Goal: Transaction & Acquisition: Subscribe to service/newsletter

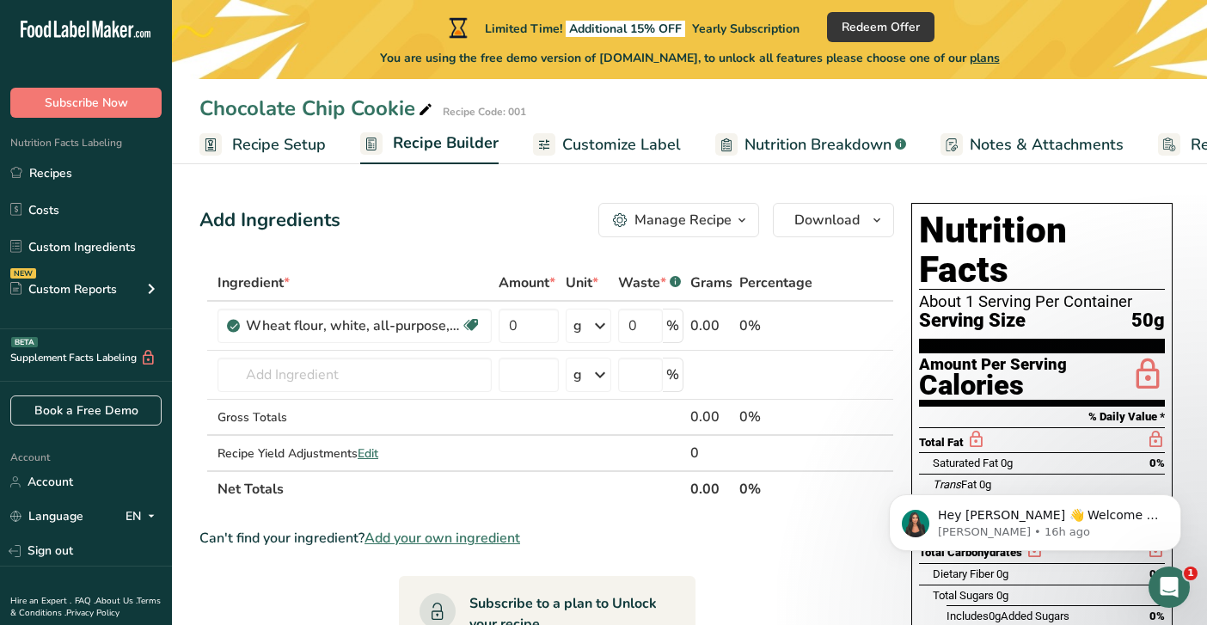
click at [426, 103] on icon at bounding box center [425, 110] width 15 height 24
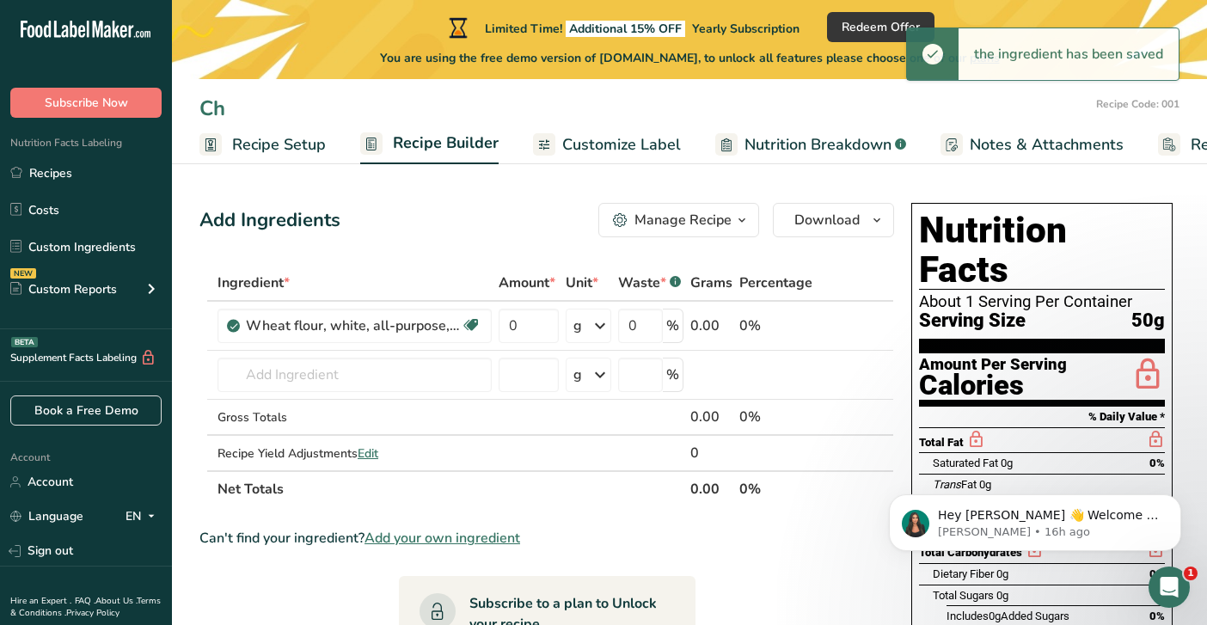
type input "C"
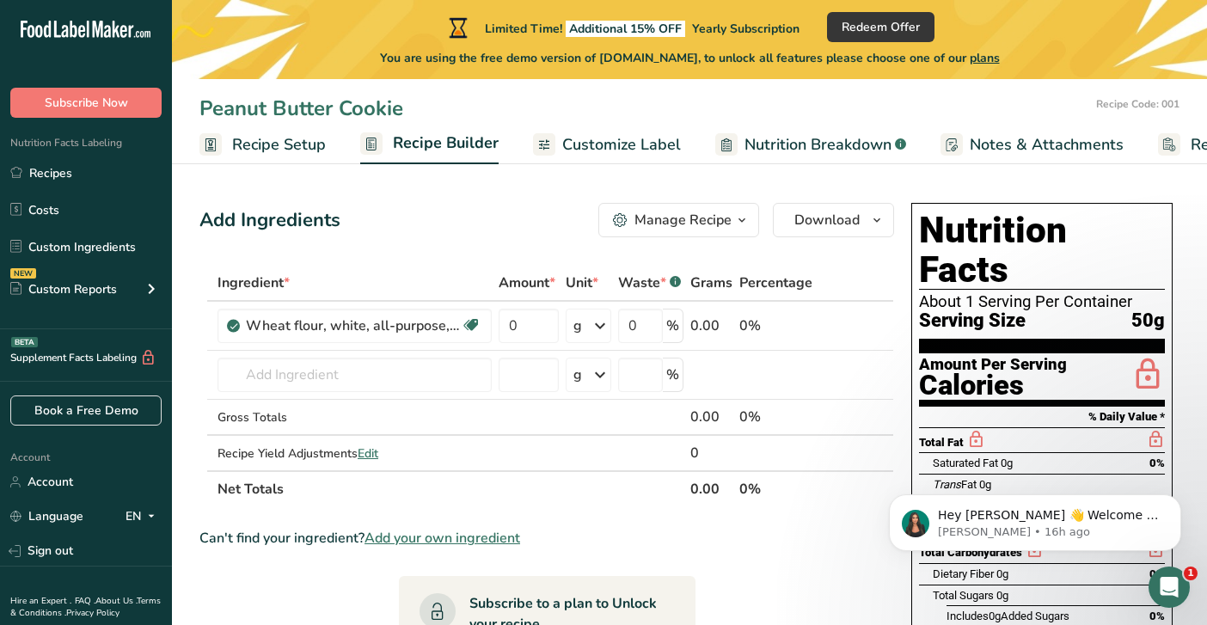
type input "Peanut Butter Cookie"
click at [548, 334] on input "0" at bounding box center [529, 326] width 60 height 34
type input "170"
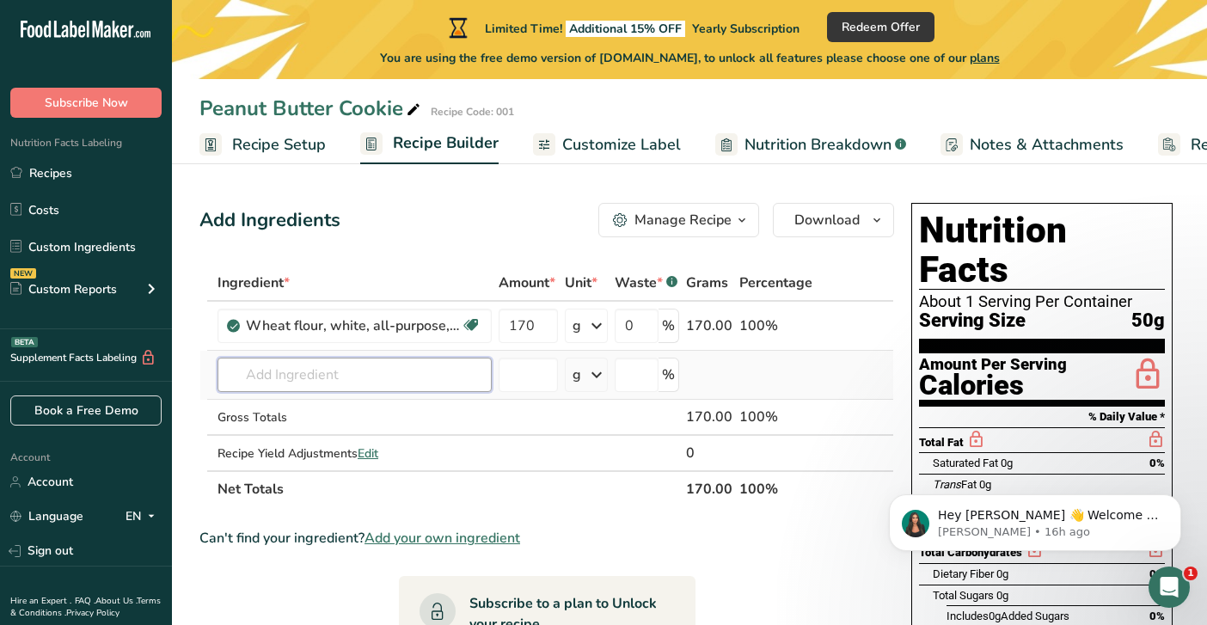
click at [436, 375] on div "Ingredient * Amount * Unit * Waste * .a-a{fill:#347362;}.b-a{fill:#fff;} Grams …" at bounding box center [546, 386] width 695 height 242
click at [592, 390] on icon at bounding box center [596, 374] width 21 height 31
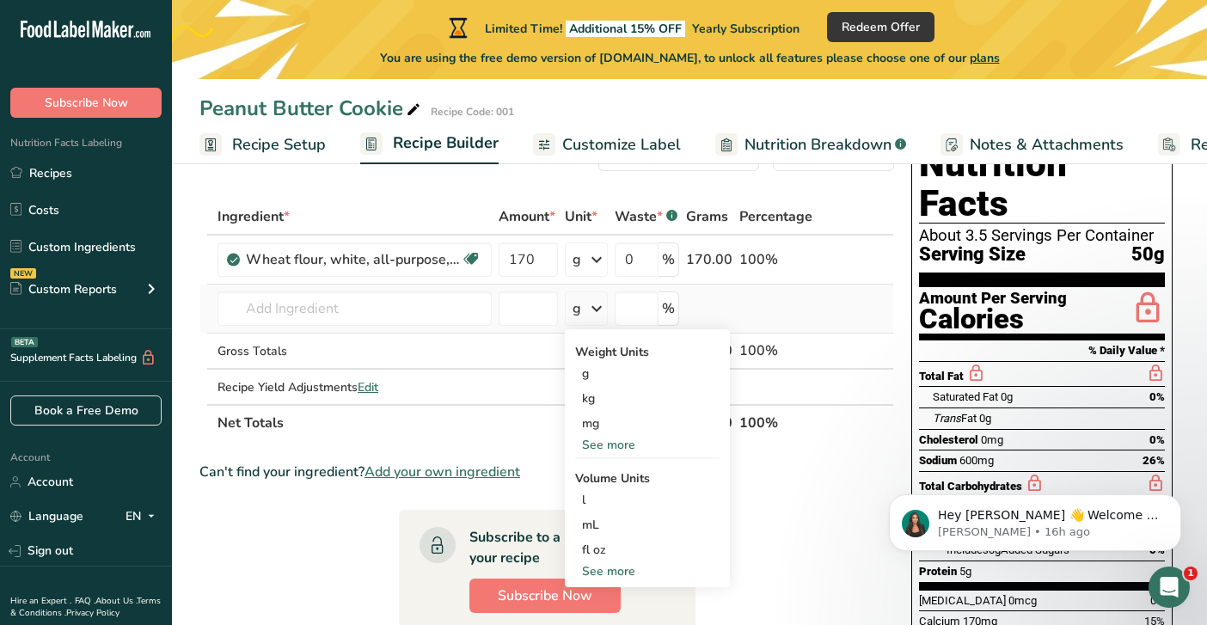
scroll to position [78, 0]
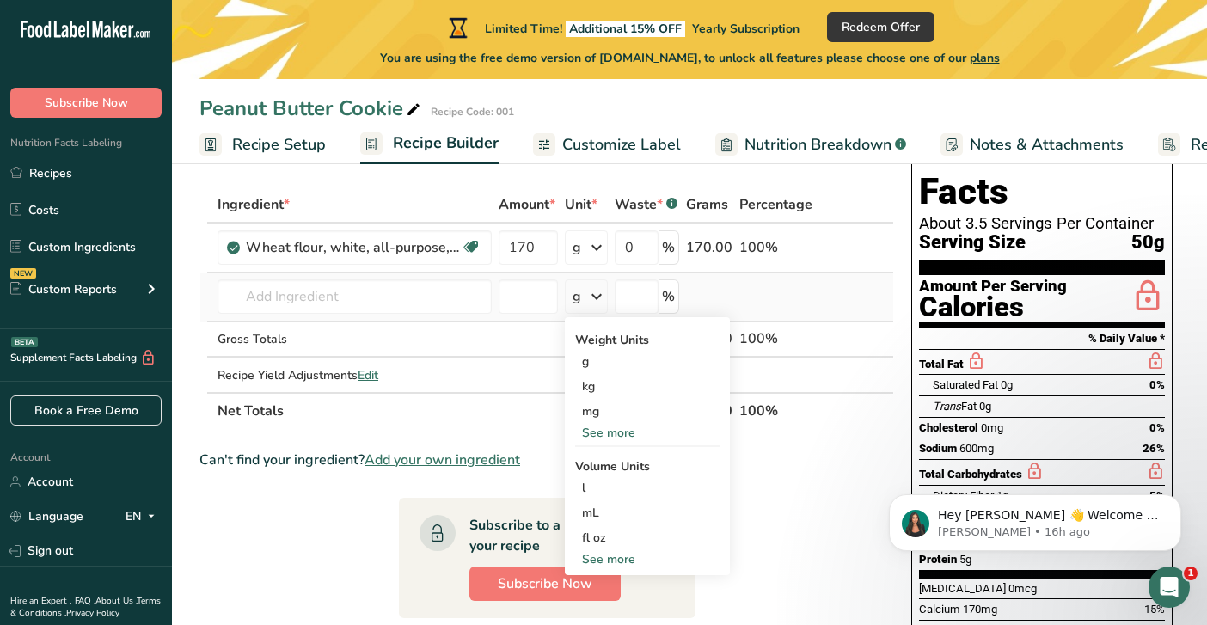
click at [621, 431] on div "See more" at bounding box center [647, 433] width 144 height 18
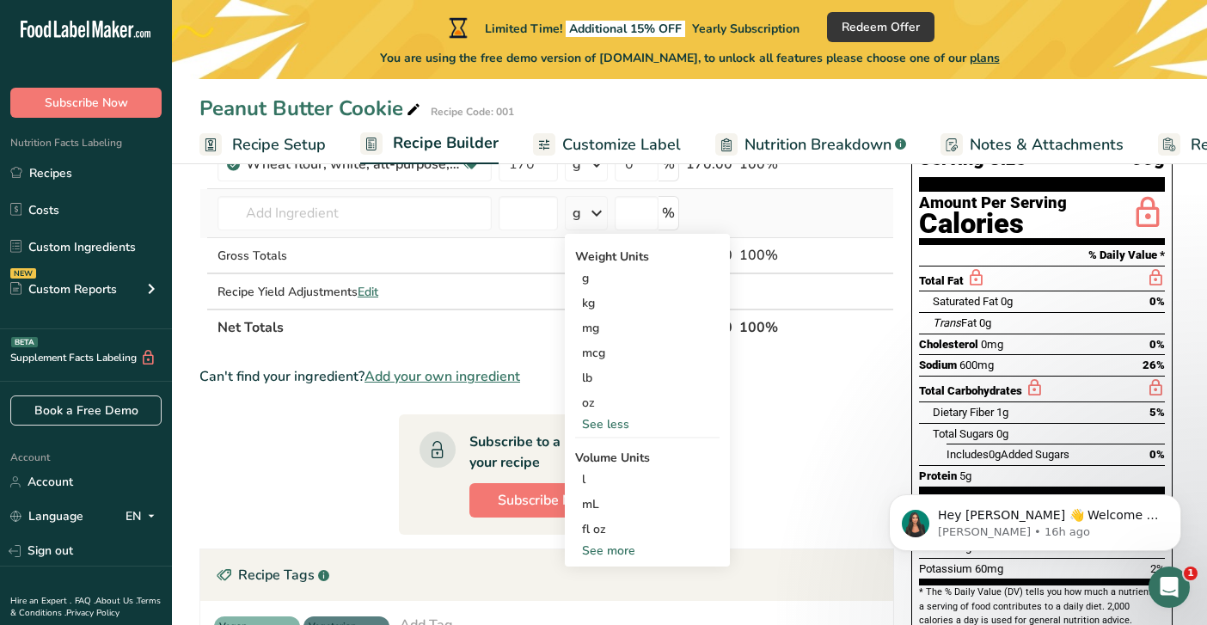
scroll to position [165, 0]
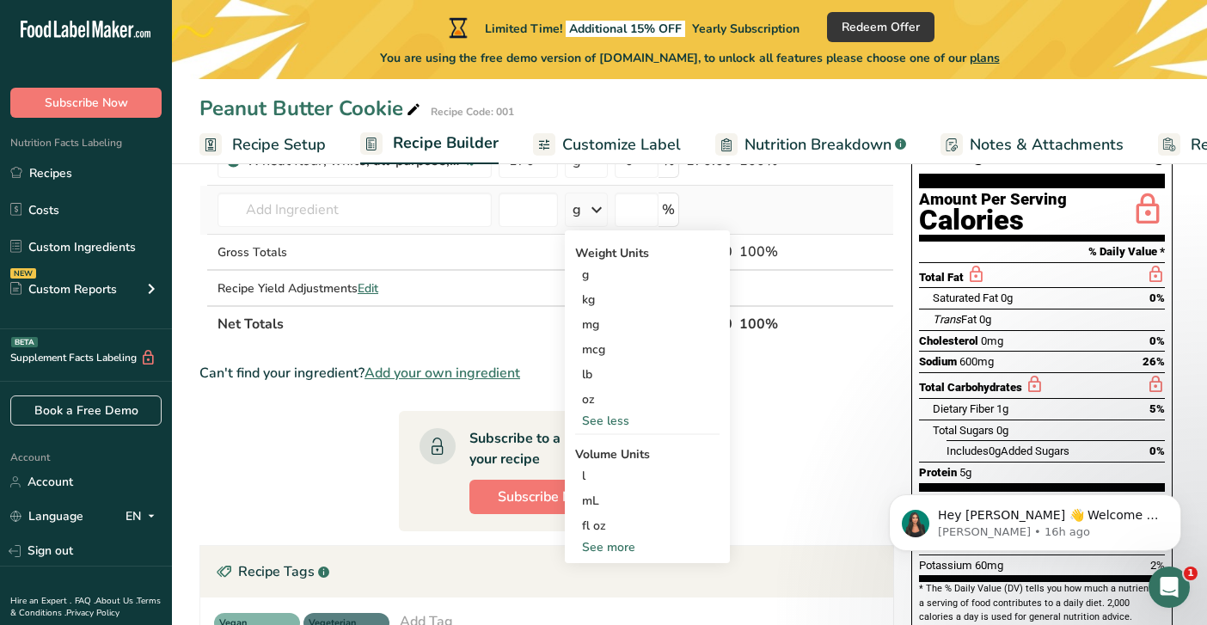
click at [610, 549] on div "See more" at bounding box center [647, 547] width 144 height 18
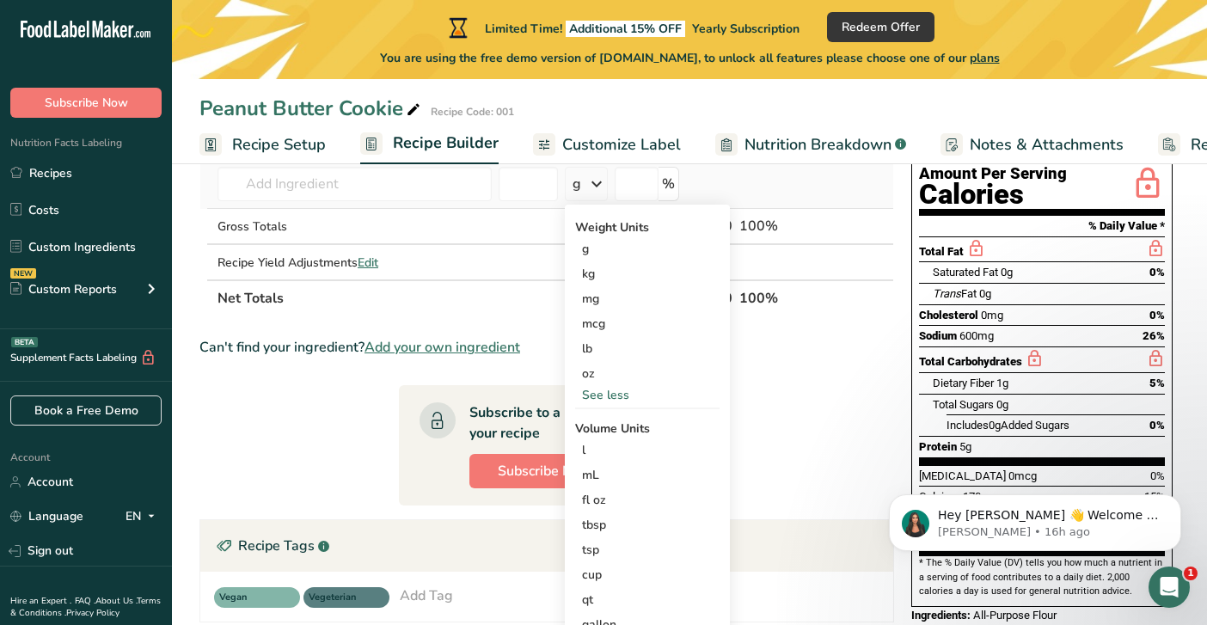
scroll to position [193, 0]
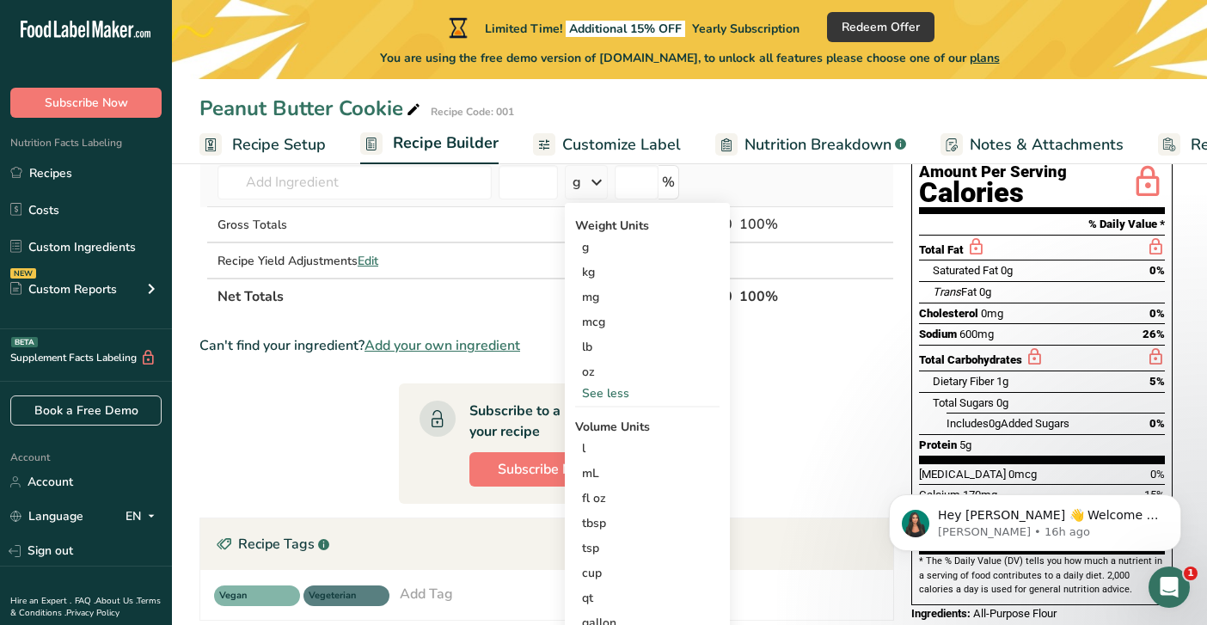
click at [610, 549] on div "tsp" at bounding box center [647, 548] width 131 height 18
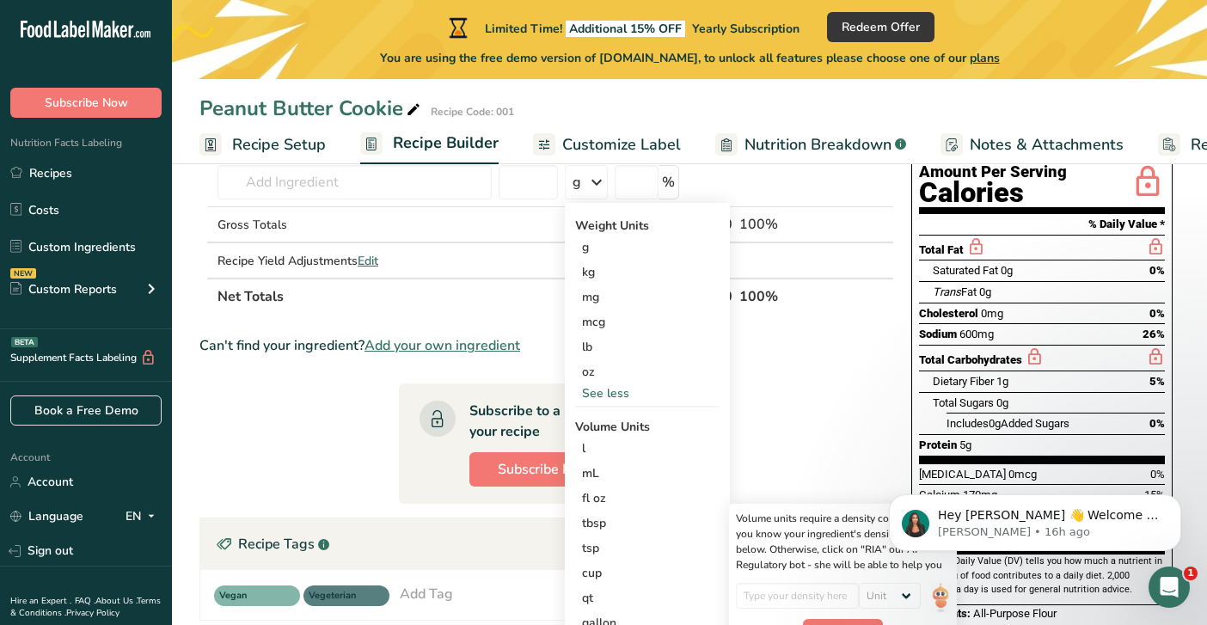
click at [767, 408] on section "Ingredient * Amount * Unit * Waste * .a-a{fill:#347362;}.b-a{fill:#fff;} Grams …" at bounding box center [546, 441] width 695 height 739
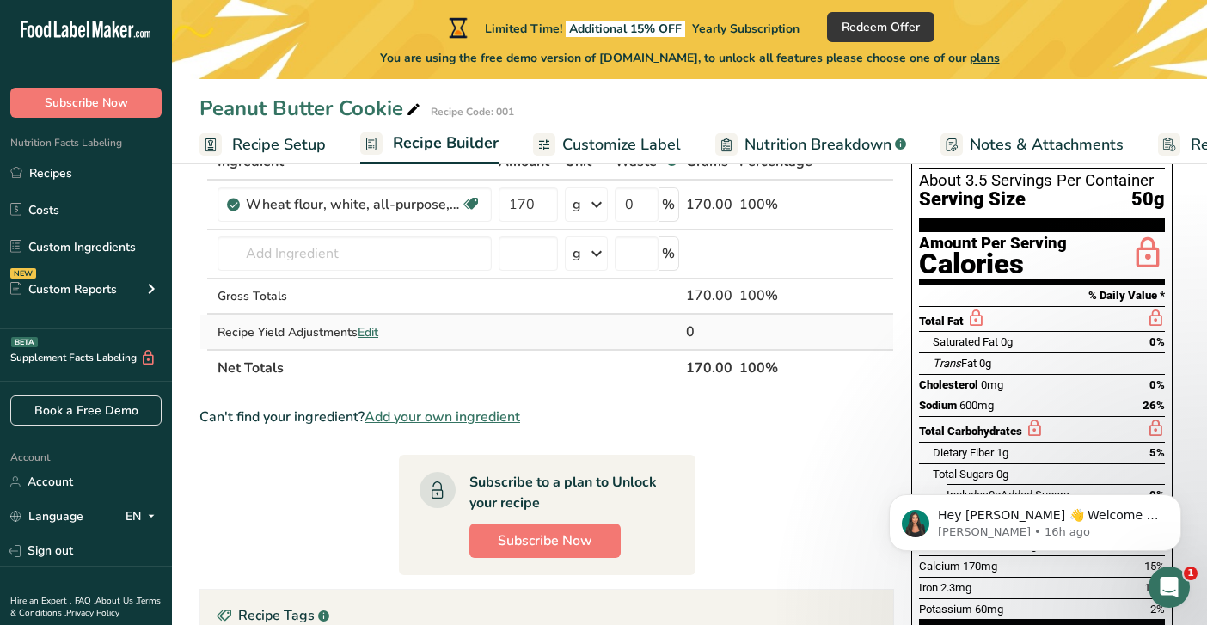
scroll to position [105, 0]
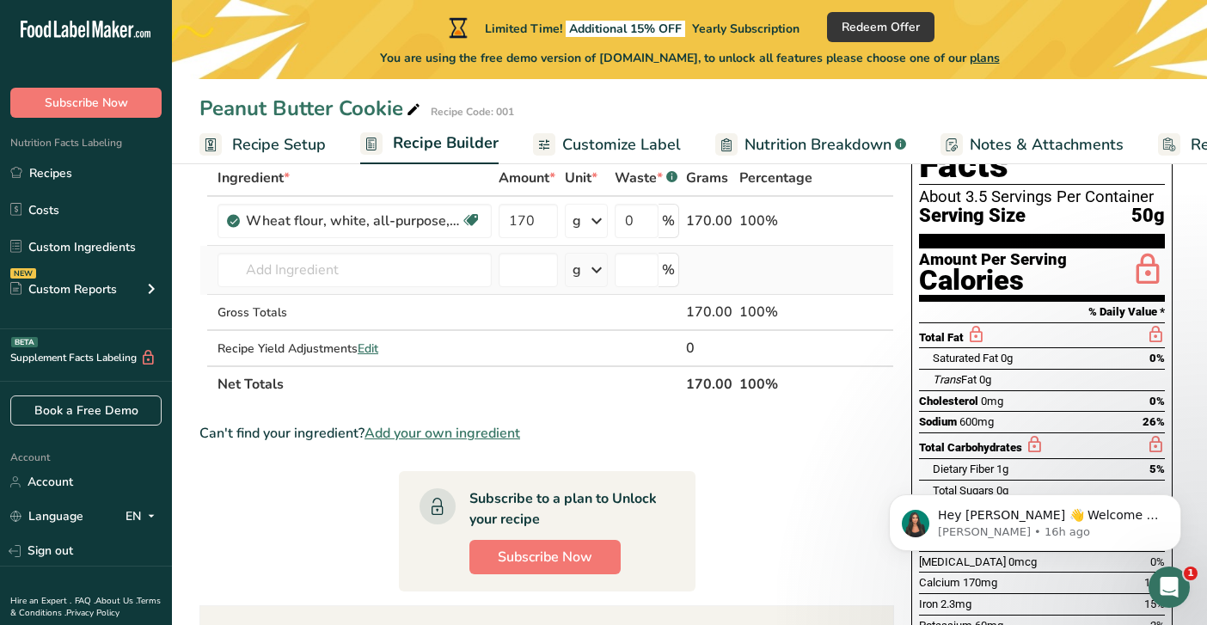
click at [599, 279] on icon at bounding box center [596, 270] width 21 height 31
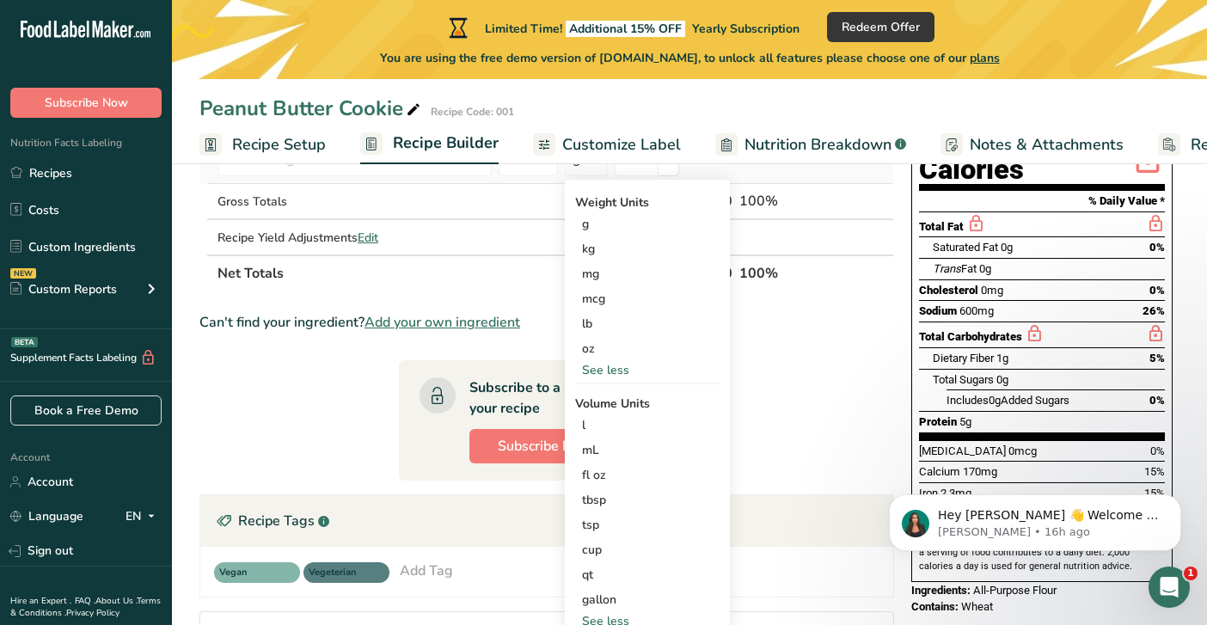
scroll to position [233, 0]
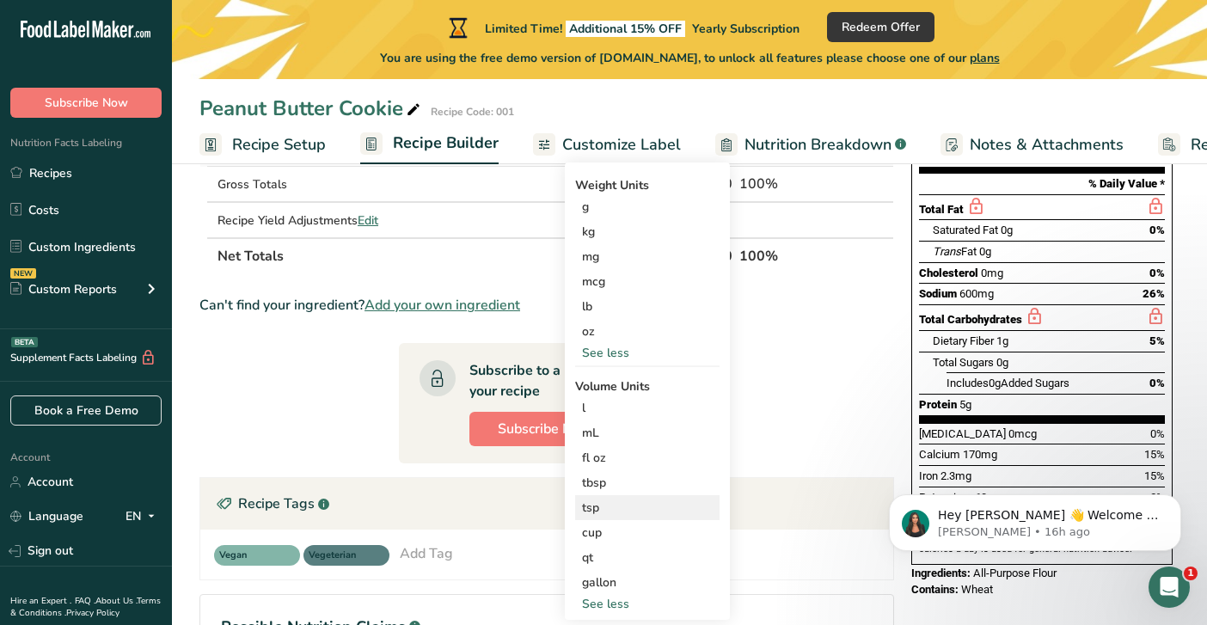
click at [591, 505] on div "tsp" at bounding box center [647, 508] width 131 height 18
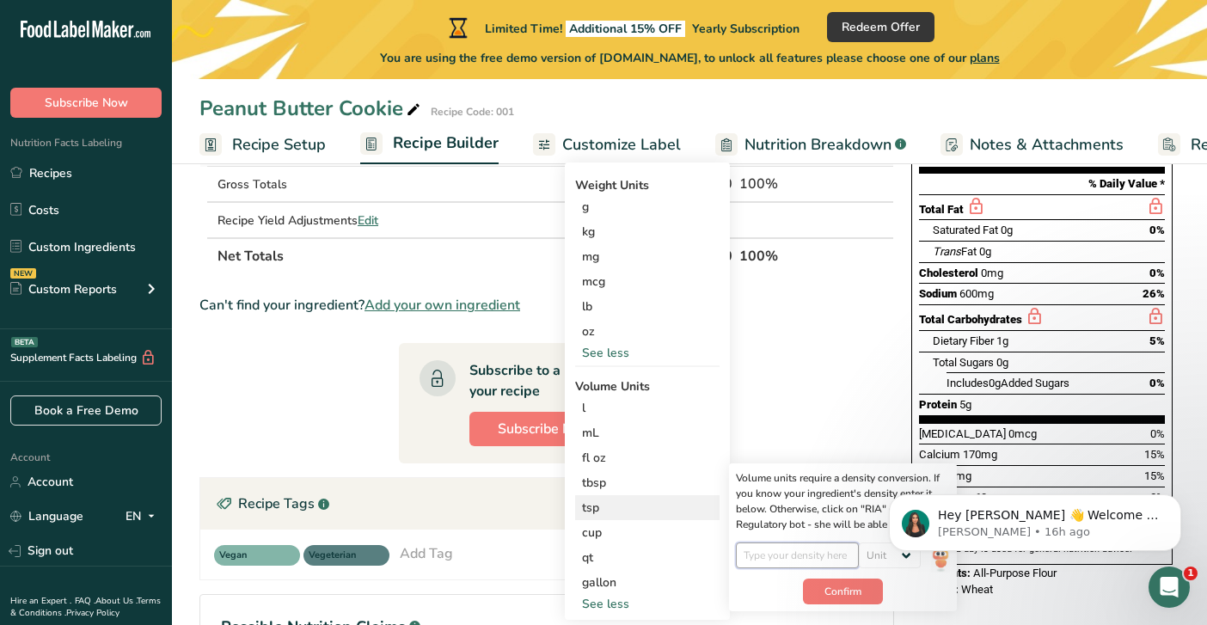
click at [765, 561] on input "number" at bounding box center [797, 556] width 123 height 26
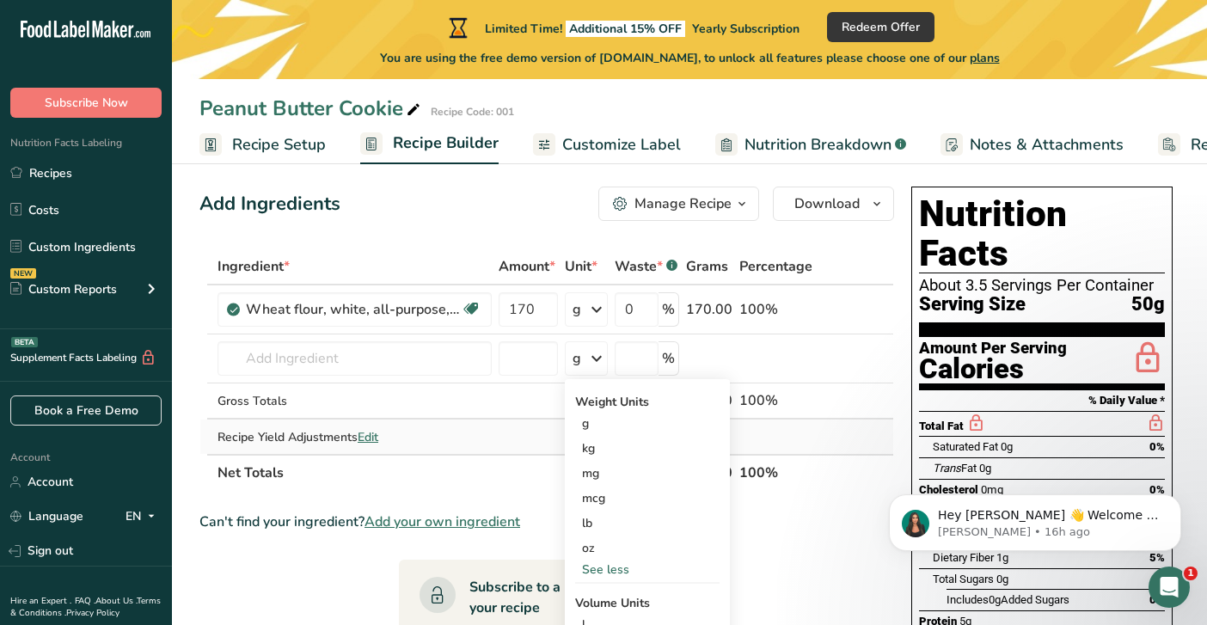
scroll to position [14, 0]
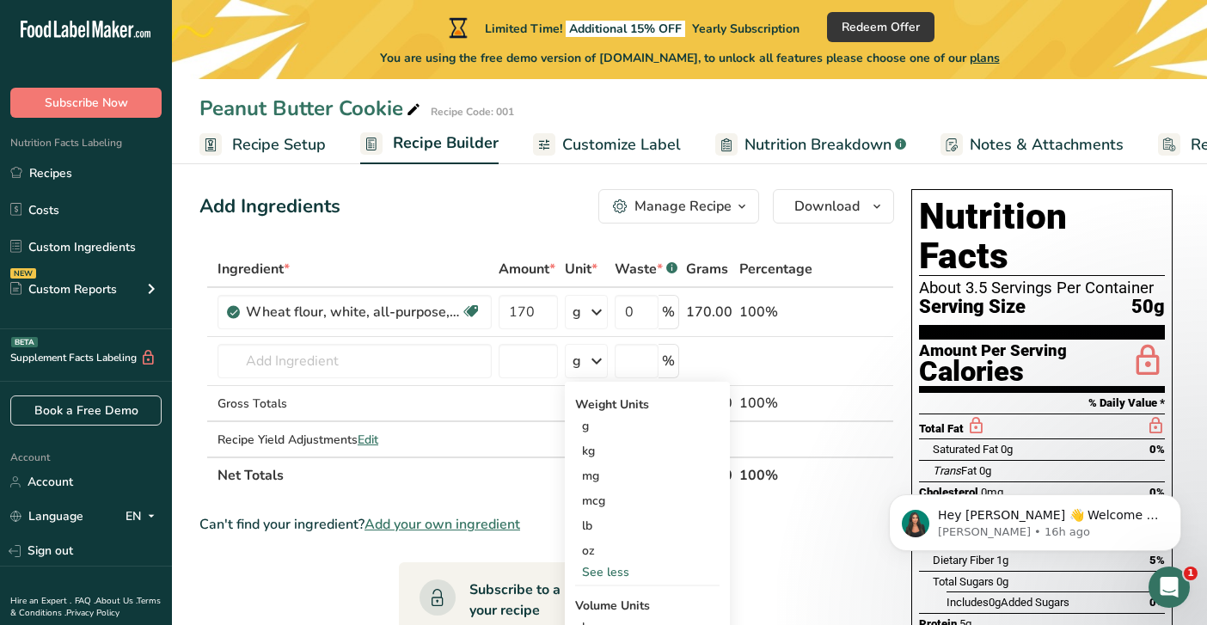
click at [305, 147] on span "Recipe Setup" at bounding box center [279, 144] width 94 height 23
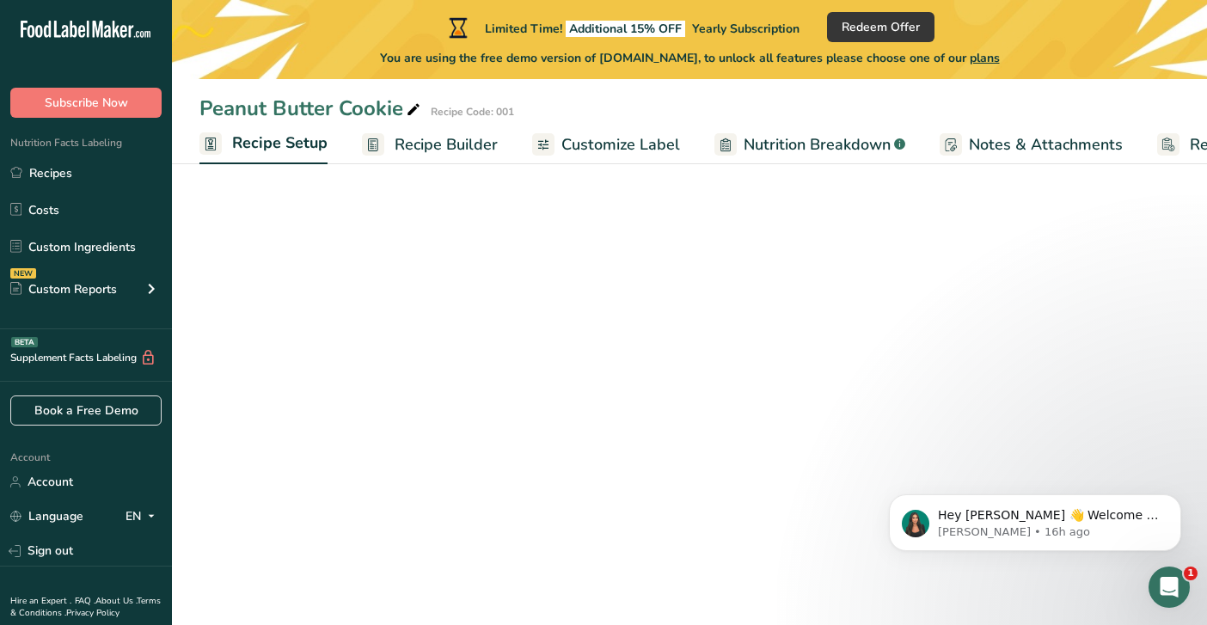
scroll to position [0, 6]
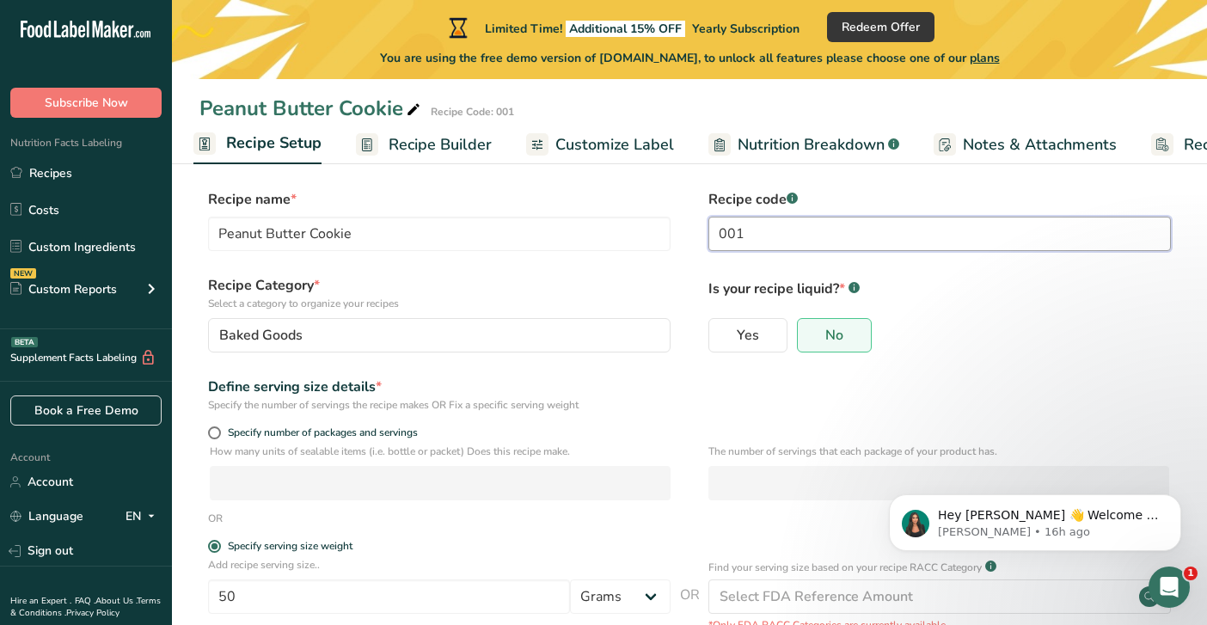
click at [769, 242] on input "001" at bounding box center [939, 234] width 463 height 34
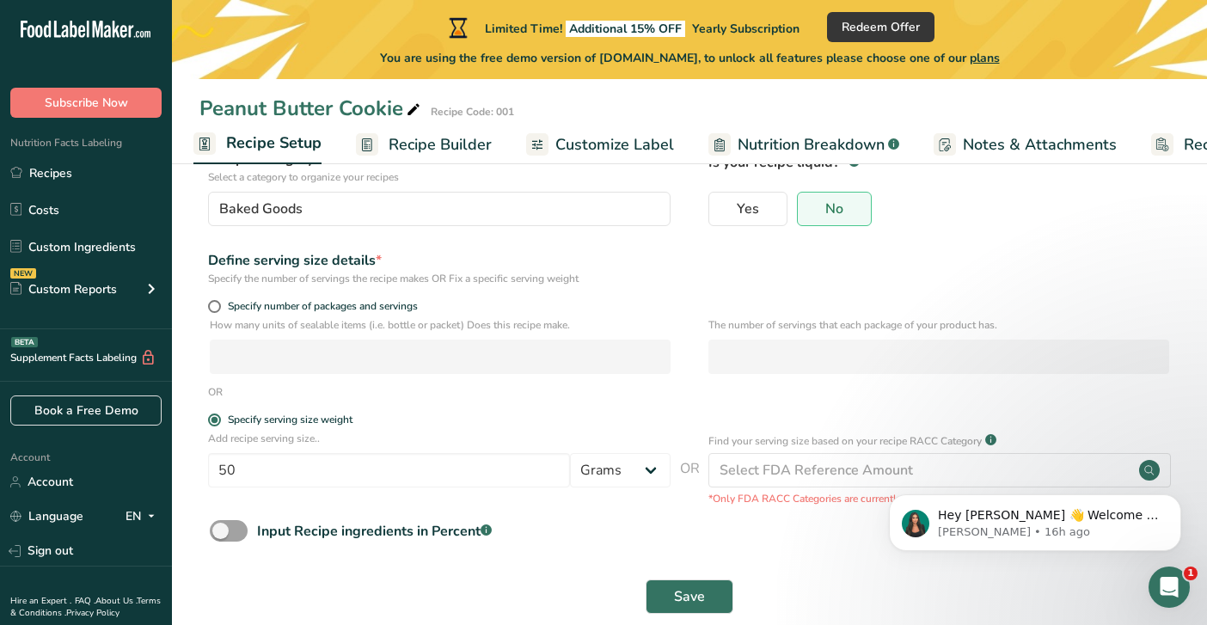
scroll to position [167, 0]
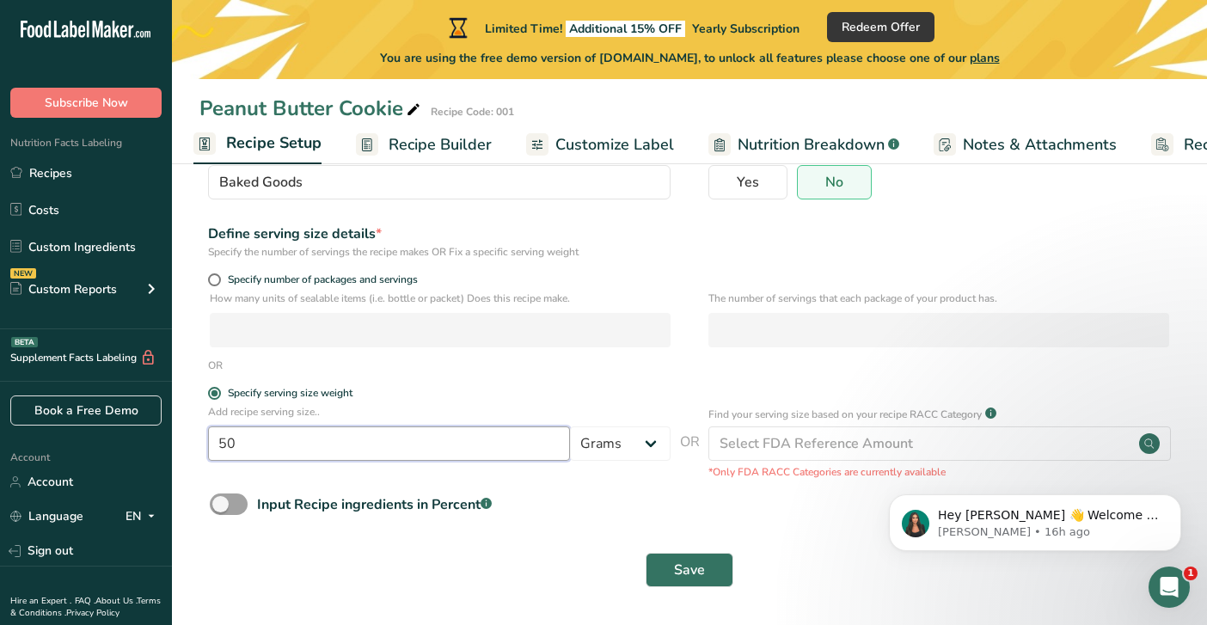
click at [537, 434] on input "50" at bounding box center [389, 443] width 362 height 34
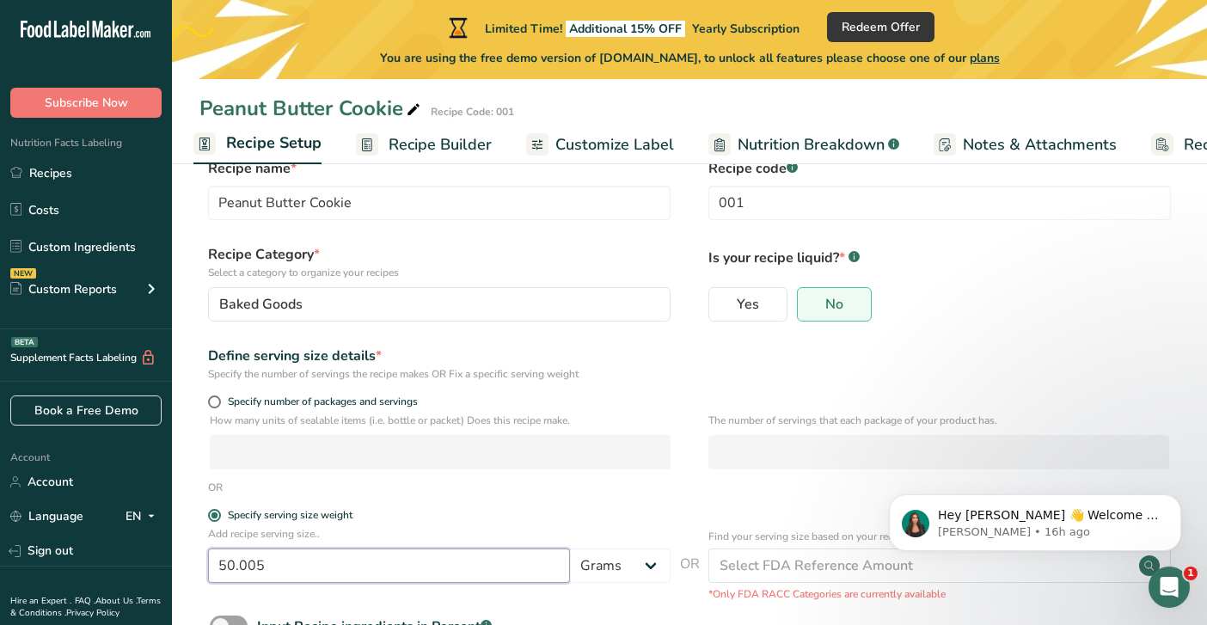
scroll to position [0, 0]
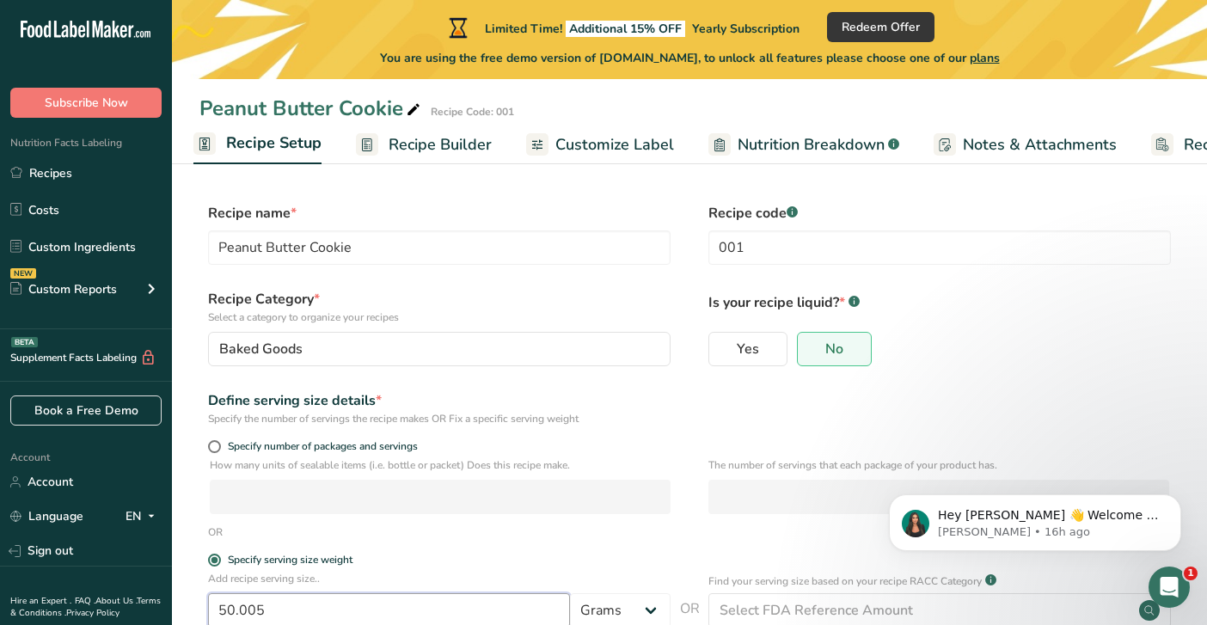
type input "50.005"
click at [457, 155] on span "Recipe Builder" at bounding box center [440, 144] width 103 height 23
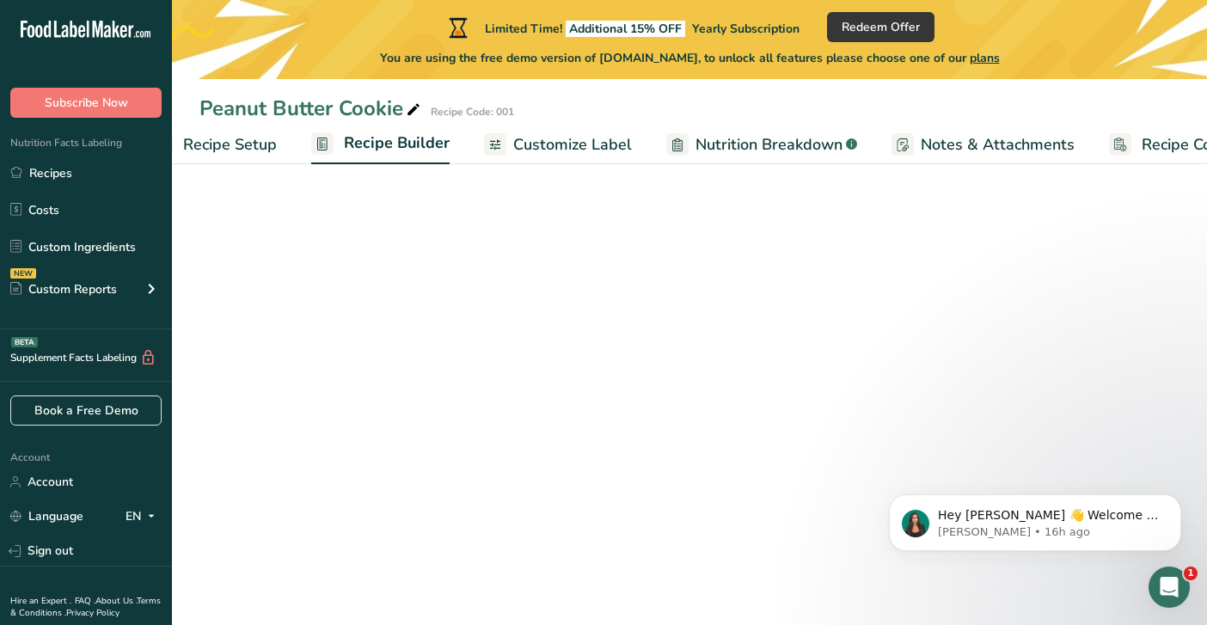
scroll to position [0, 115]
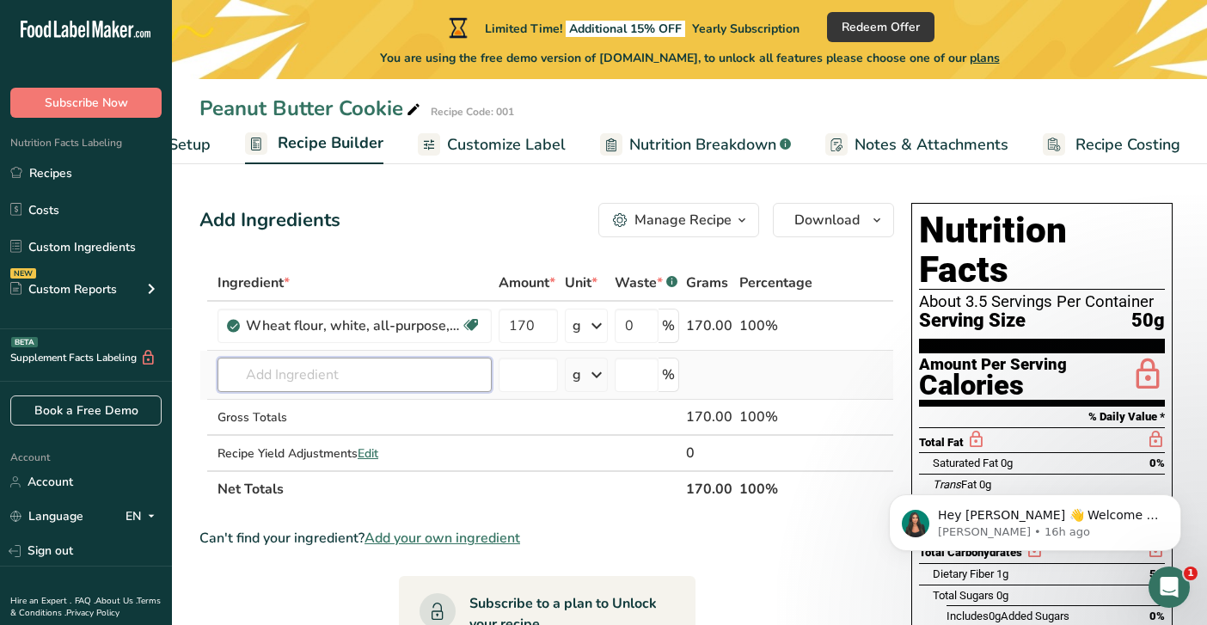
click at [448, 365] on input "text" at bounding box center [355, 375] width 274 height 34
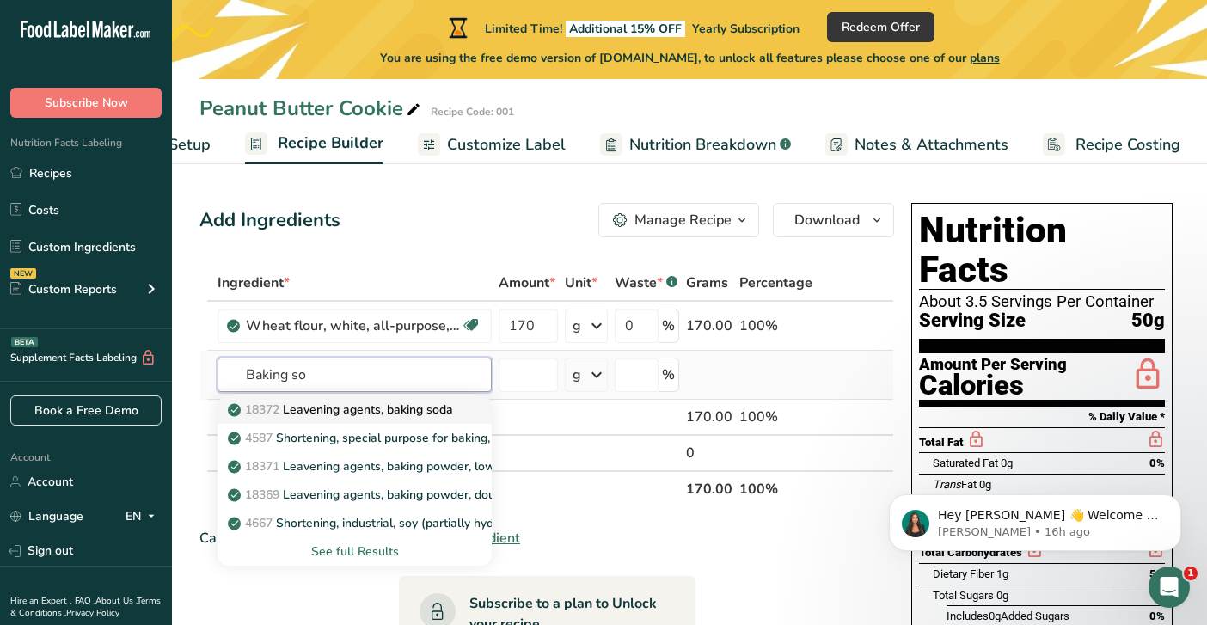
type input "Baking so"
click at [434, 405] on p "18372 Leavening agents, baking soda" at bounding box center [342, 410] width 222 height 18
type input "Leavening agents, baking soda"
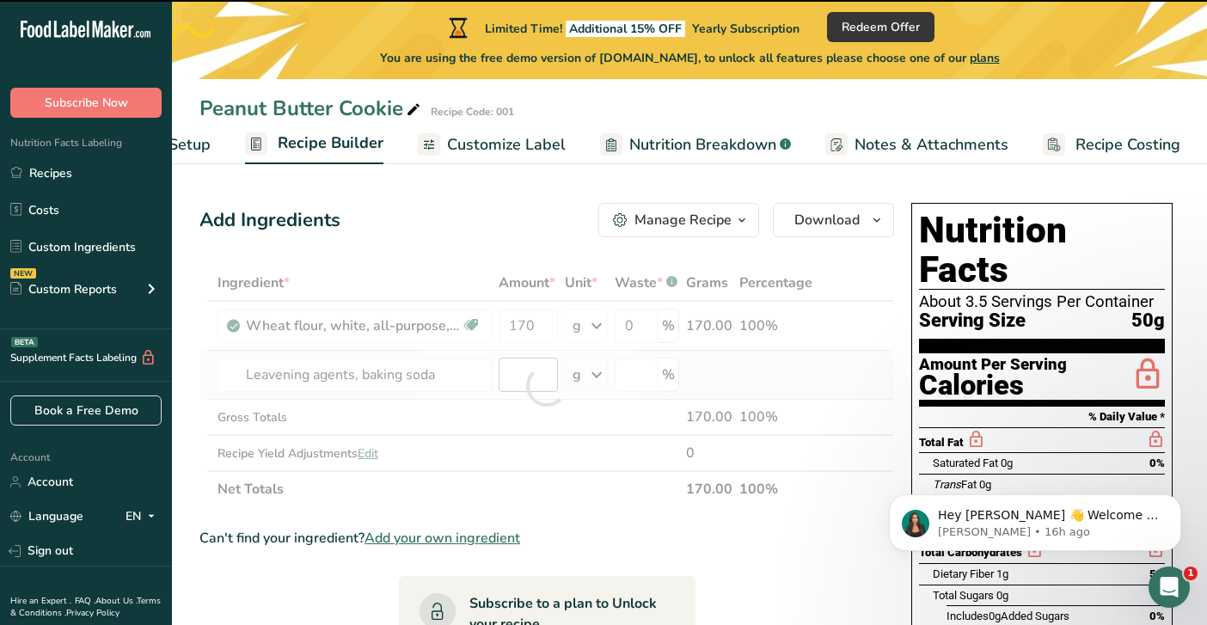
type input "0"
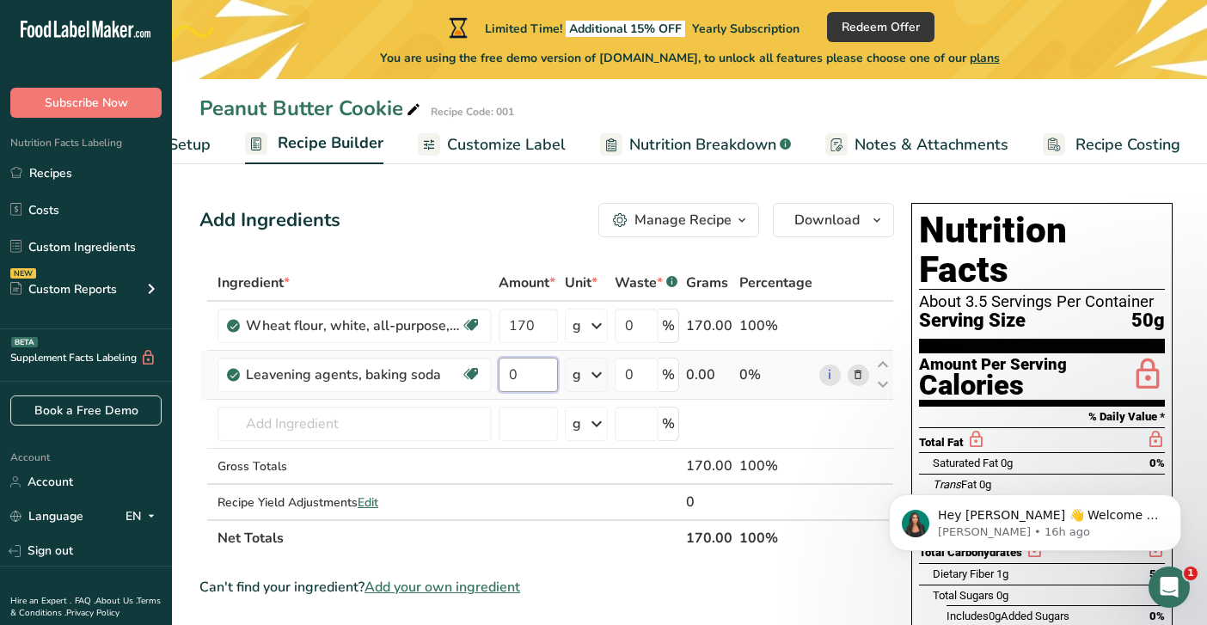
click at [540, 375] on input "0" at bounding box center [528, 375] width 59 height 34
type input "0.5"
click at [599, 377] on div "Ingredient * Amount * Unit * Waste * .a-a{fill:#347362;}.b-a{fill:#fff;} Grams …" at bounding box center [546, 410] width 695 height 291
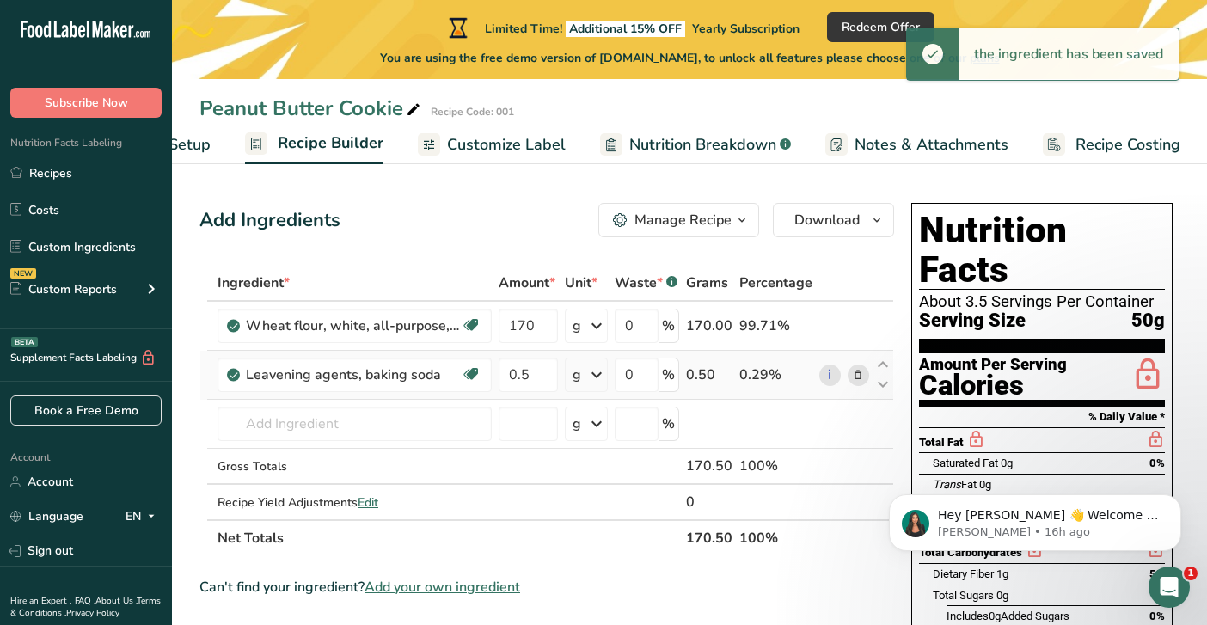
click at [599, 377] on icon at bounding box center [596, 374] width 21 height 31
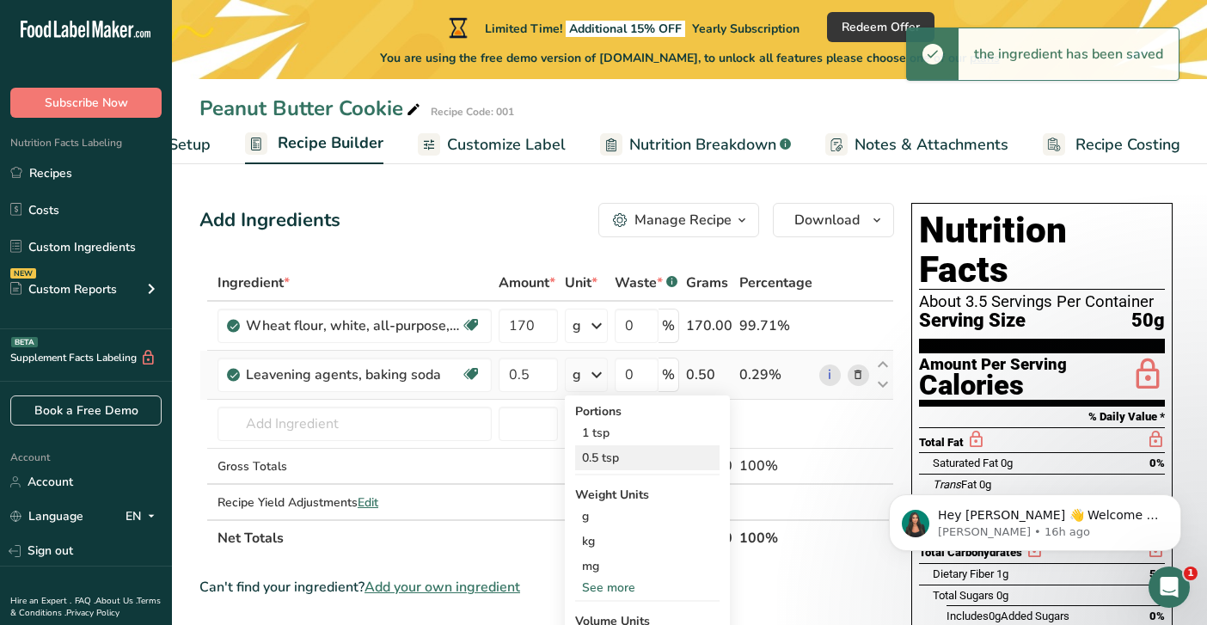
click at [593, 455] on div "0.5 tsp" at bounding box center [647, 457] width 144 height 25
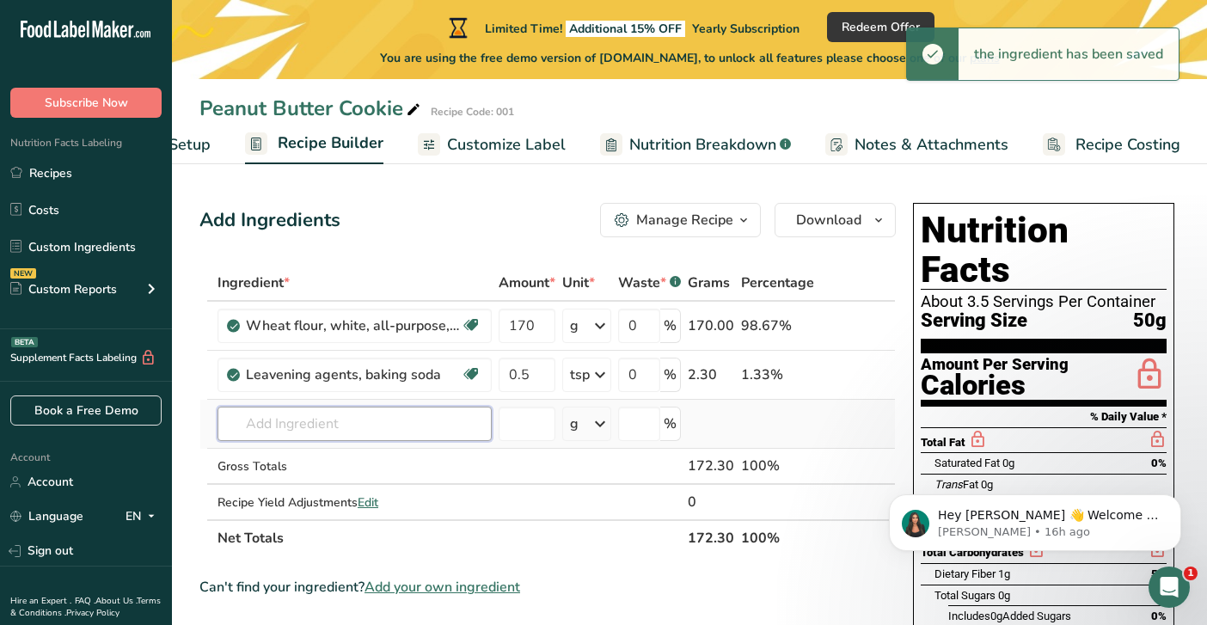
click at [442, 409] on input "text" at bounding box center [355, 424] width 274 height 34
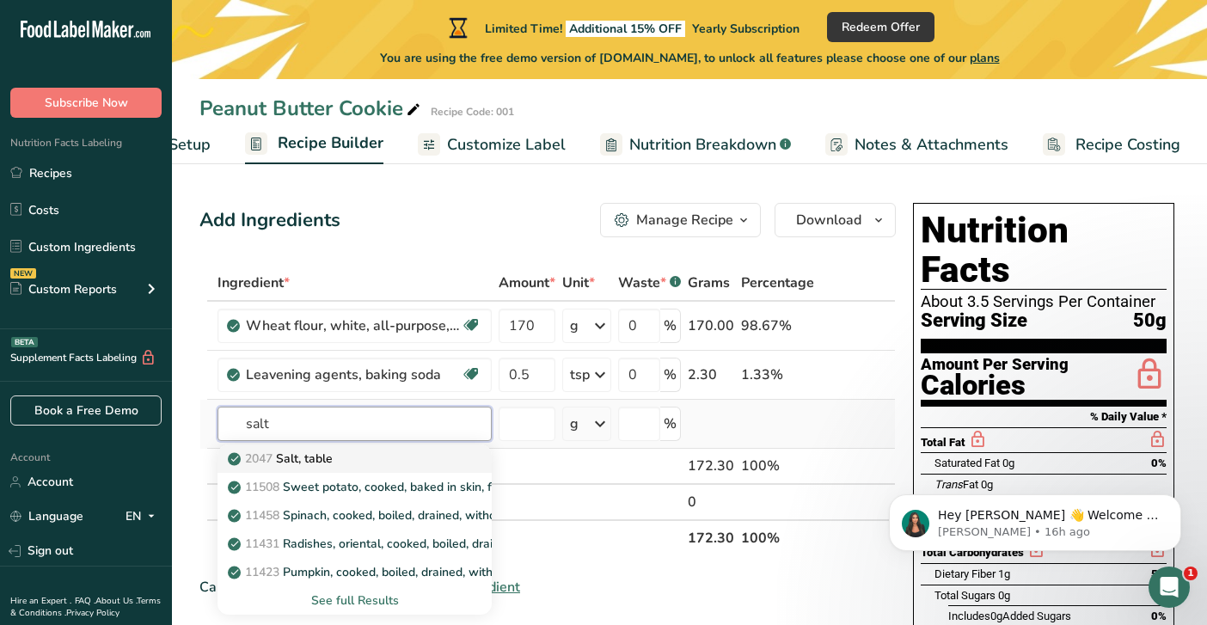
type input "salt"
click at [408, 452] on div "2047 Salt, table" at bounding box center [340, 459] width 219 height 18
type input "Salt, table"
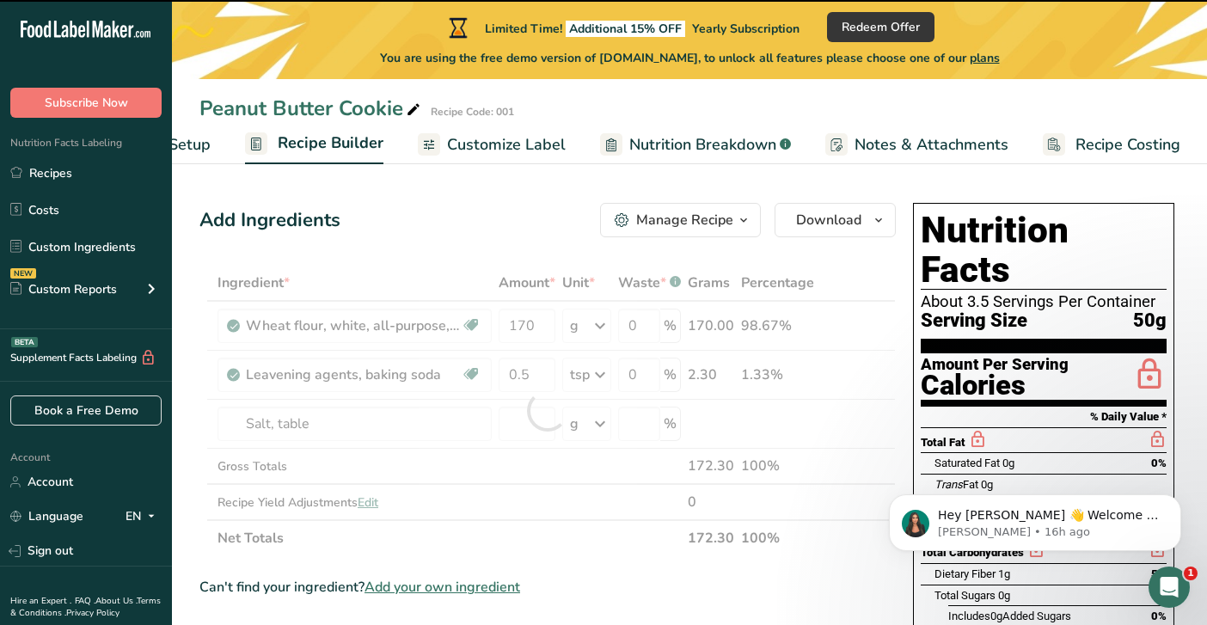
type input "0"
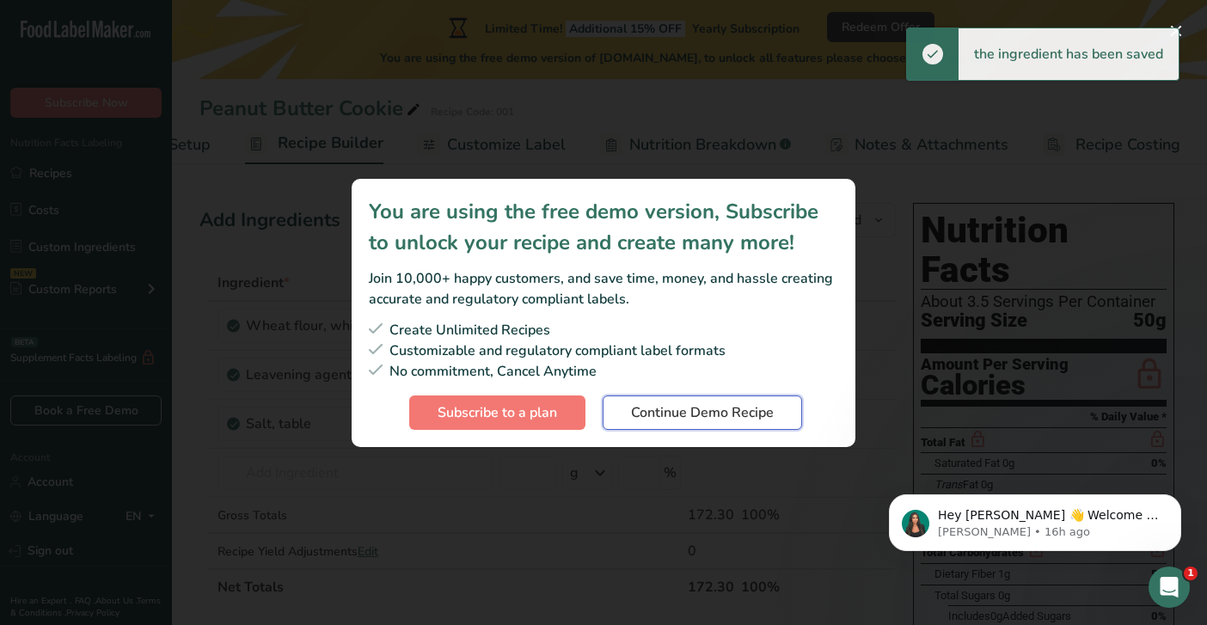
click at [631, 410] on span "Continue Demo Recipe" at bounding box center [702, 412] width 143 height 21
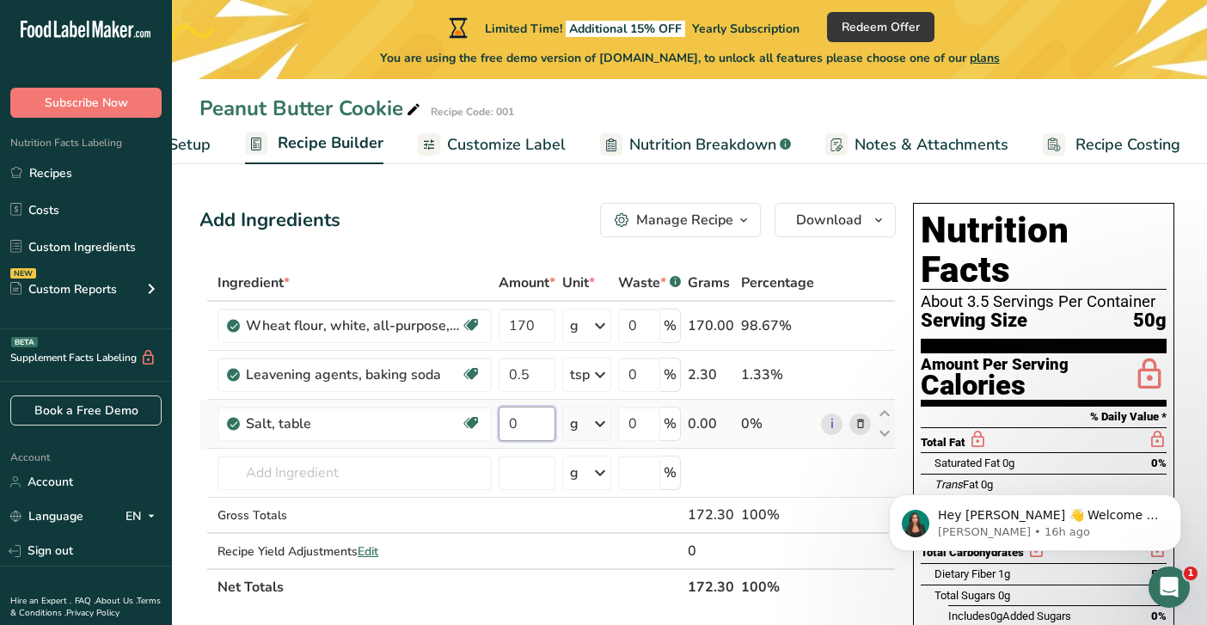
click at [547, 423] on input "0" at bounding box center [527, 424] width 57 height 34
type input "0.25"
click at [592, 422] on div "Ingredient * Amount * Unit * Waste * .a-a{fill:#347362;}.b-a{fill:#fff;} Grams …" at bounding box center [547, 435] width 696 height 340
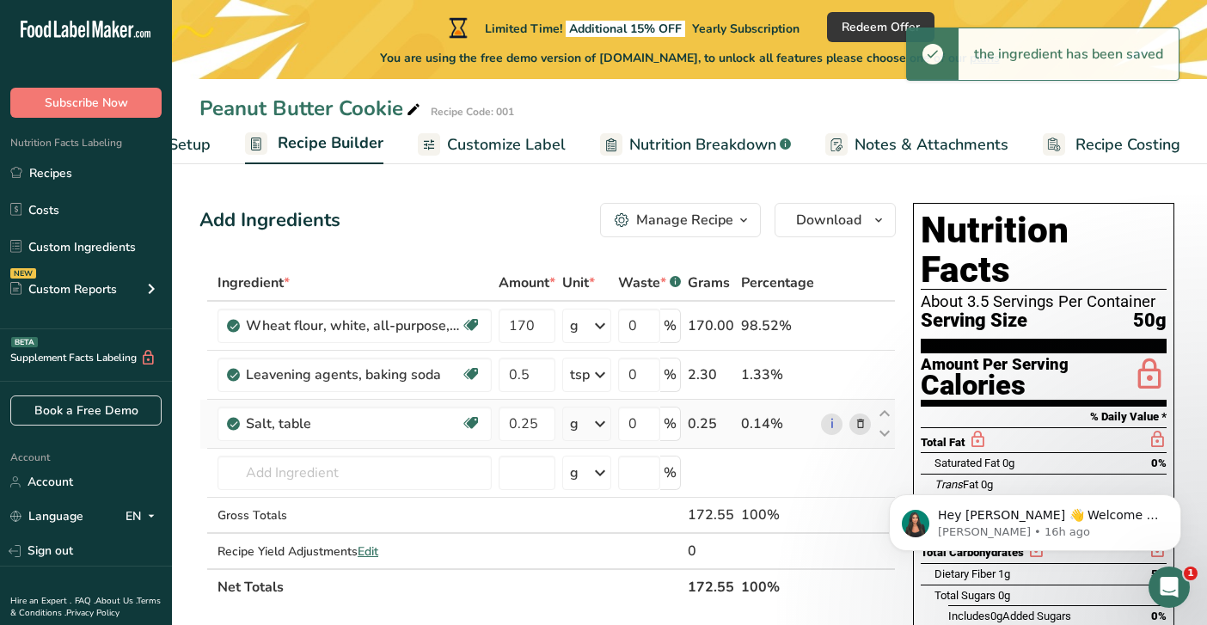
click at [592, 422] on icon at bounding box center [600, 423] width 21 height 31
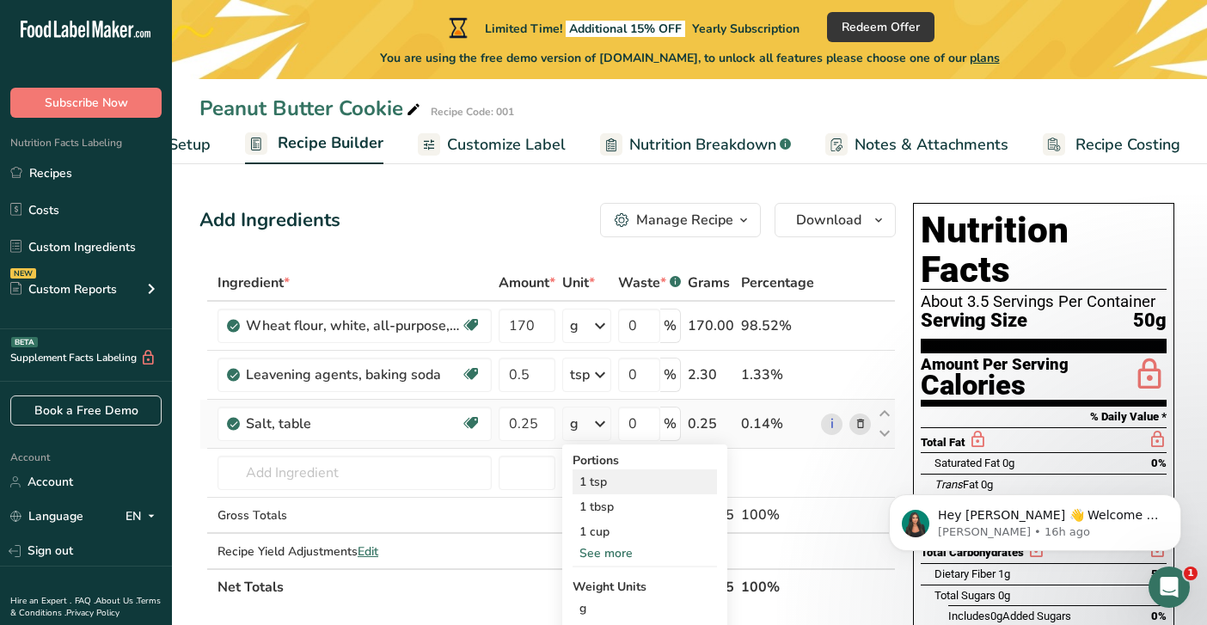
click at [623, 484] on div "1 tsp" at bounding box center [645, 481] width 144 height 25
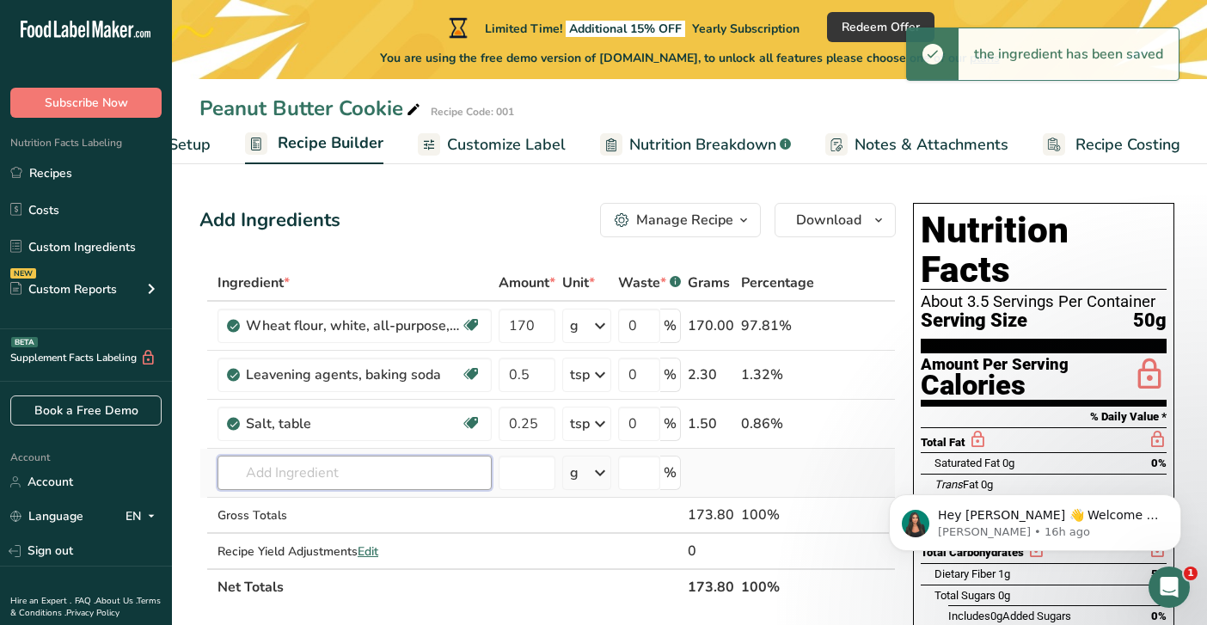
click at [426, 472] on input "text" at bounding box center [355, 473] width 274 height 34
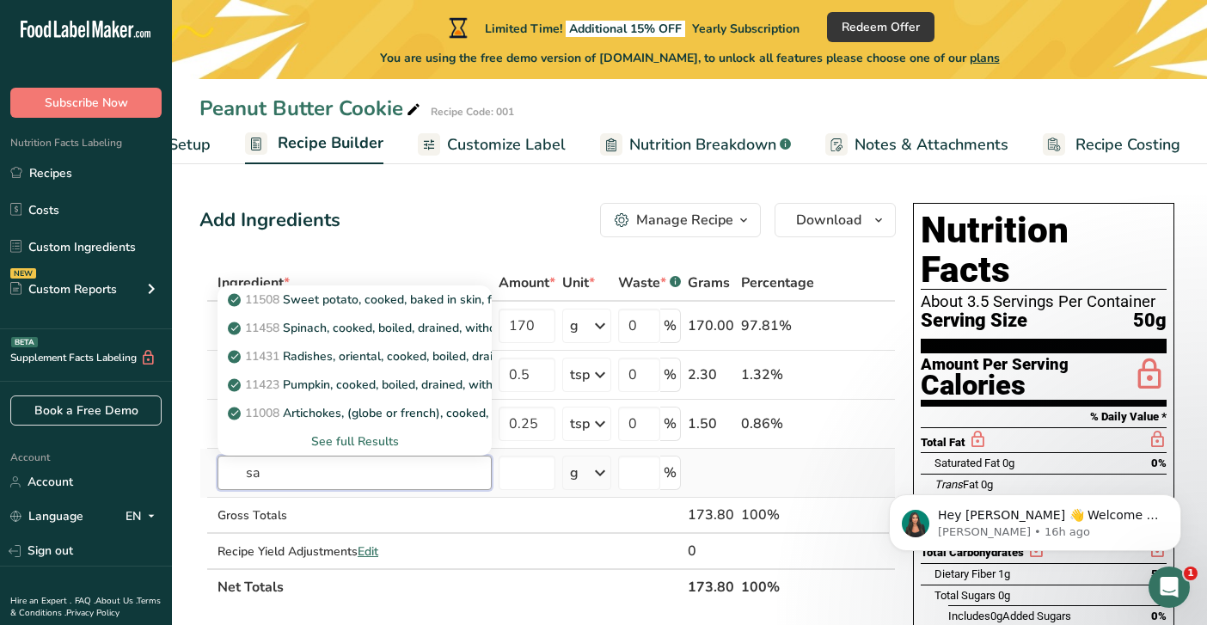
type input "s"
type input "butter"
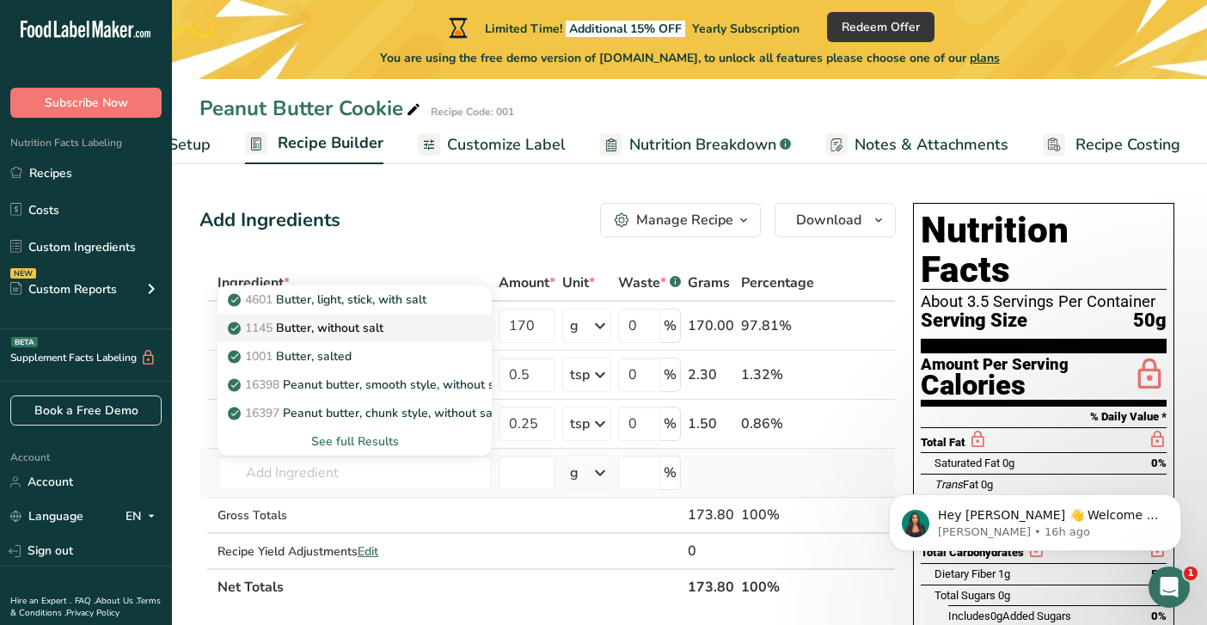
click at [439, 329] on div "1145 Butter, without salt" at bounding box center [340, 328] width 219 height 18
type input "Butter, without salt"
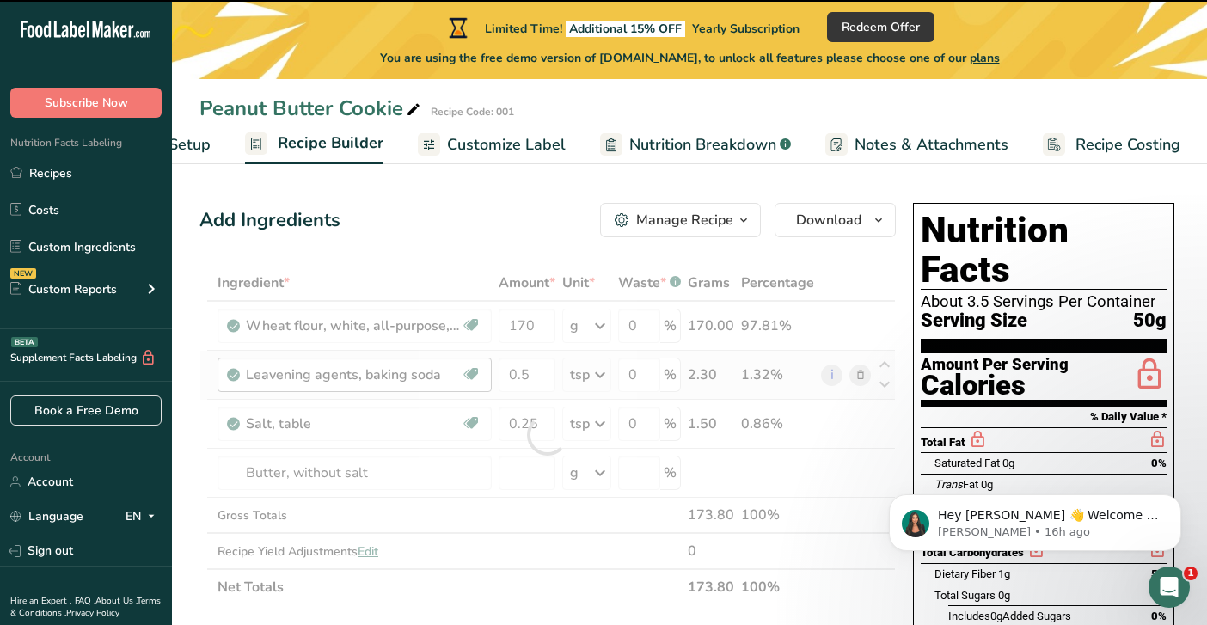
type input "0"
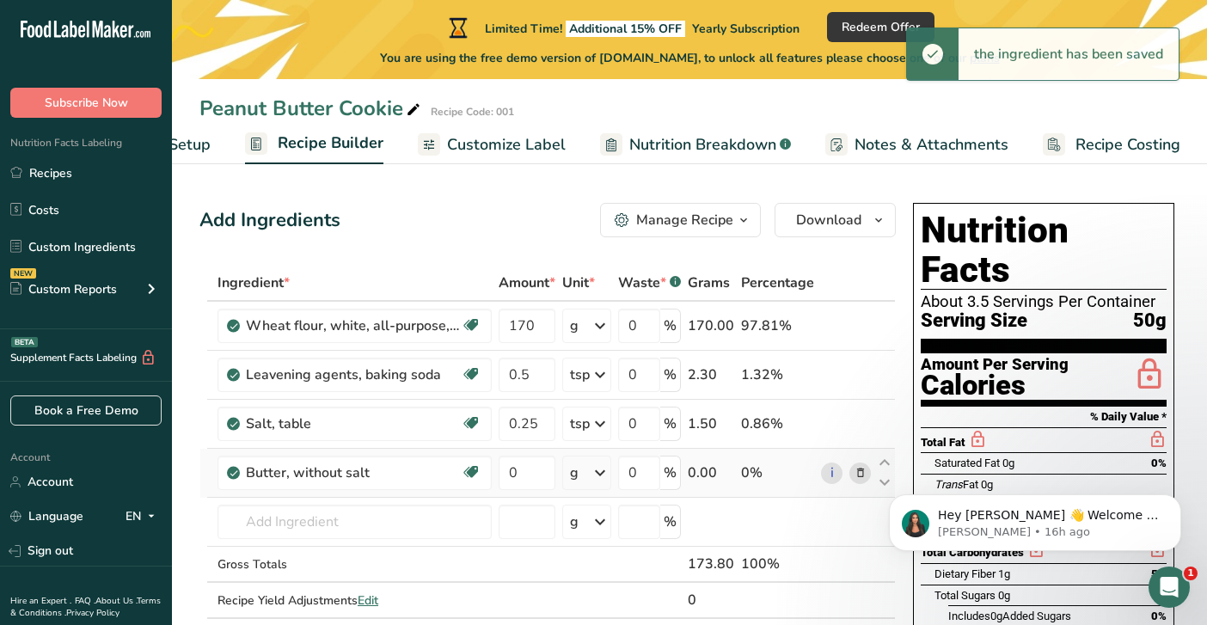
click at [599, 473] on icon at bounding box center [600, 472] width 21 height 31
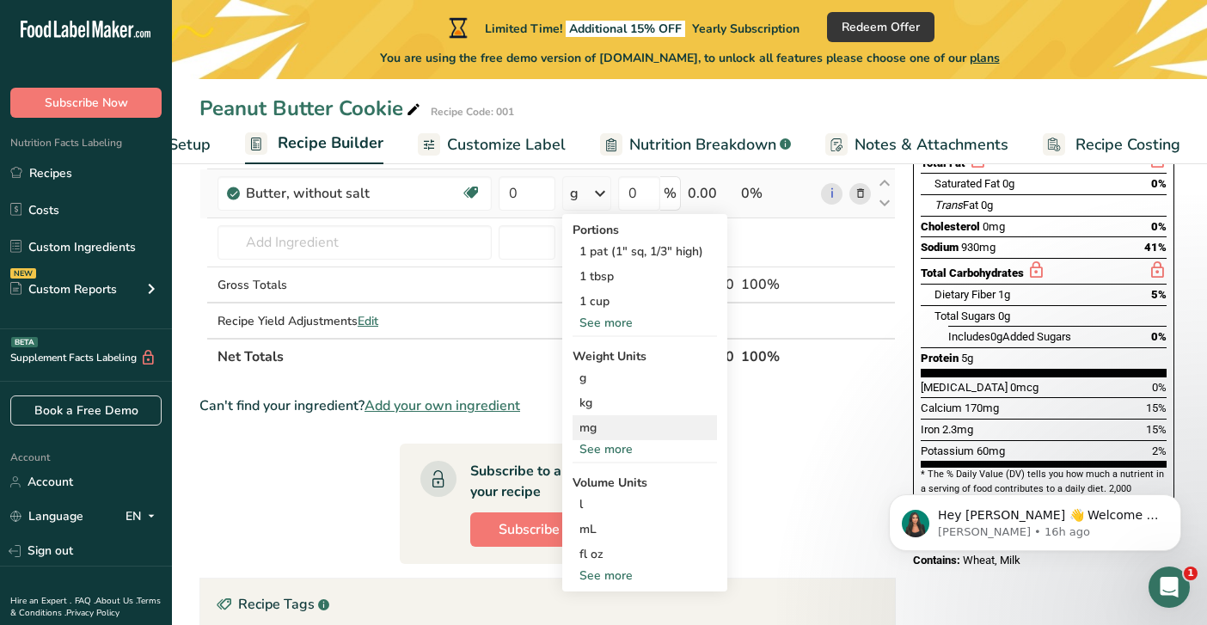
scroll to position [242, 0]
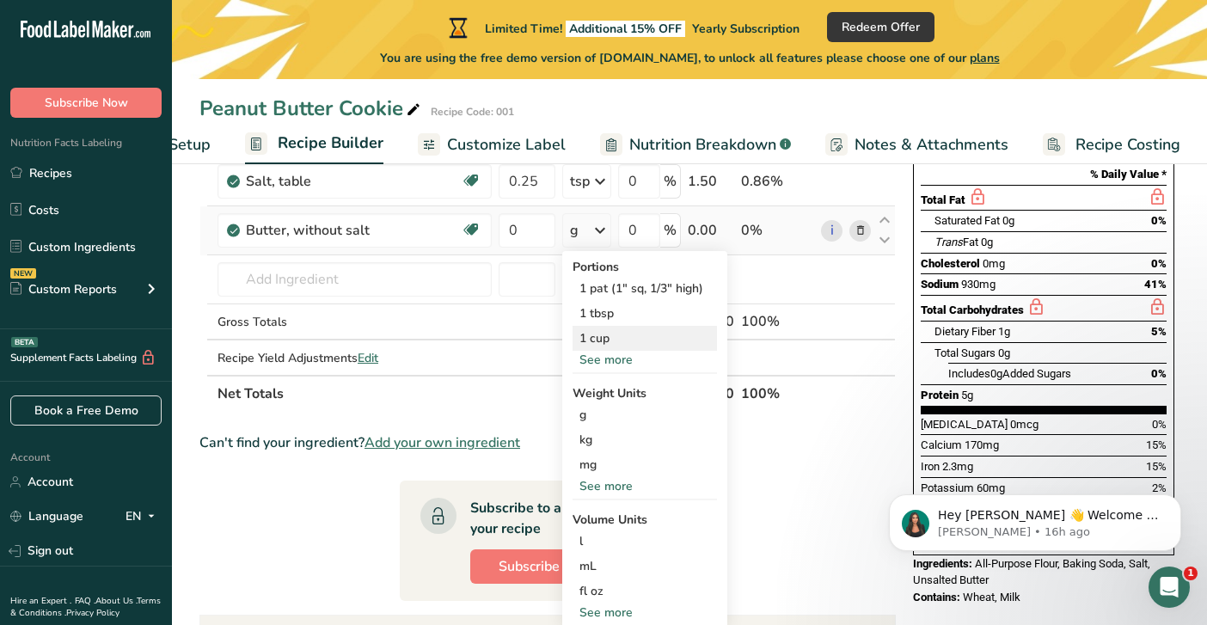
click at [636, 342] on div "1 cup" at bounding box center [645, 338] width 144 height 25
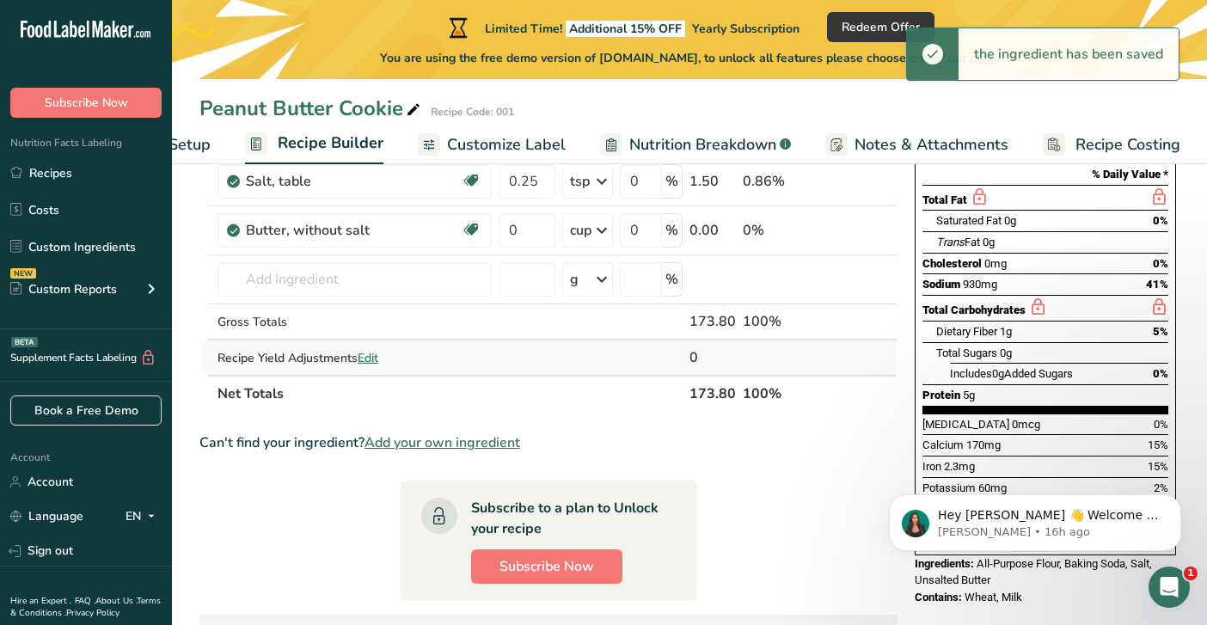
scroll to position [197, 0]
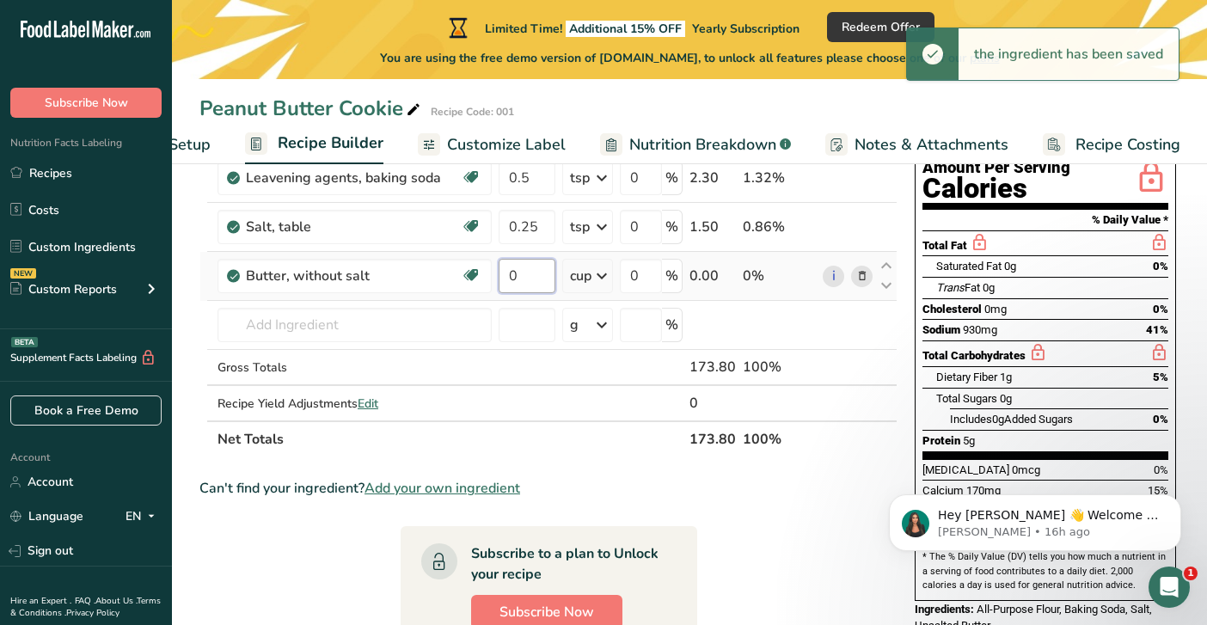
click at [545, 282] on input "0" at bounding box center [527, 276] width 57 height 34
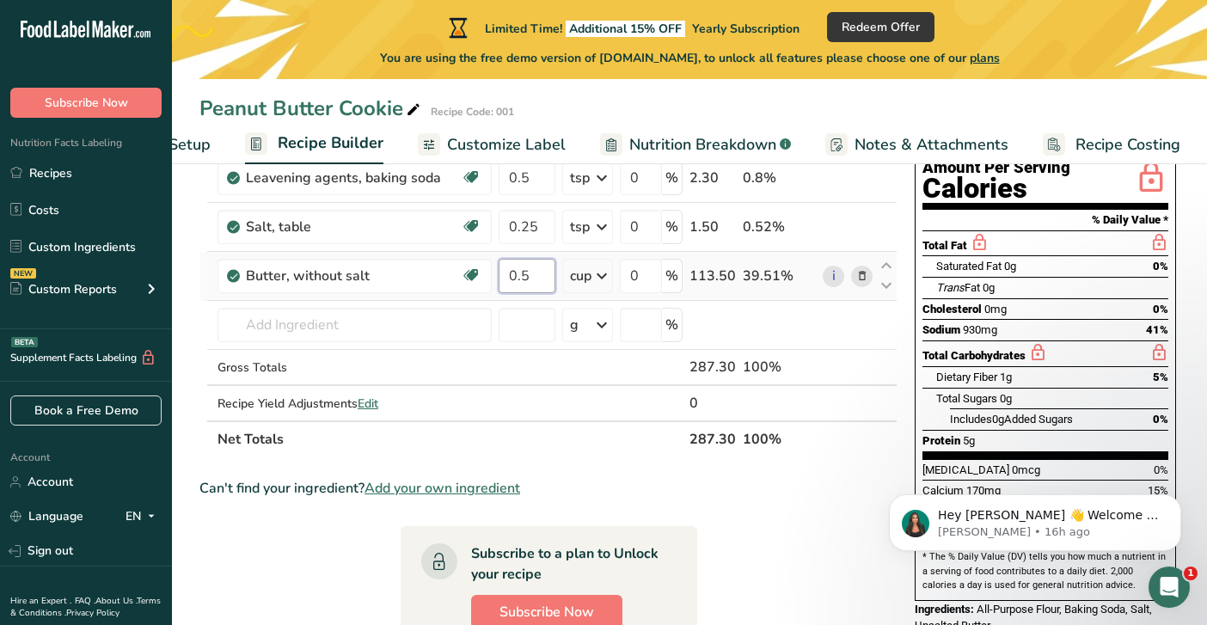
type input "0.5"
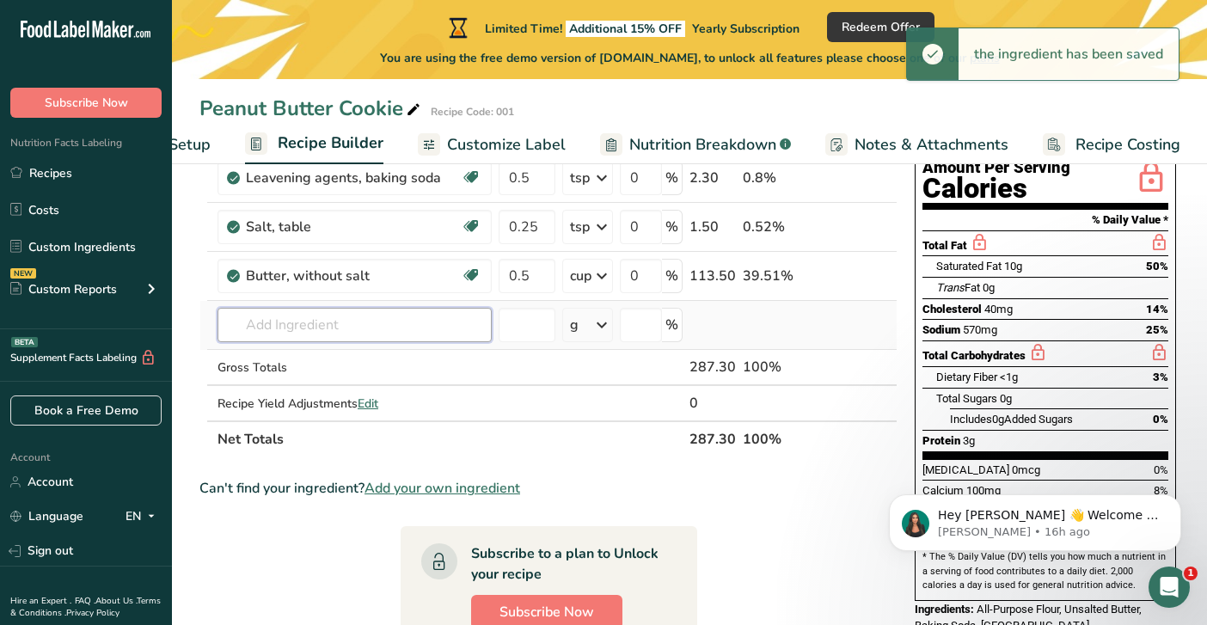
click at [430, 322] on input "text" at bounding box center [355, 325] width 274 height 34
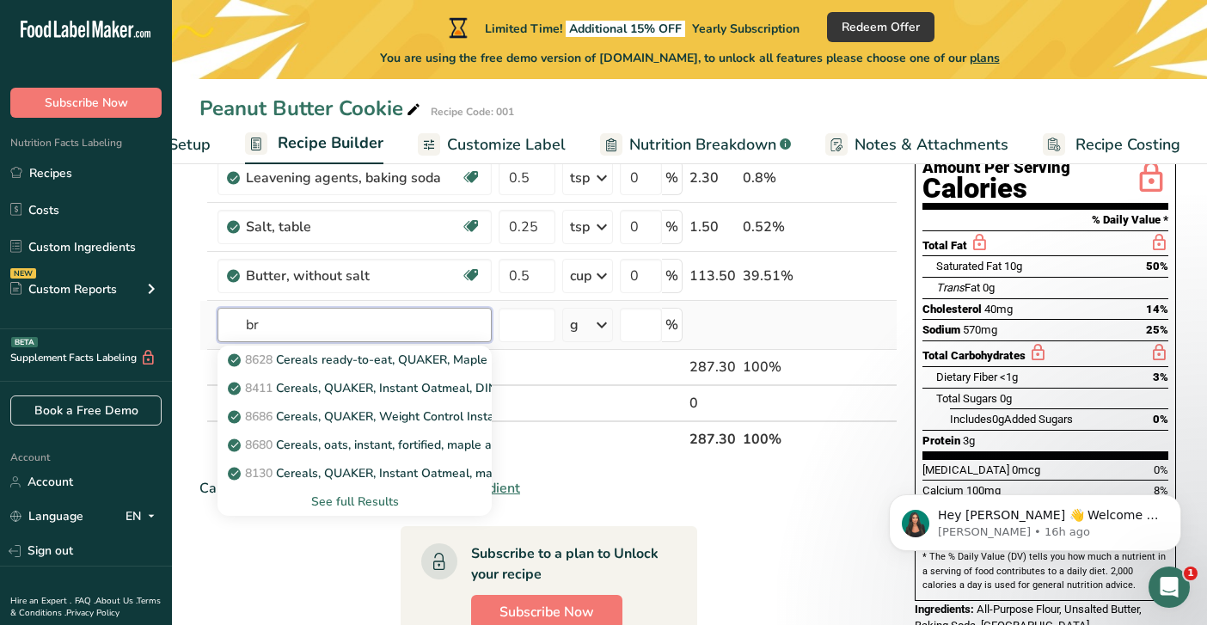
type input "b"
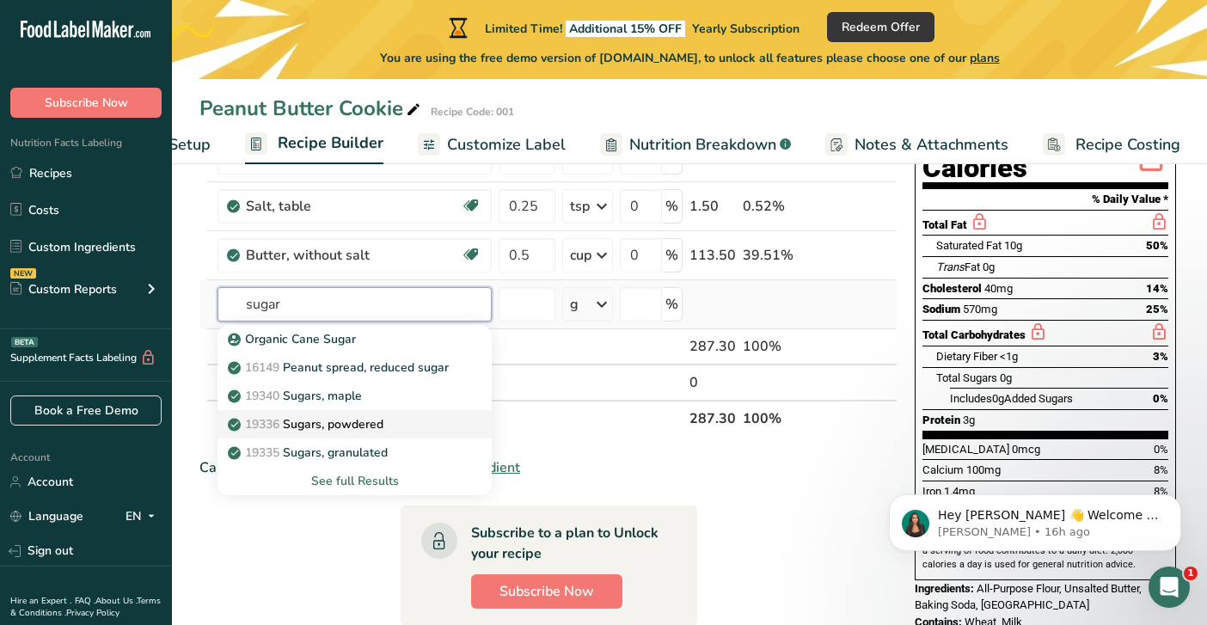
scroll to position [230, 0]
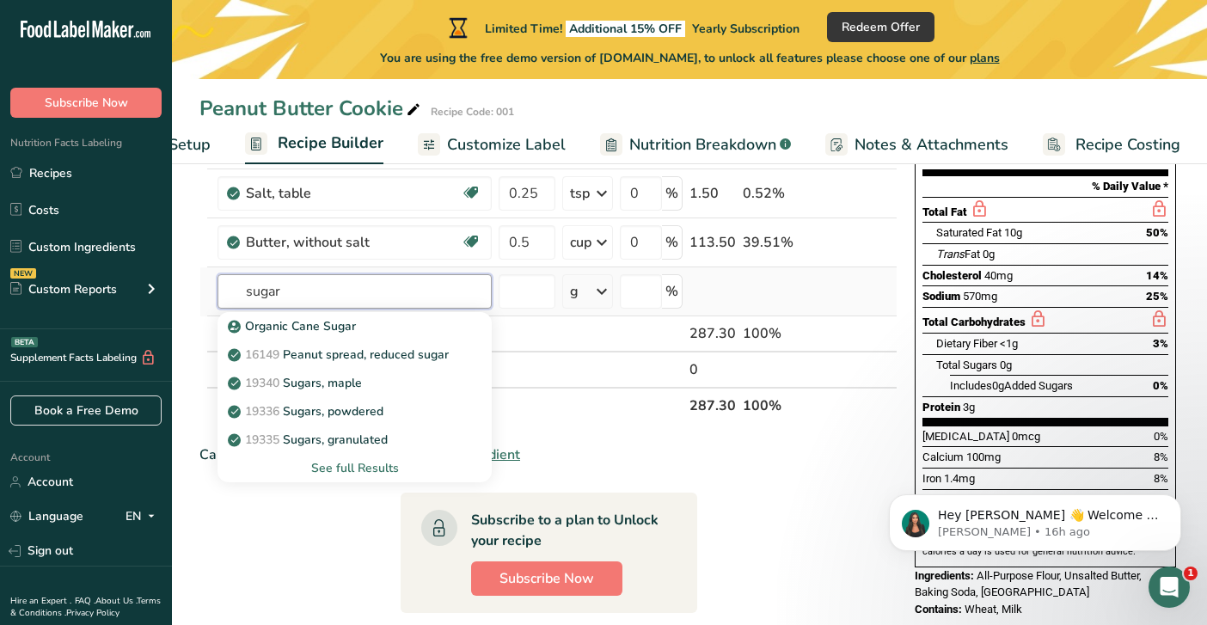
type input "sugar"
click at [357, 473] on div "See full Results" at bounding box center [354, 468] width 247 height 18
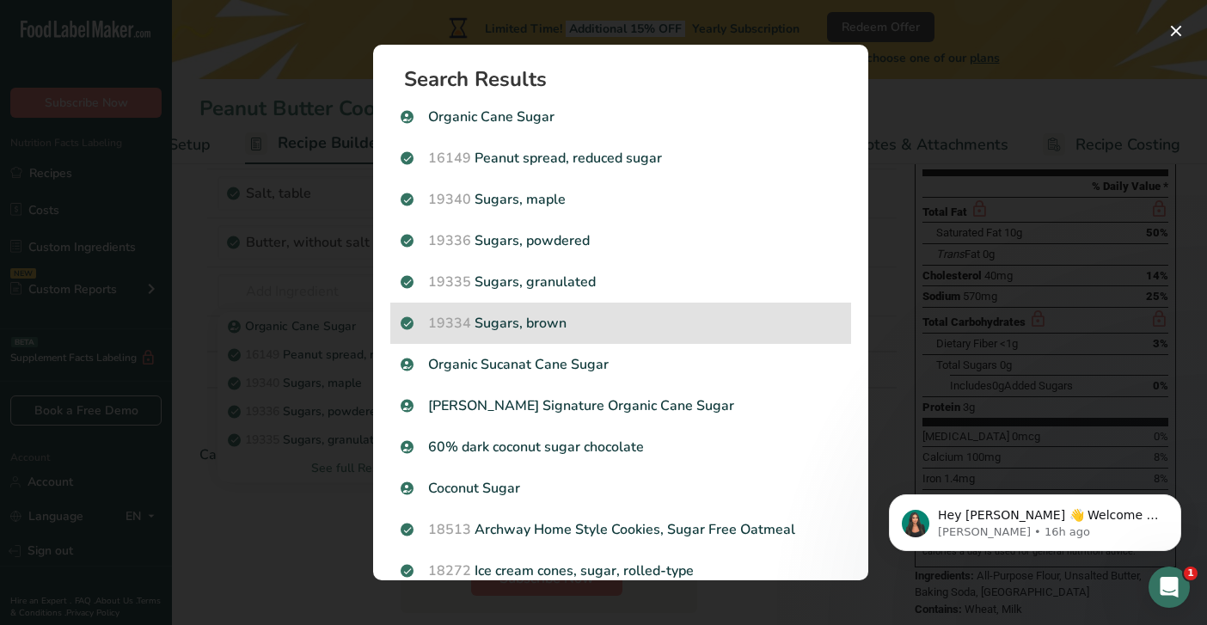
click at [533, 314] on p "19334 Sugars, brown" at bounding box center [621, 323] width 440 height 21
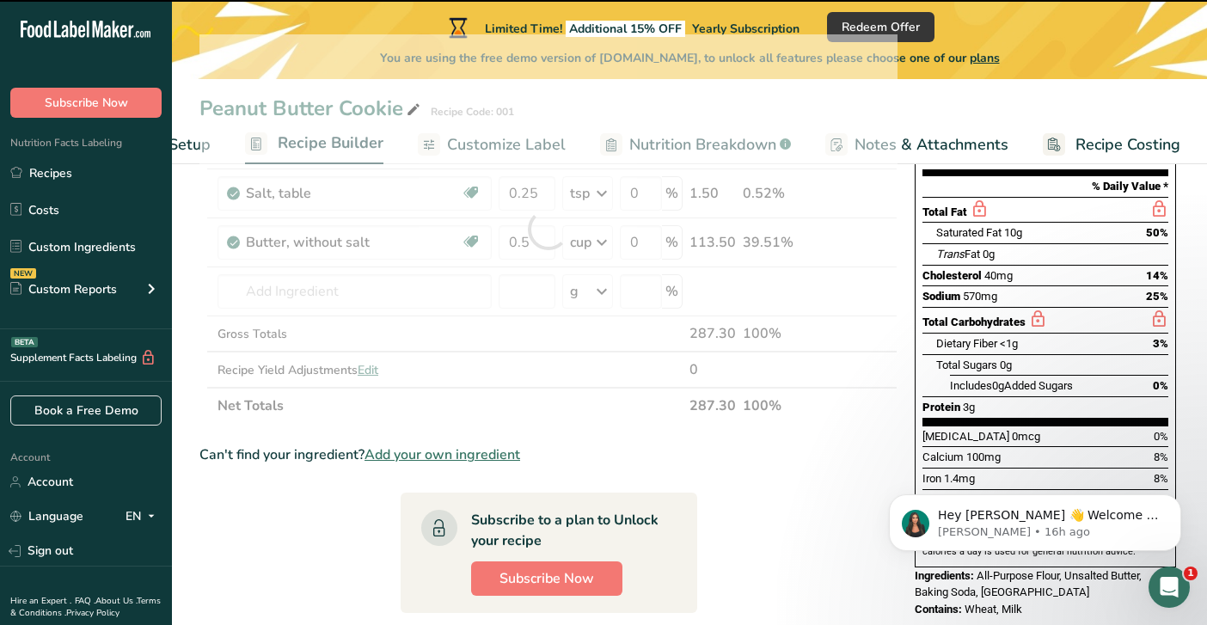
type input "0"
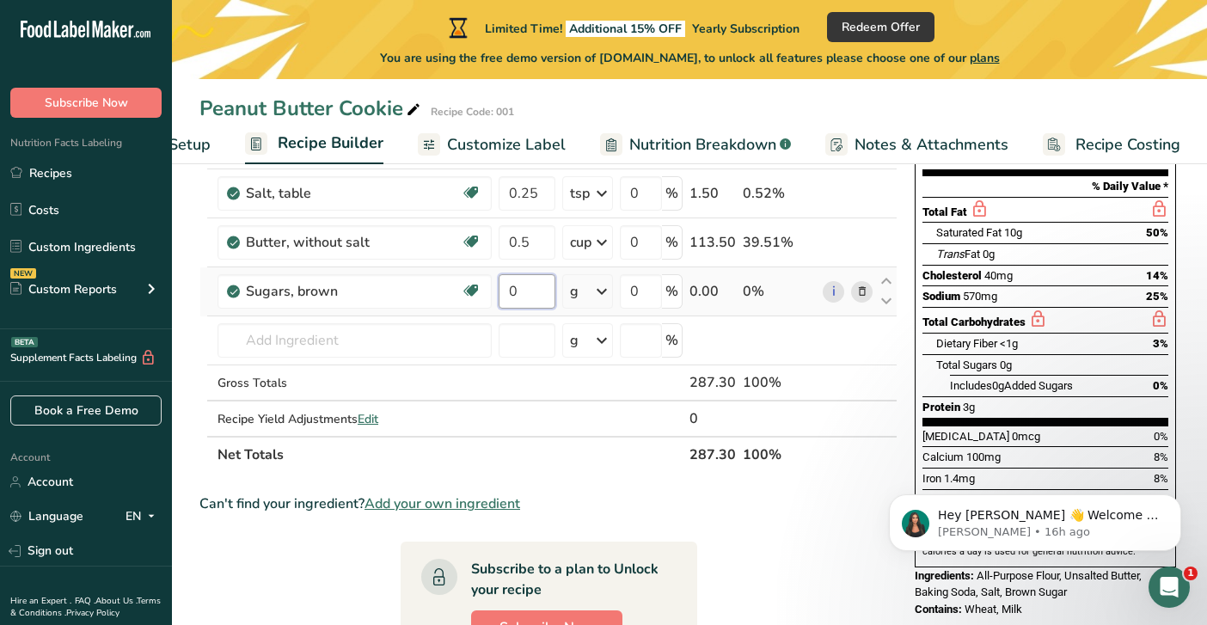
click at [539, 293] on input "0" at bounding box center [527, 291] width 57 height 34
type input "0.5"
click at [604, 284] on div "Ingredient * Amount * Unit * Waste * .a-a{fill:#347362;}.b-a{fill:#fff;} Grams …" at bounding box center [548, 253] width 698 height 439
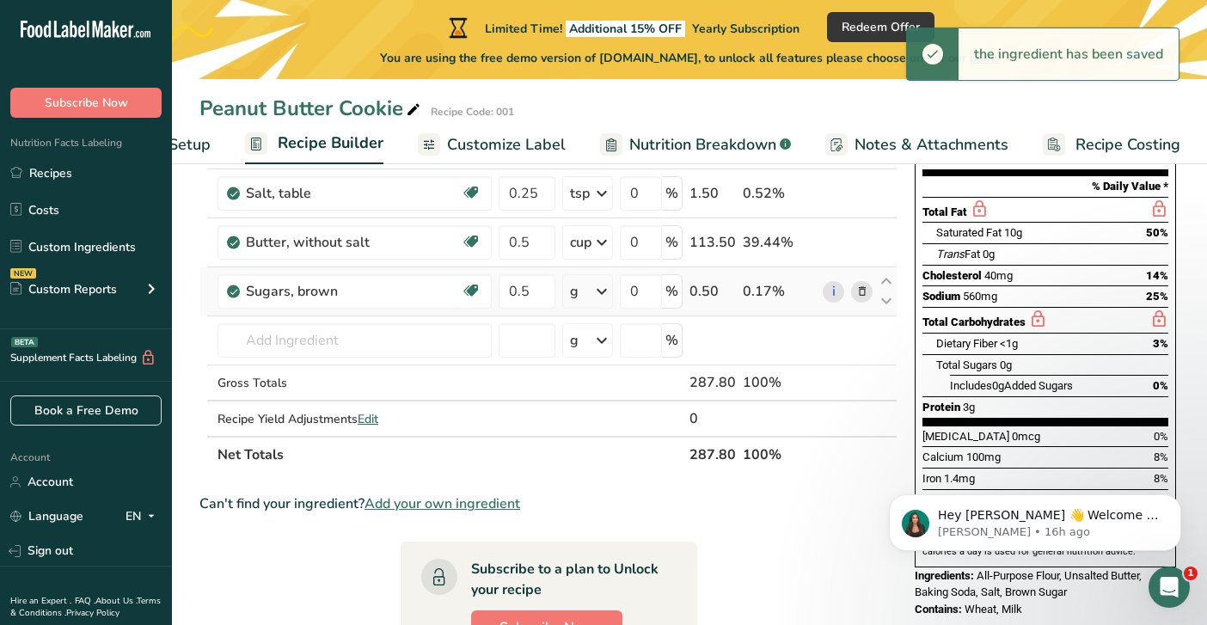
click at [603, 284] on icon at bounding box center [602, 291] width 21 height 31
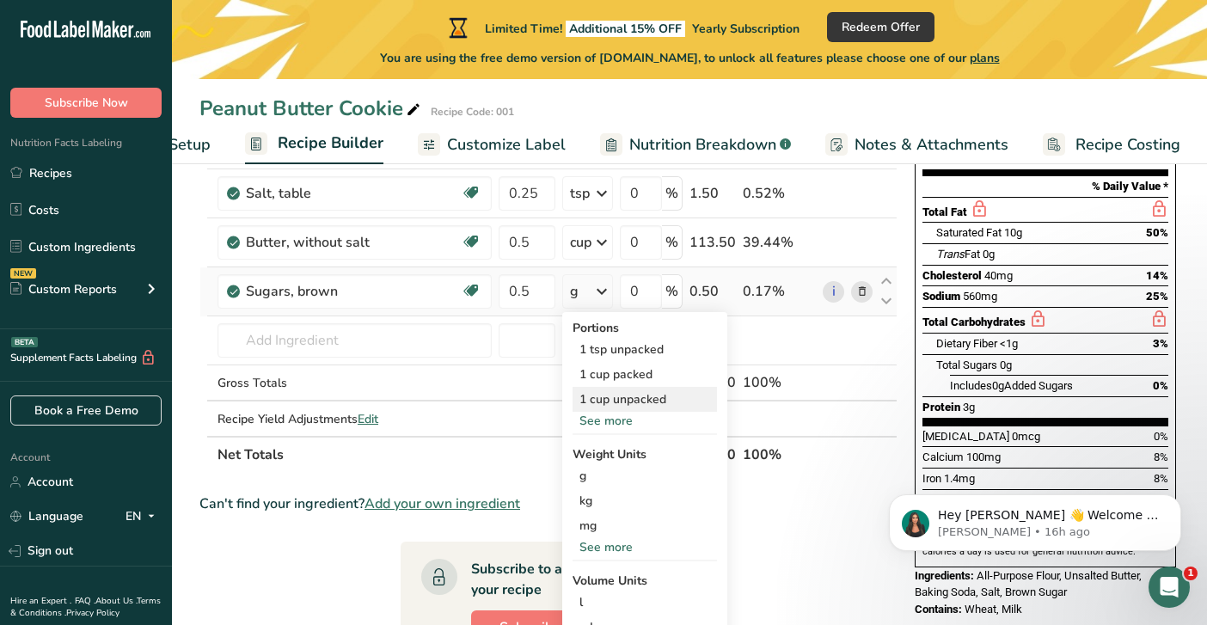
click at [604, 401] on div "1 cup unpacked" at bounding box center [645, 399] width 144 height 25
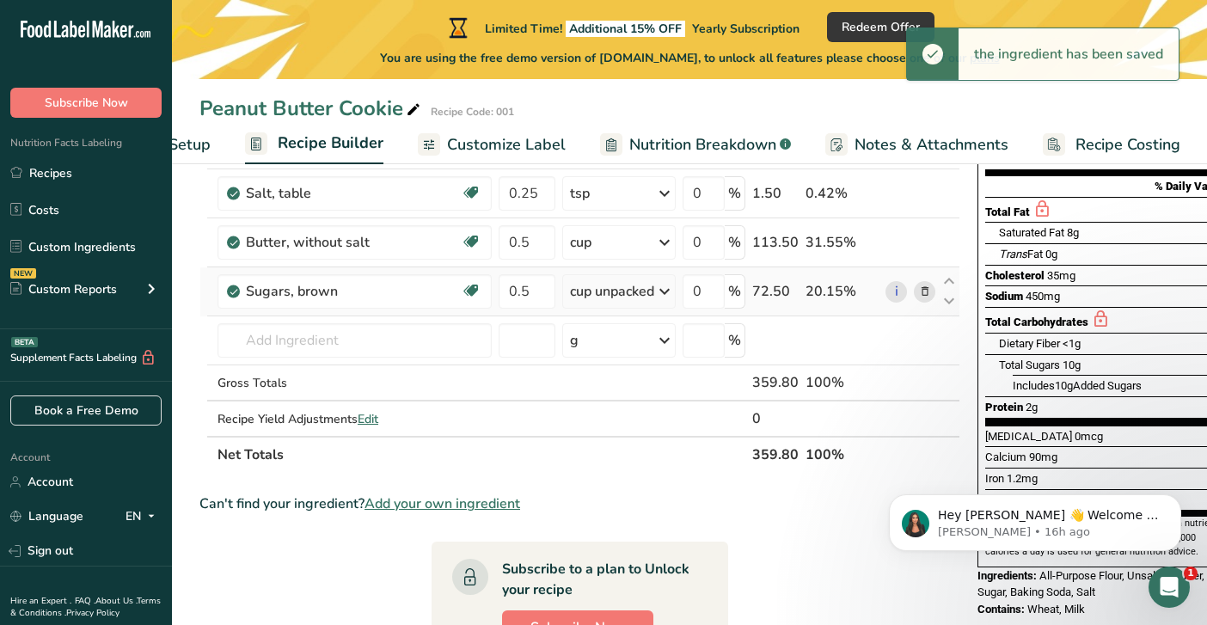
click at [666, 291] on icon at bounding box center [664, 291] width 21 height 31
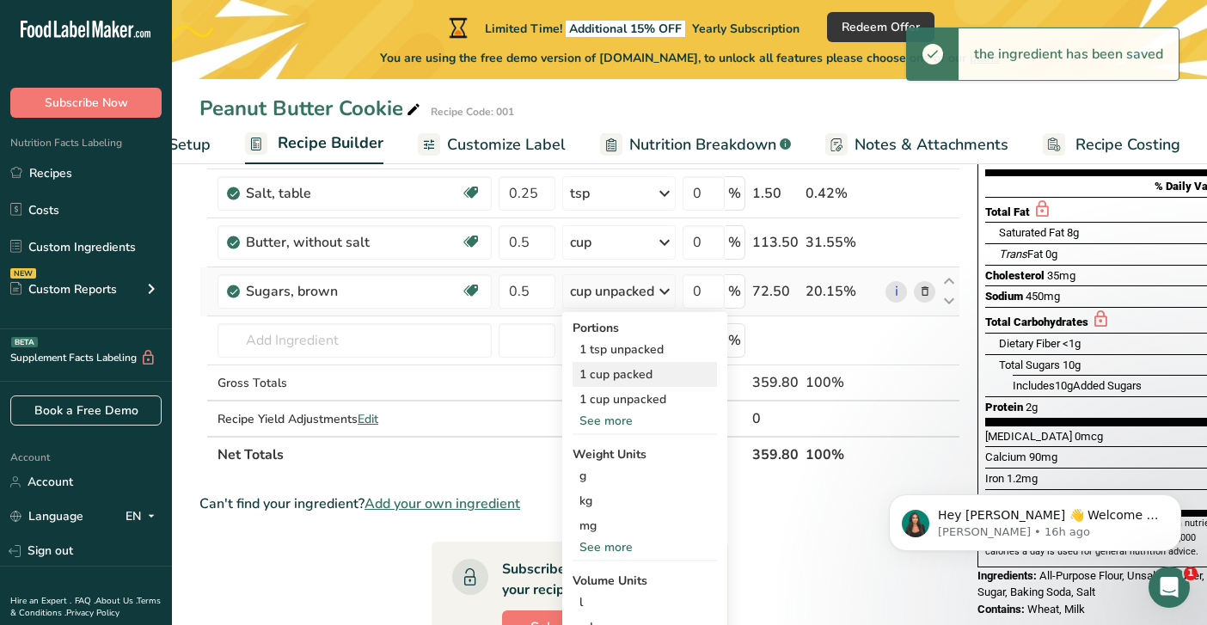
click at [629, 378] on div "1 cup packed" at bounding box center [645, 374] width 144 height 25
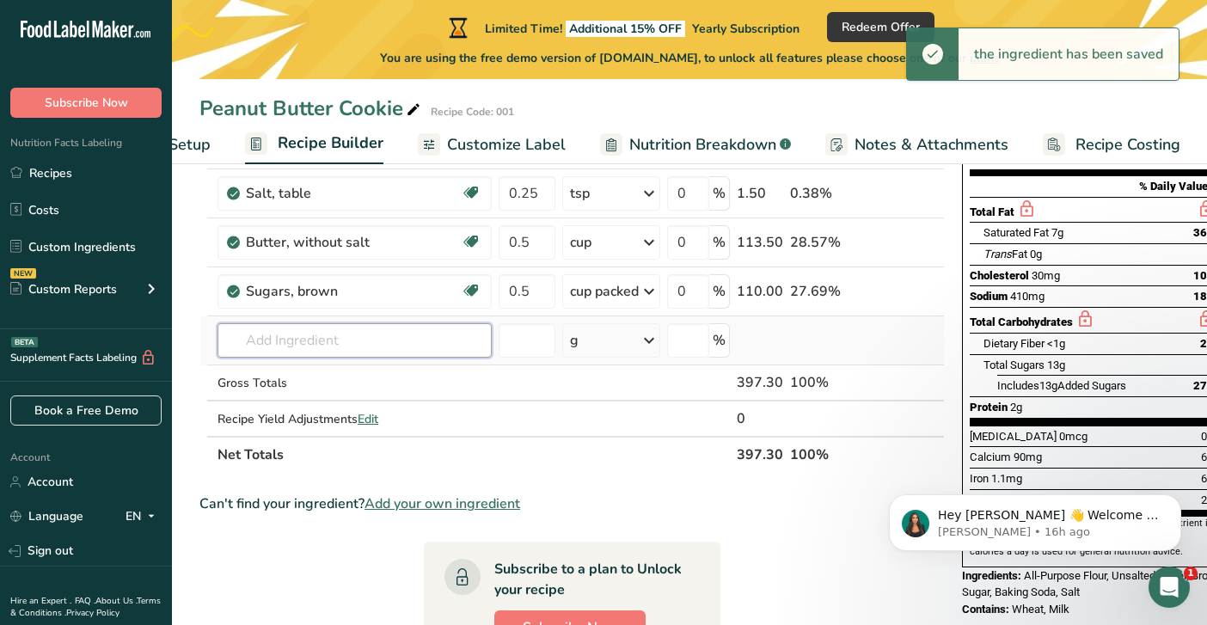
click at [404, 338] on input "text" at bounding box center [355, 340] width 274 height 34
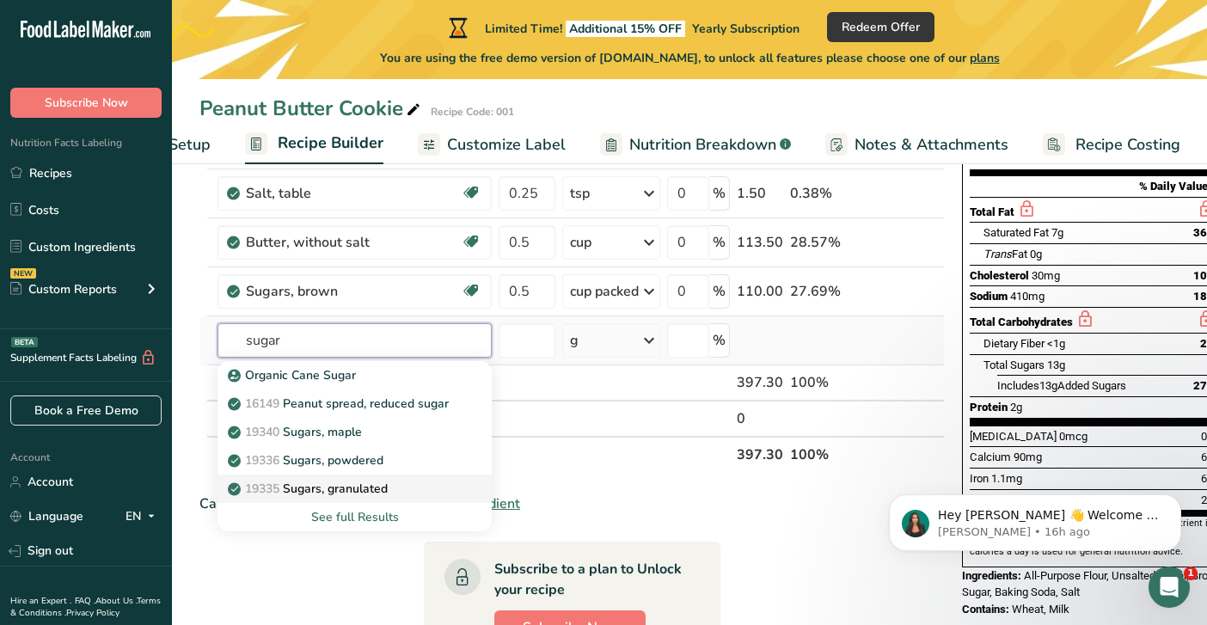
type input "sugar"
click at [370, 488] on p "19335 [GEOGRAPHIC_DATA], granulated" at bounding box center [309, 489] width 156 height 18
type input "Sugars, granulated"
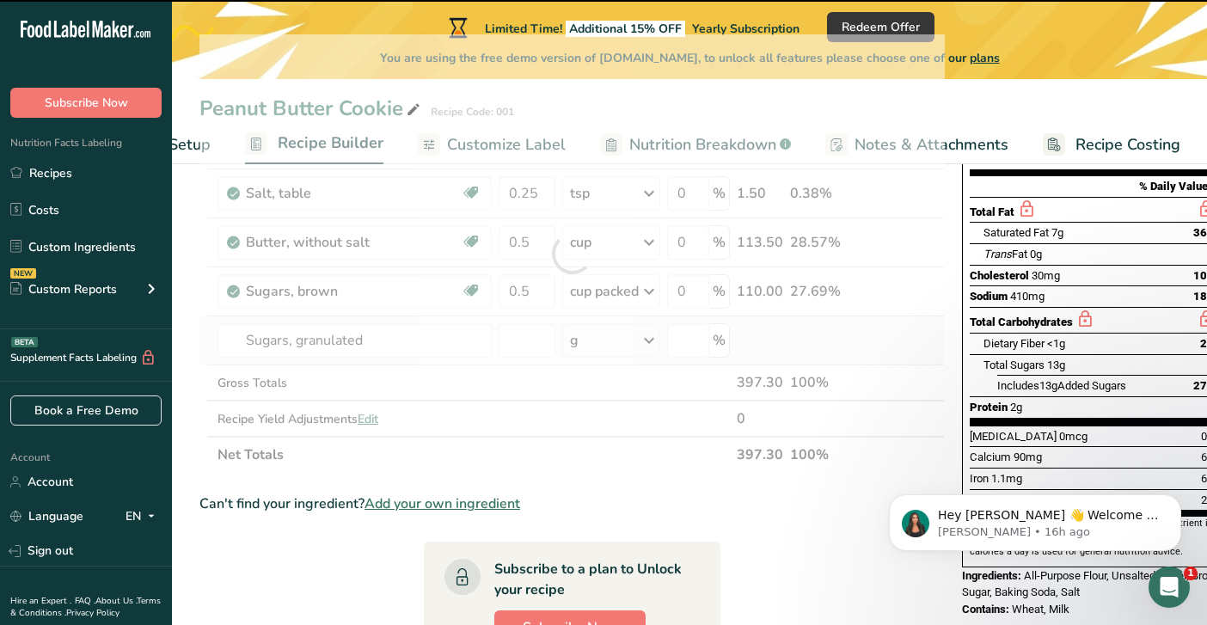
type input "0"
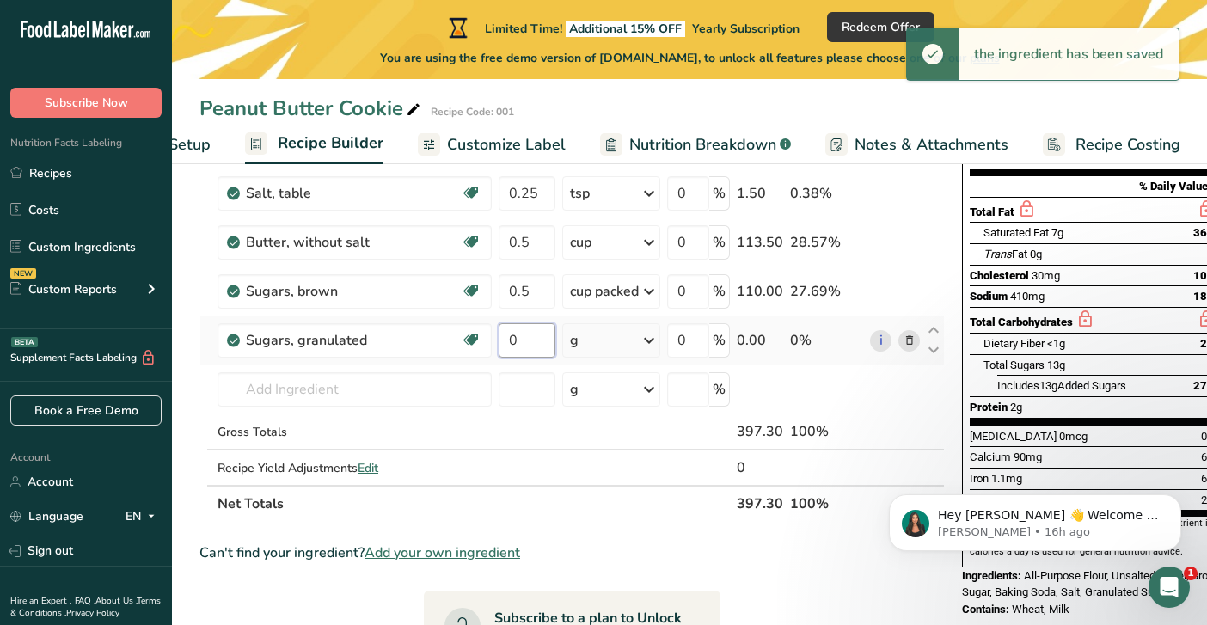
click at [542, 334] on input "0" at bounding box center [527, 340] width 57 height 34
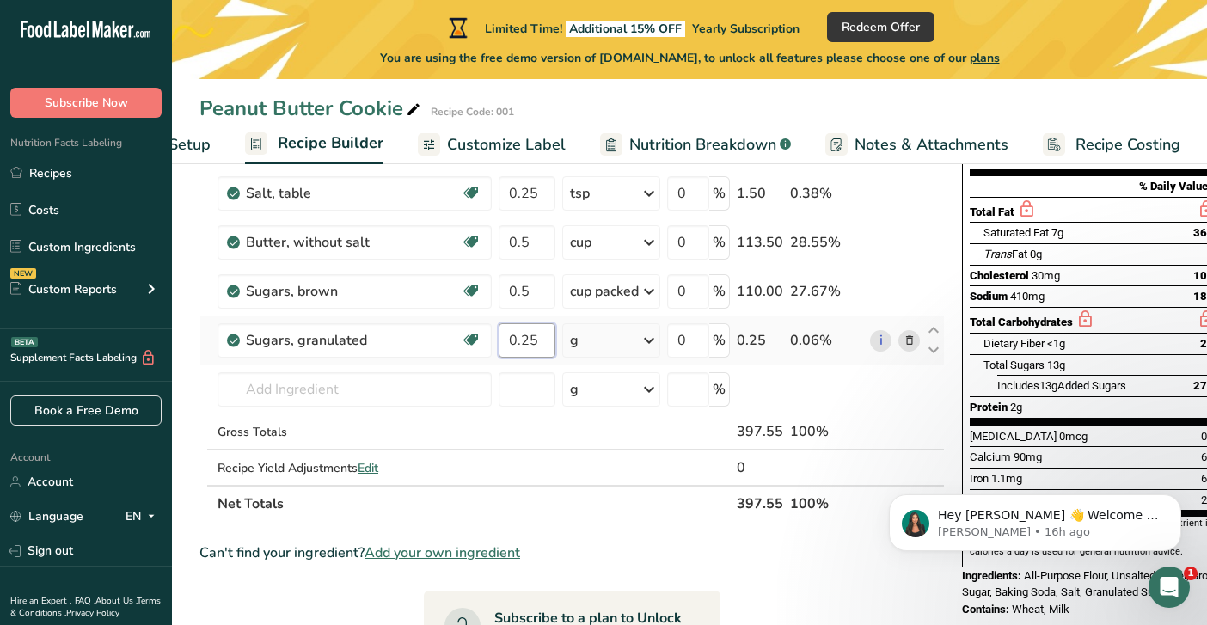
type input "0.25"
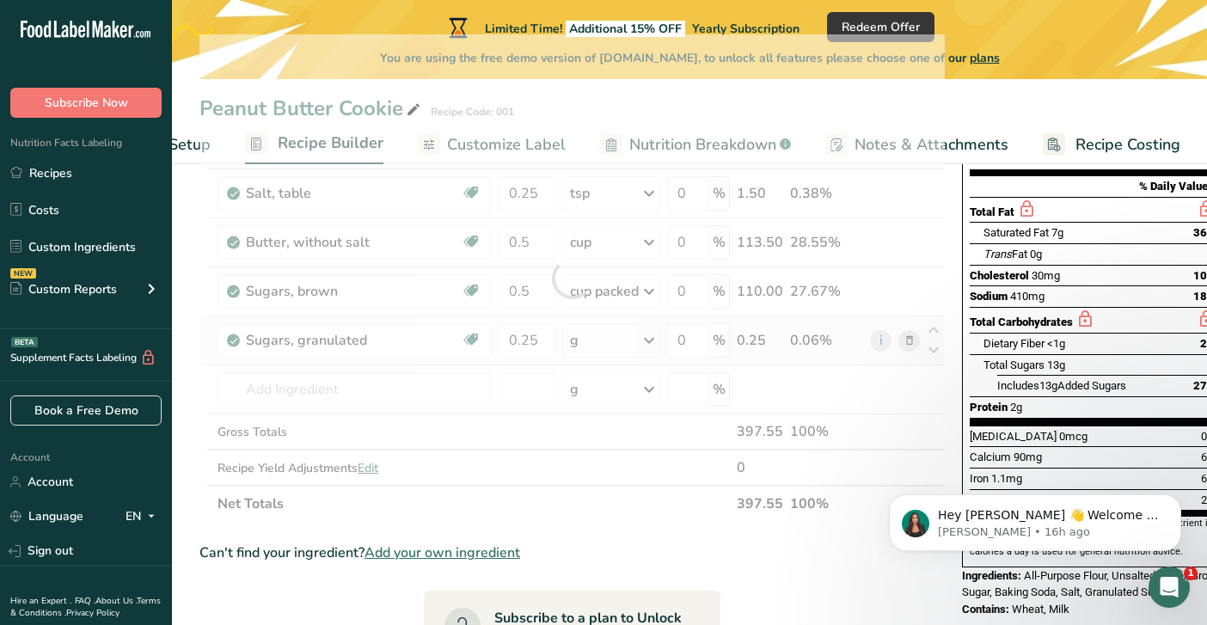
click at [652, 334] on div "Ingredient * Amount * Unit * Waste * .a-a{fill:#347362;}.b-a{fill:#fff;} Grams …" at bounding box center [571, 278] width 745 height 488
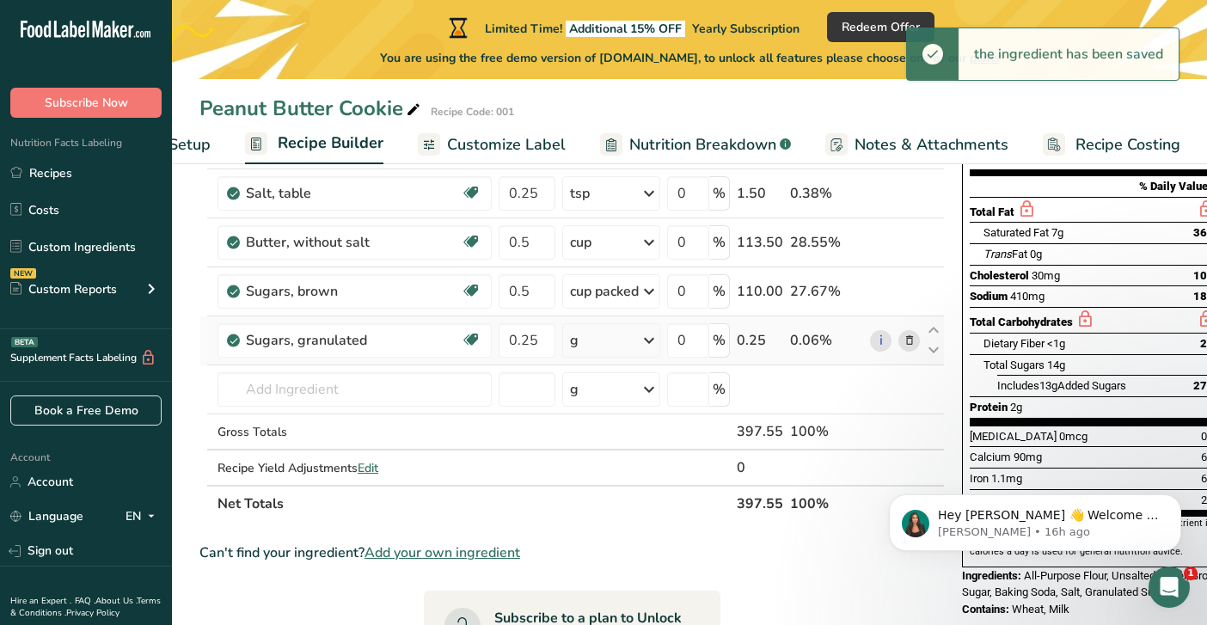
click at [652, 334] on icon at bounding box center [649, 340] width 21 height 31
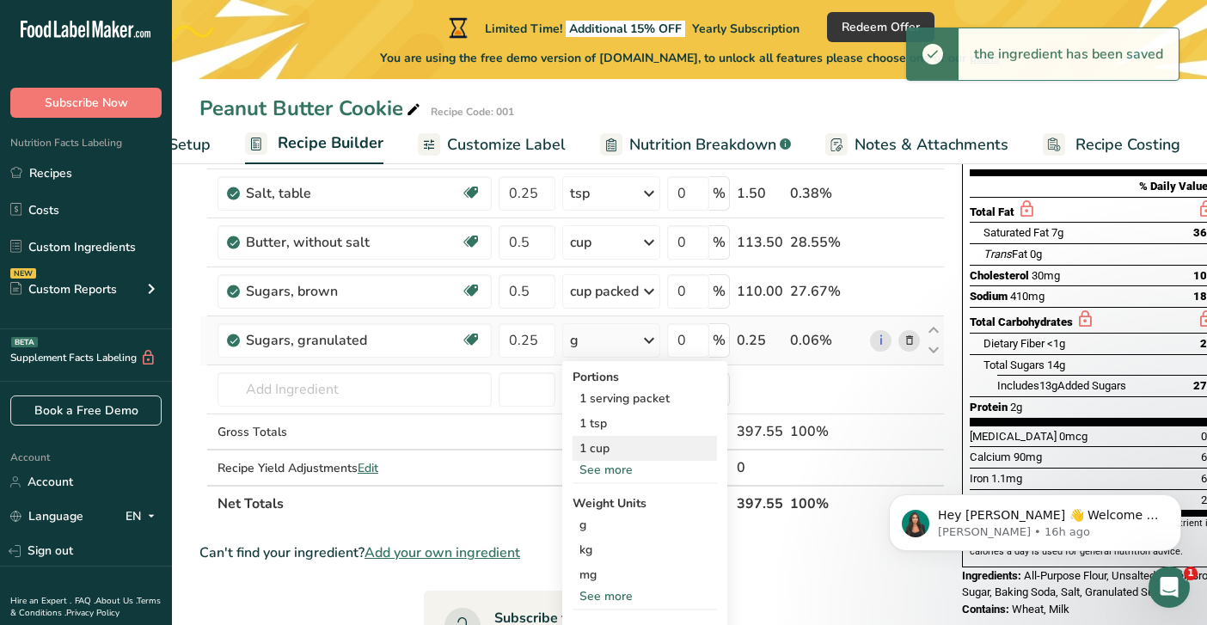
click at [625, 442] on div "1 cup" at bounding box center [645, 448] width 144 height 25
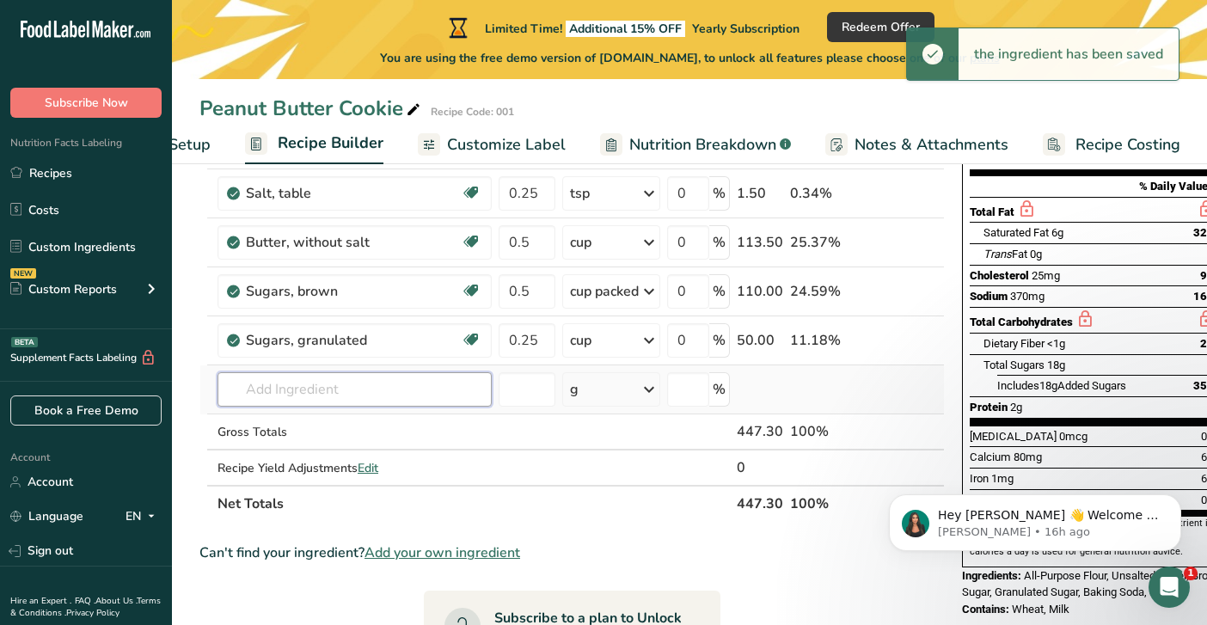
click at [426, 381] on input "text" at bounding box center [355, 389] width 274 height 34
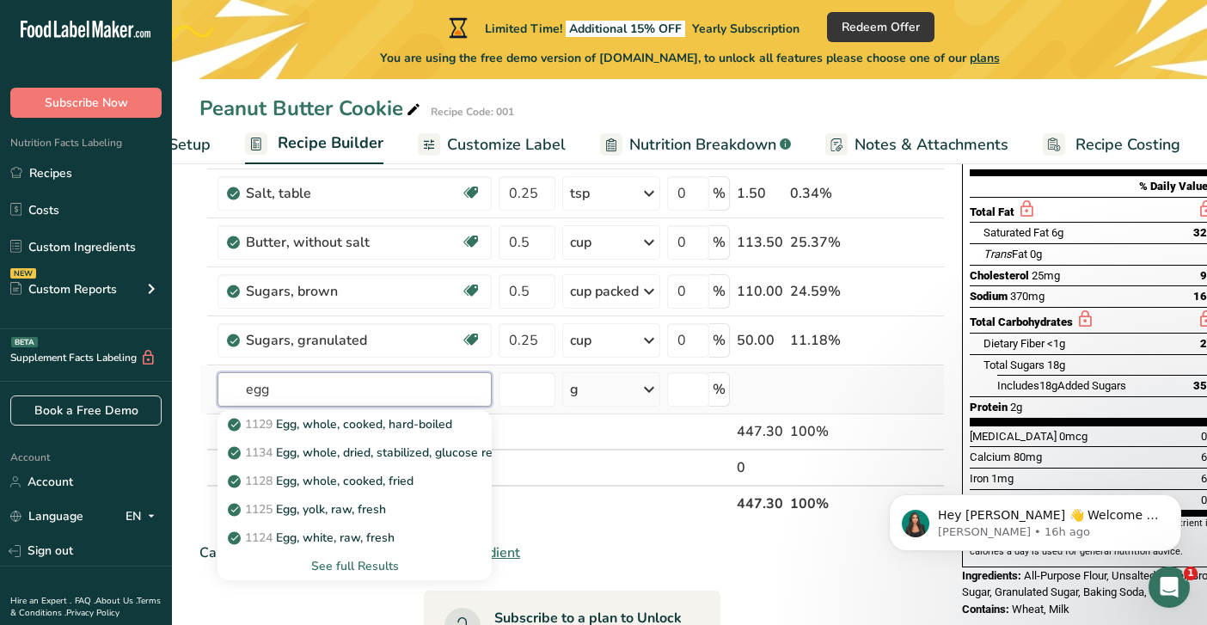
type input "egg"
click at [370, 567] on div "See full Results" at bounding box center [354, 566] width 247 height 18
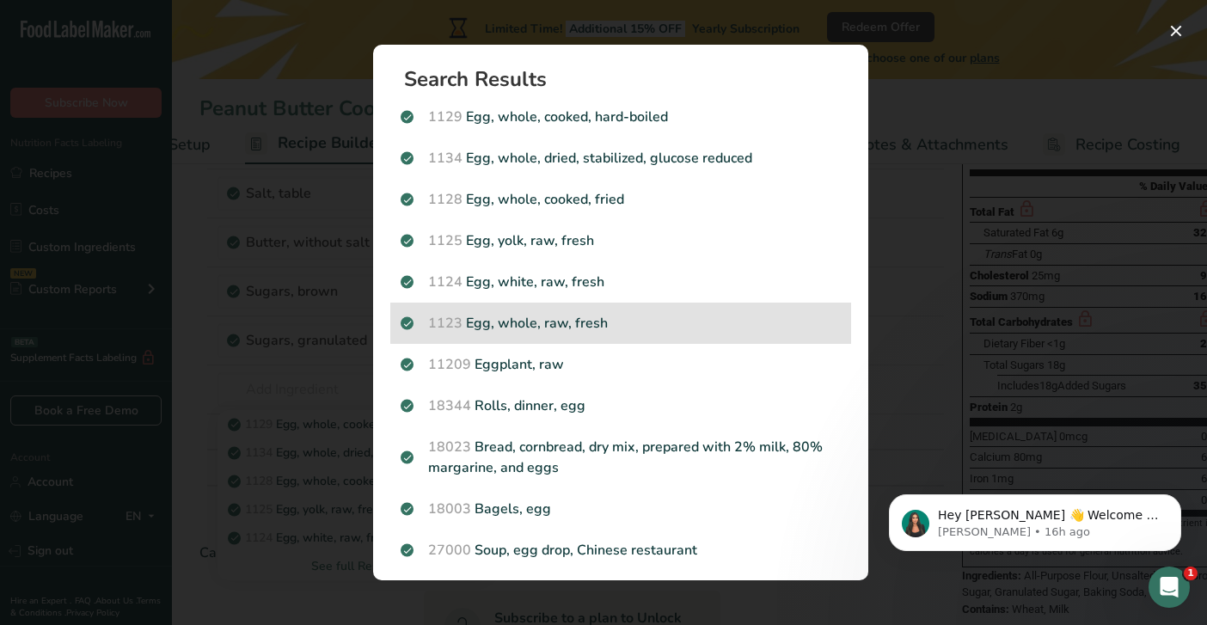
click at [558, 324] on p "1123 Egg, whole, raw, fresh" at bounding box center [621, 323] width 440 height 21
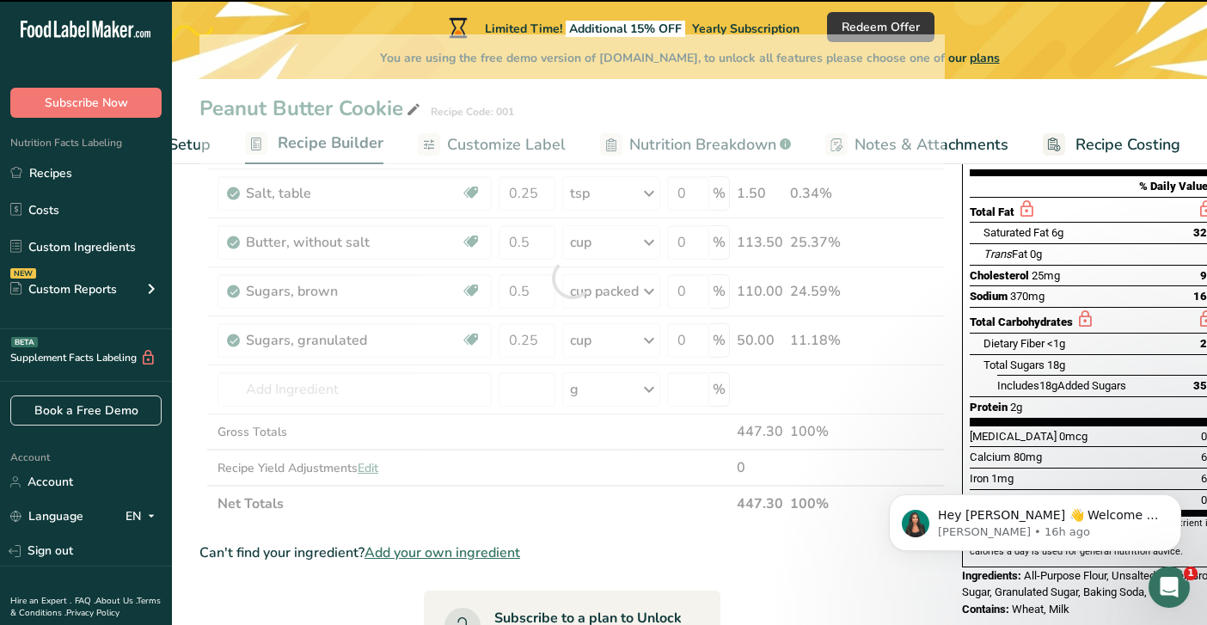
type input "0"
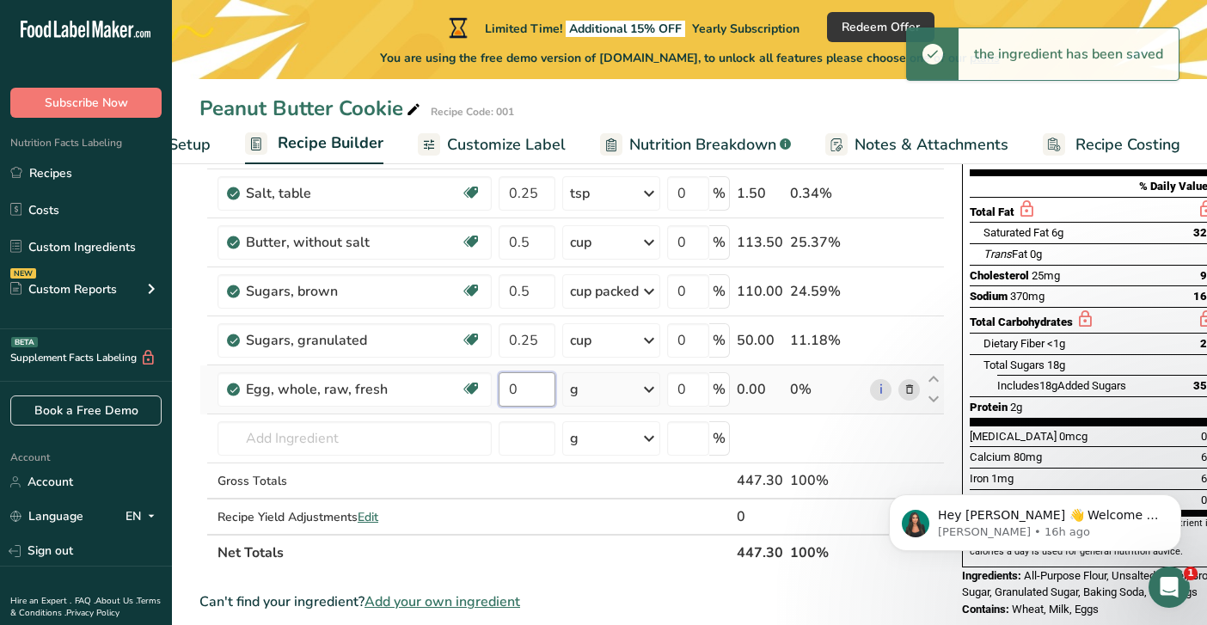
click at [536, 378] on input "0" at bounding box center [527, 389] width 57 height 34
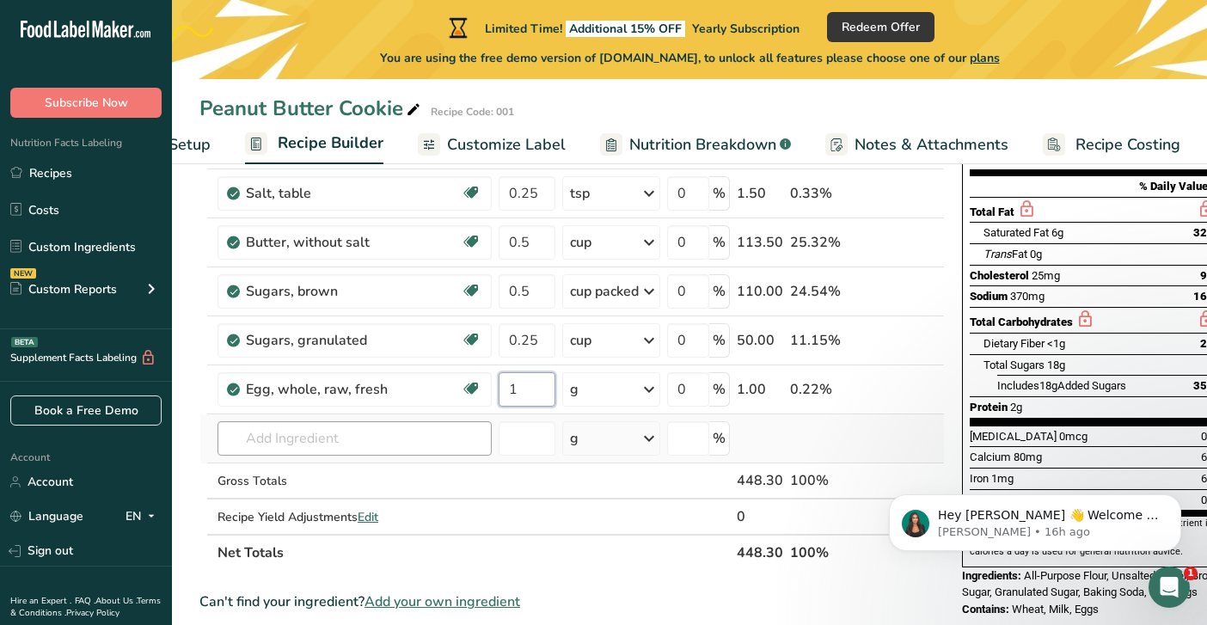
type input "1"
click at [468, 439] on div "Ingredient * Amount * Unit * Waste * .a-a{fill:#347362;}.b-a{fill:#fff;} Grams …" at bounding box center [571, 302] width 745 height 537
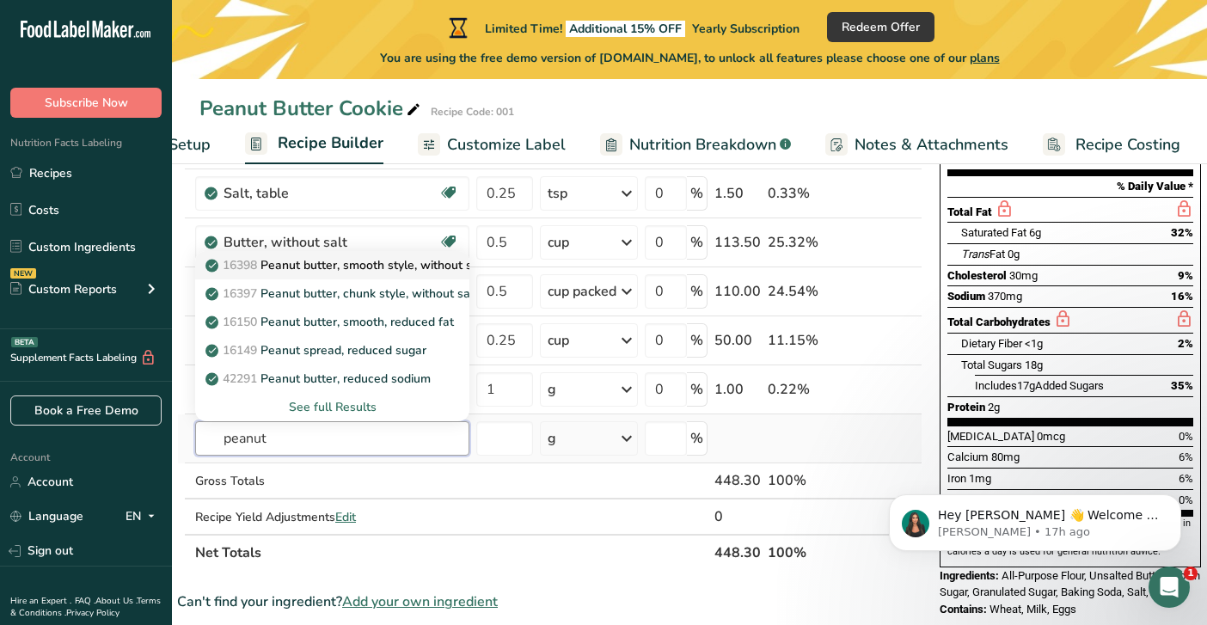
type input "peanut"
click at [423, 270] on p "16398 Peanut butter, smooth style, without salt" at bounding box center [348, 265] width 278 height 18
type input "Peanut butter, smooth style, without salt"
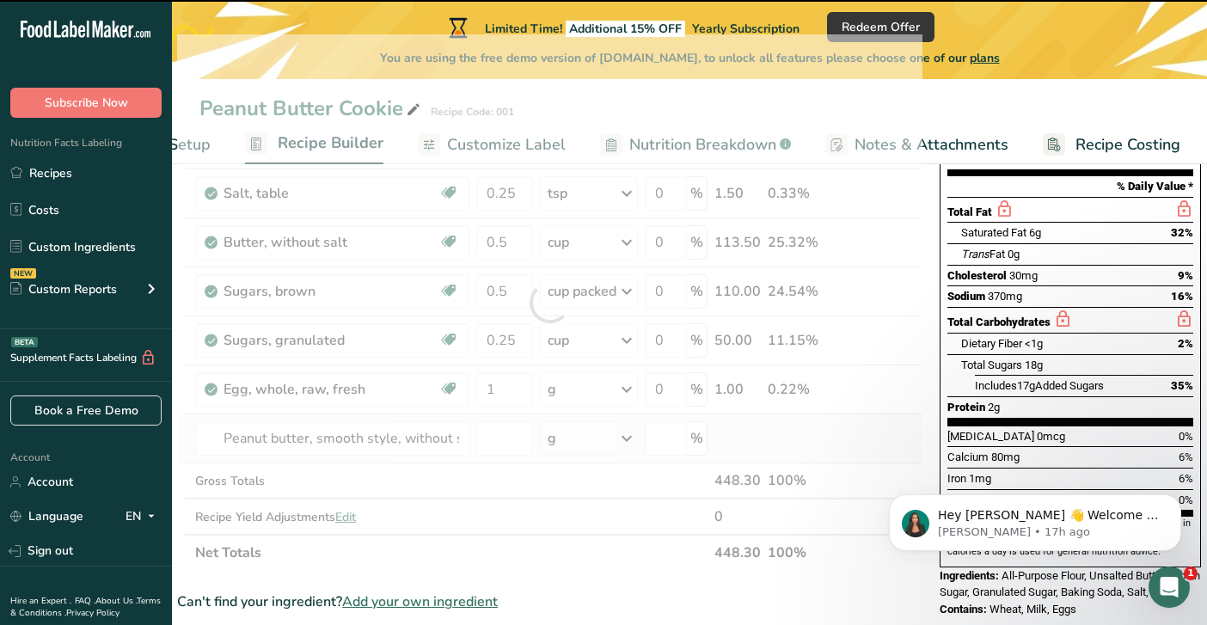
type input "0"
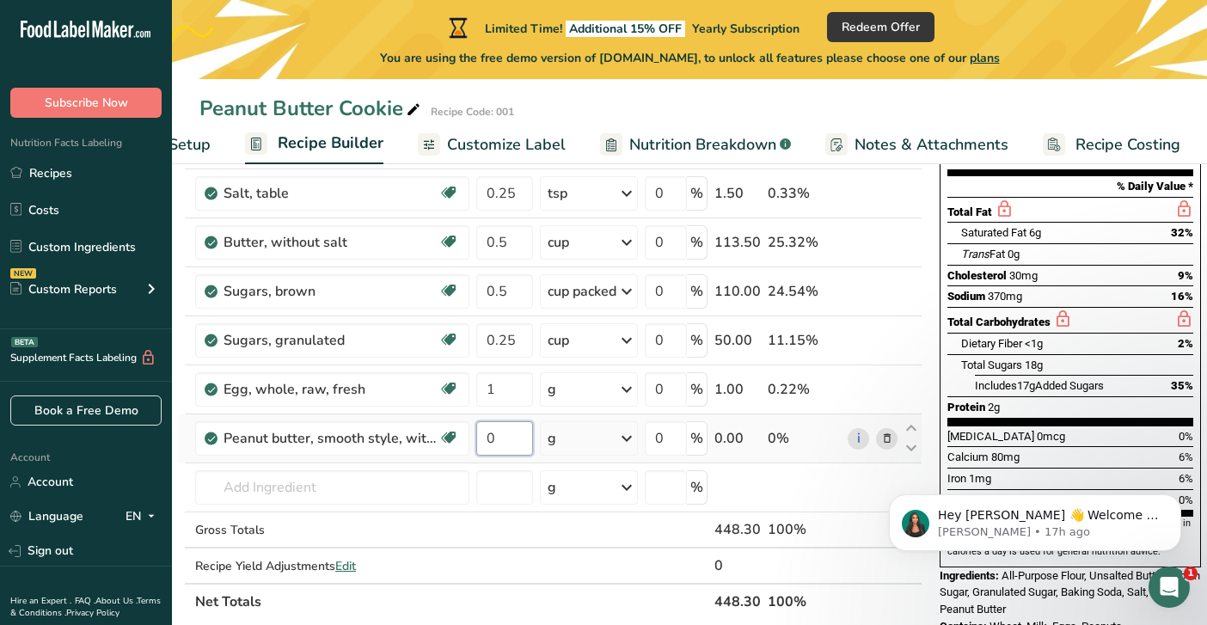
click at [522, 445] on input "0" at bounding box center [504, 438] width 57 height 34
type input "0.75"
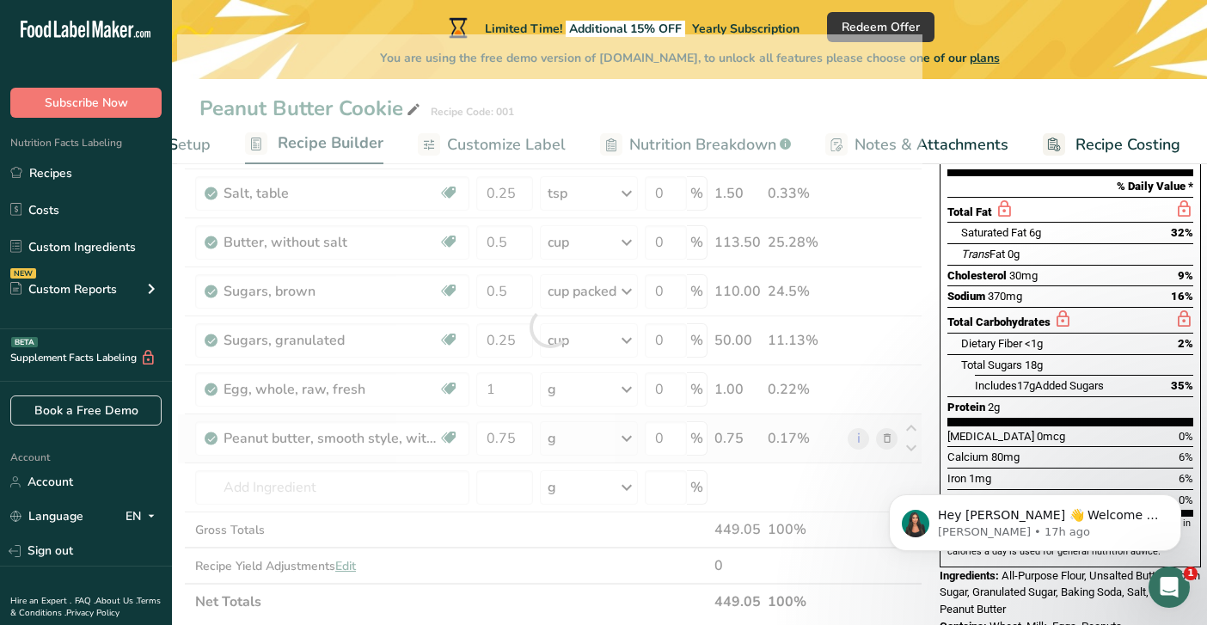
click at [631, 436] on div "Ingredient * Amount * Unit * Waste * .a-a{fill:#347362;}.b-a{fill:#fff;} Grams …" at bounding box center [549, 327] width 745 height 586
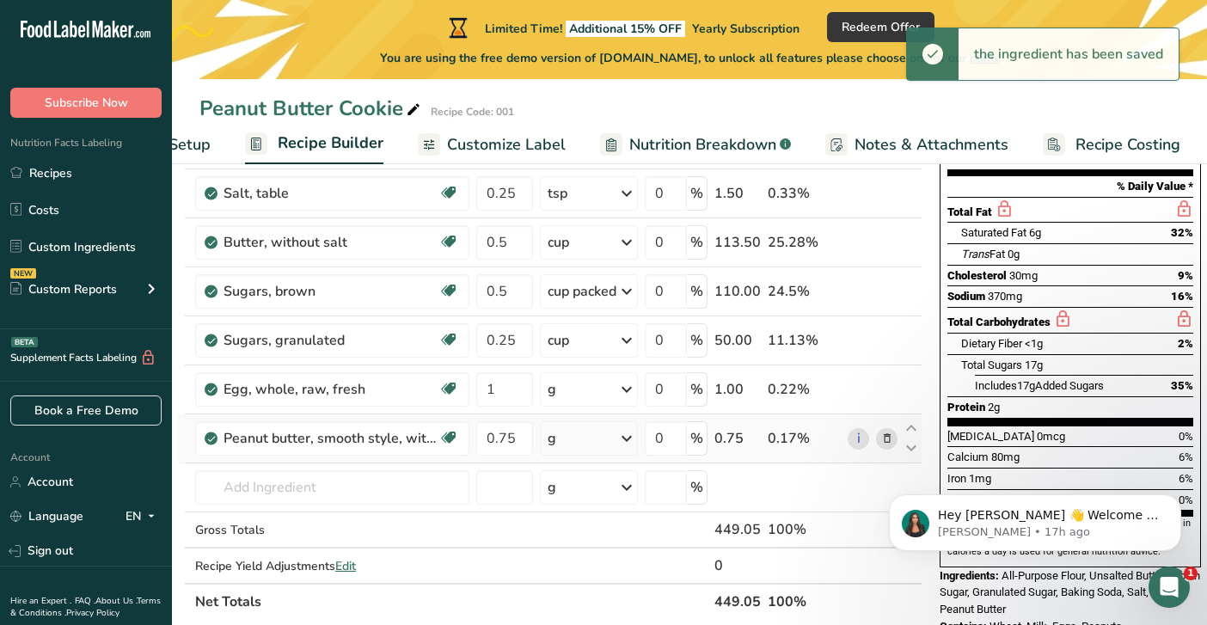
click at [631, 436] on icon at bounding box center [626, 438] width 21 height 31
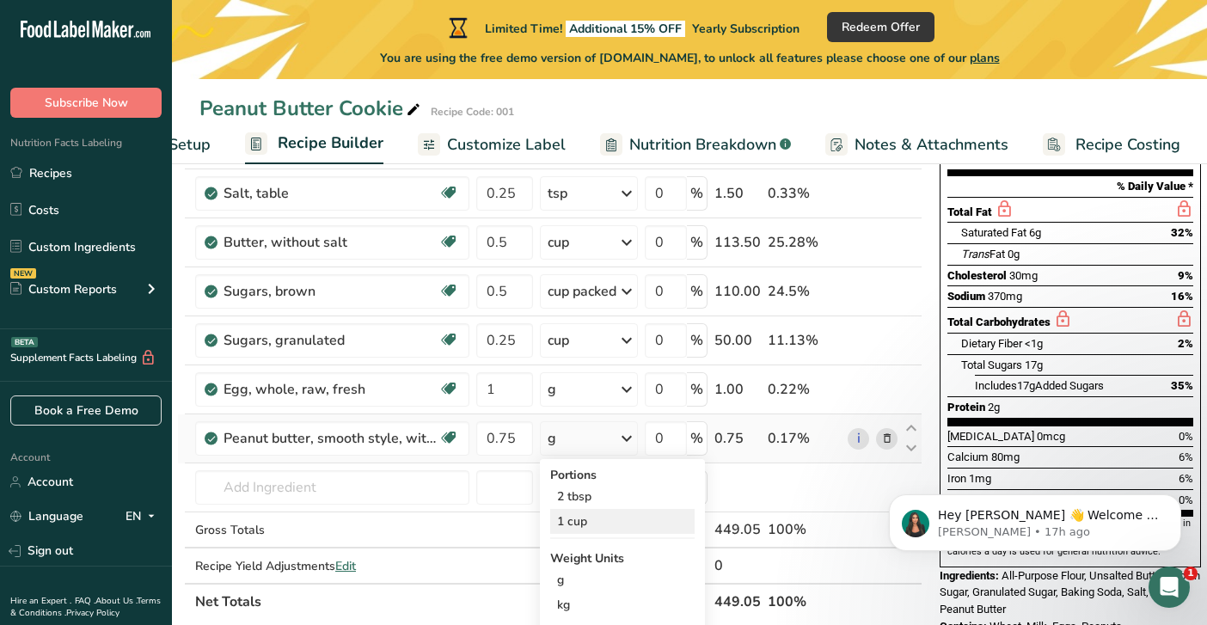
click at [598, 529] on div "1 cup" at bounding box center [622, 521] width 144 height 25
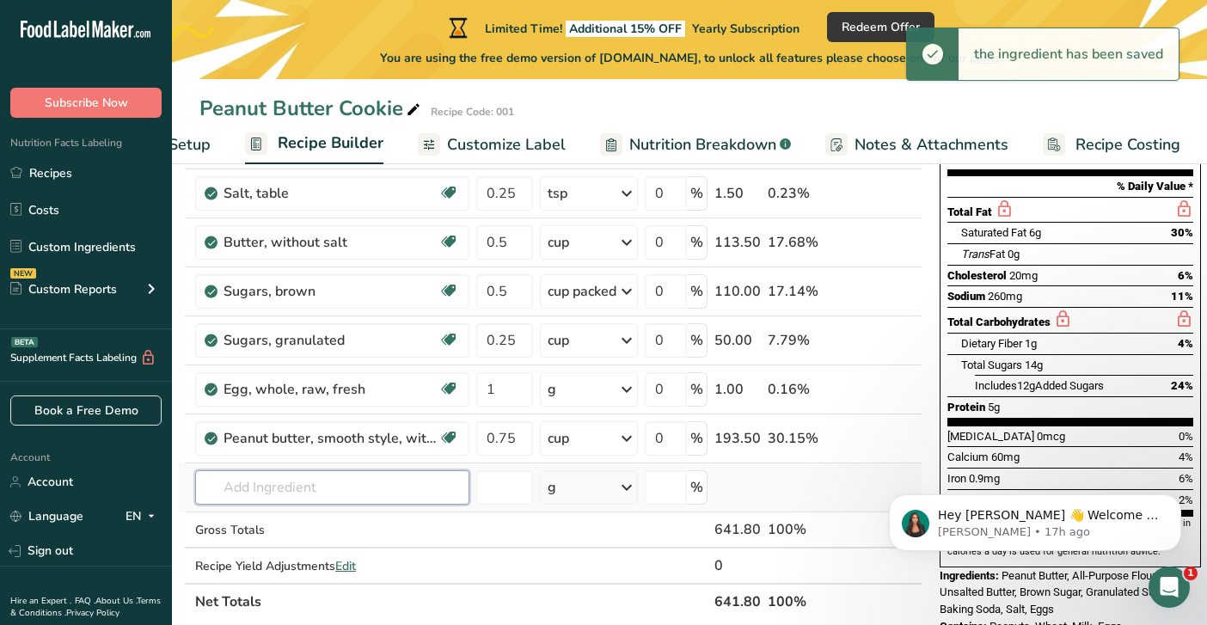
click at [326, 492] on input "text" at bounding box center [332, 487] width 274 height 34
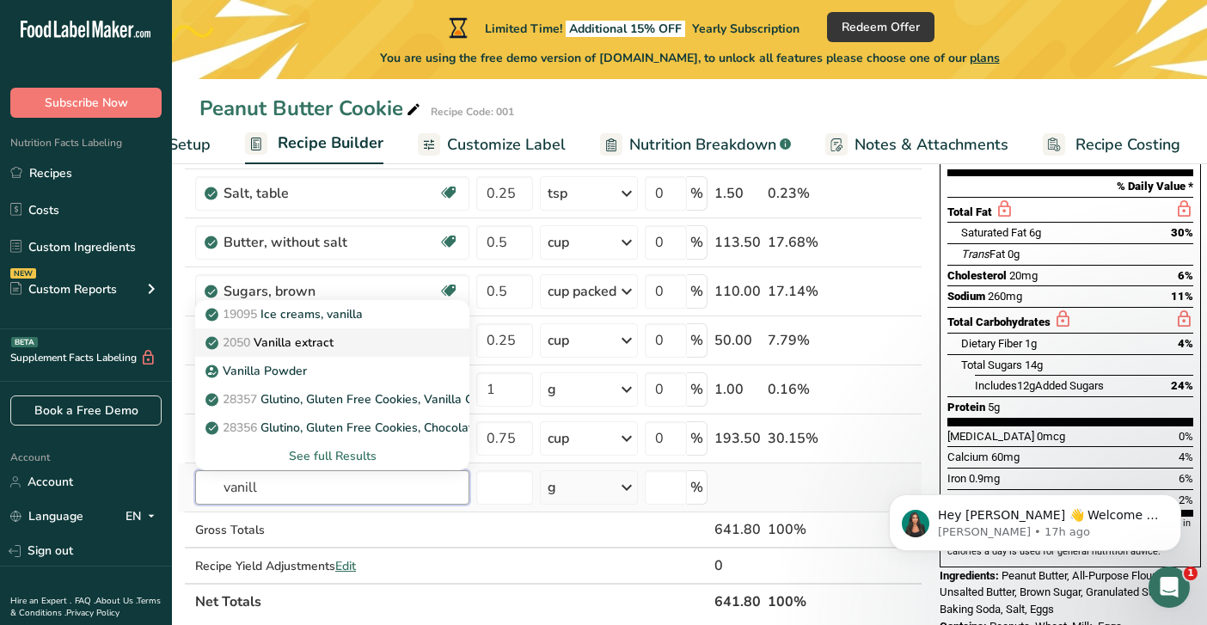
type input "vanill"
click at [365, 339] on div "2050 Vanilla extract" at bounding box center [318, 343] width 219 height 18
type input "Vanilla extract"
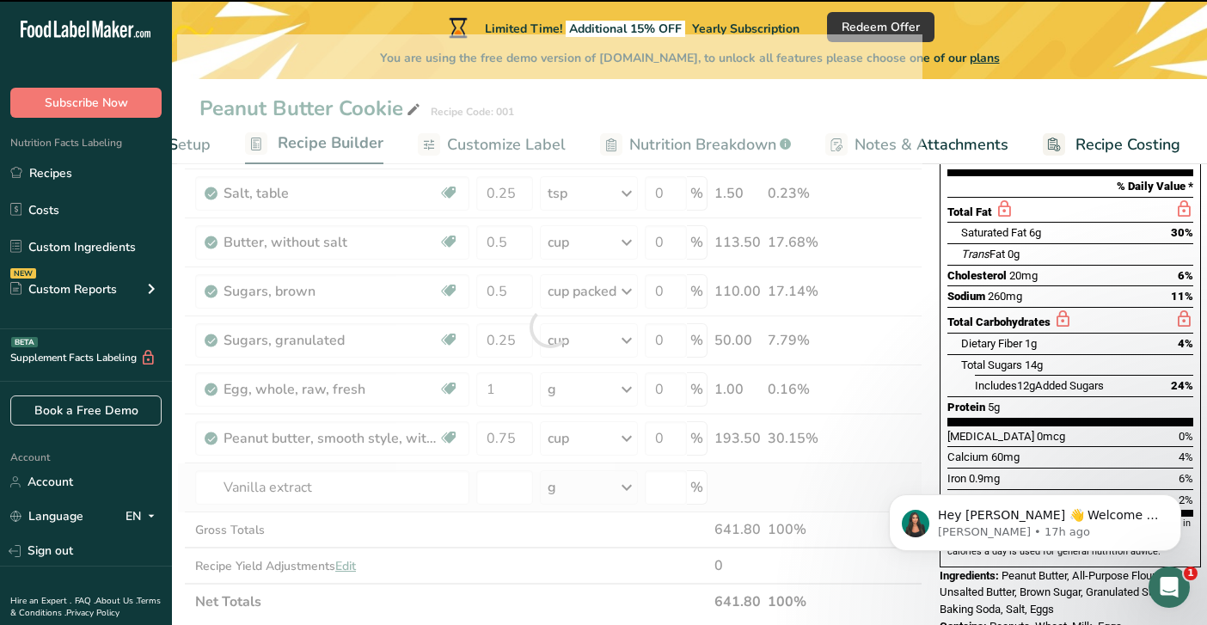
type input "0"
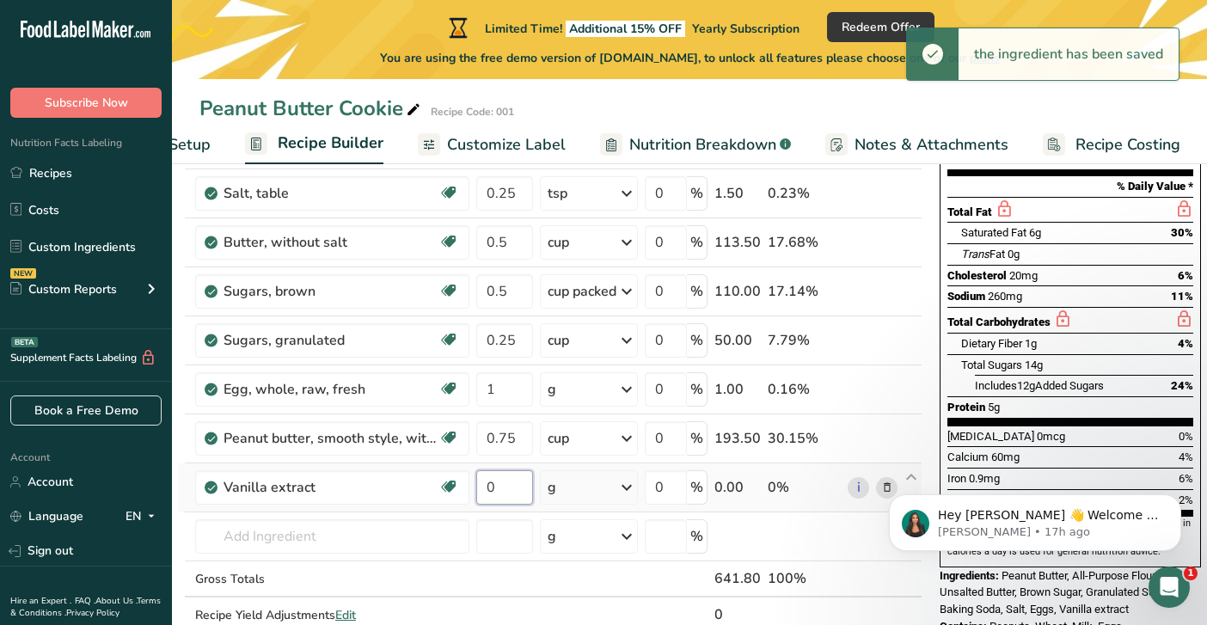
click at [516, 491] on input "0" at bounding box center [504, 487] width 57 height 34
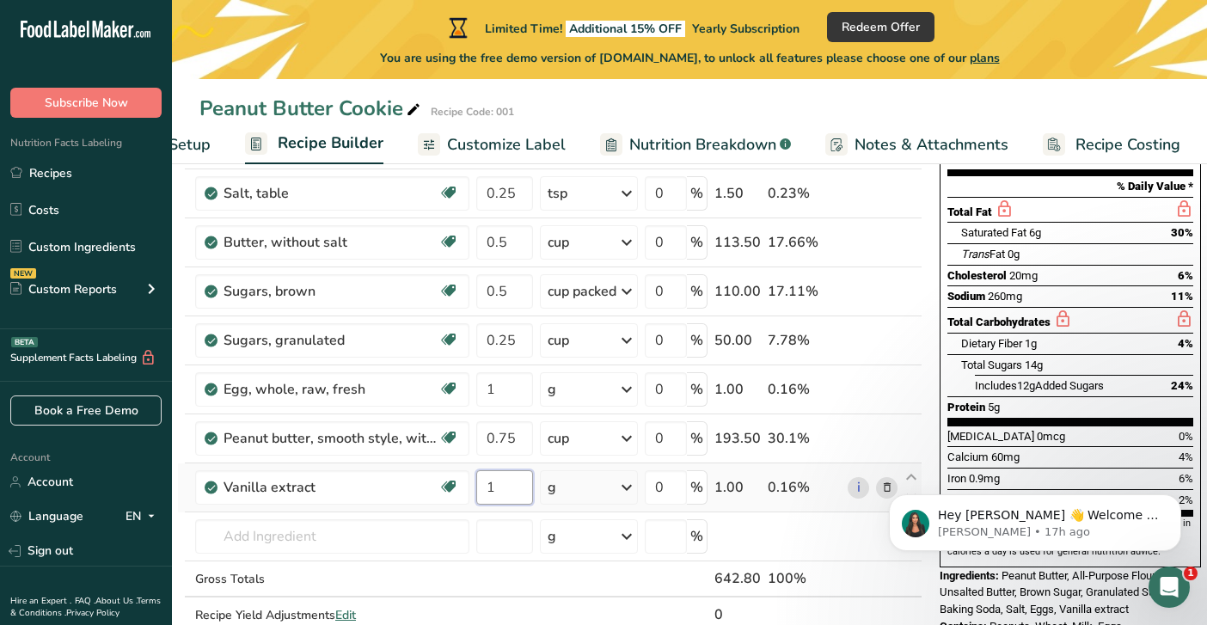
type input "1"
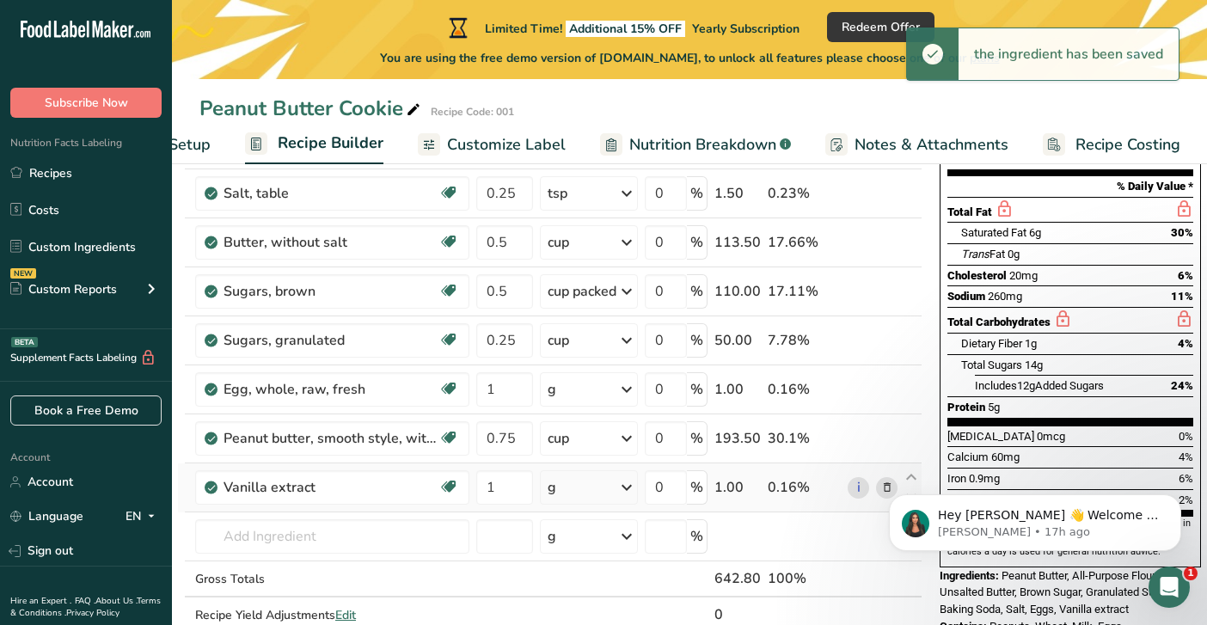
click at [633, 490] on icon at bounding box center [626, 487] width 21 height 31
click at [622, 548] on div "1 tsp" at bounding box center [622, 545] width 144 height 25
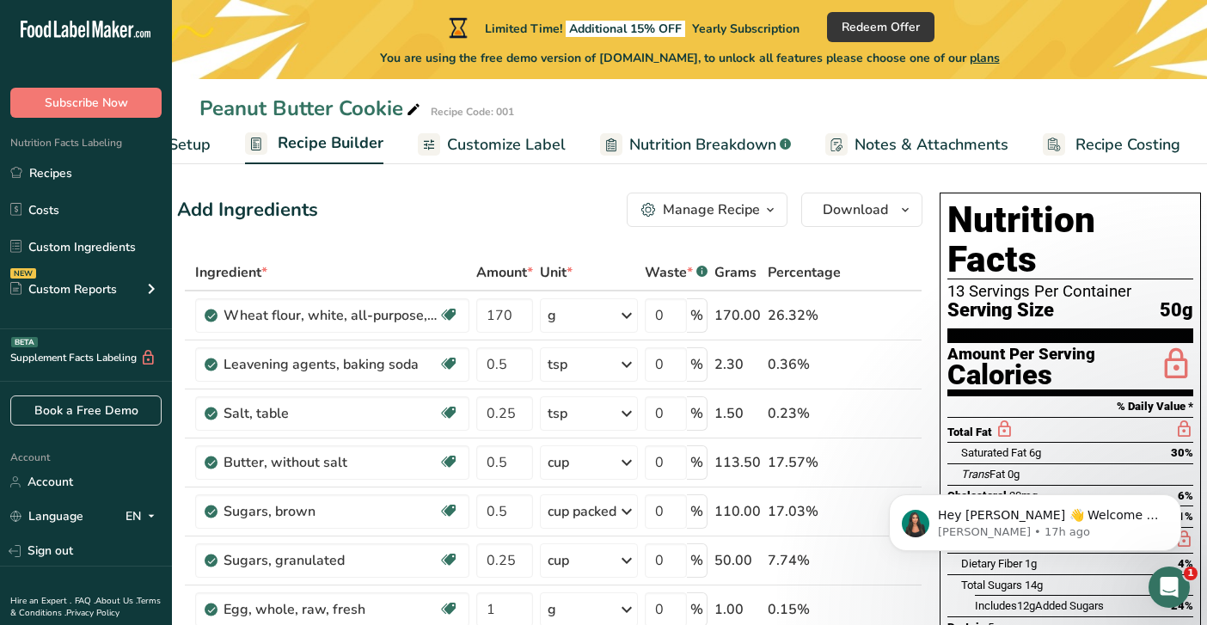
scroll to position [0, 0]
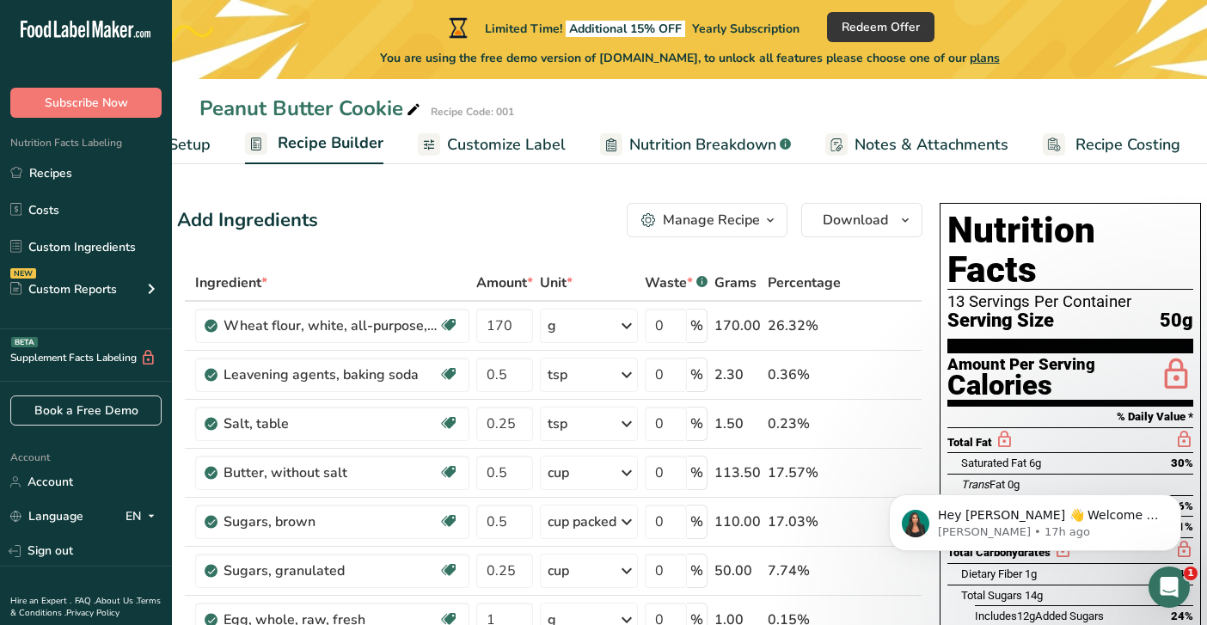
click at [530, 147] on span "Customize Label" at bounding box center [506, 144] width 119 height 23
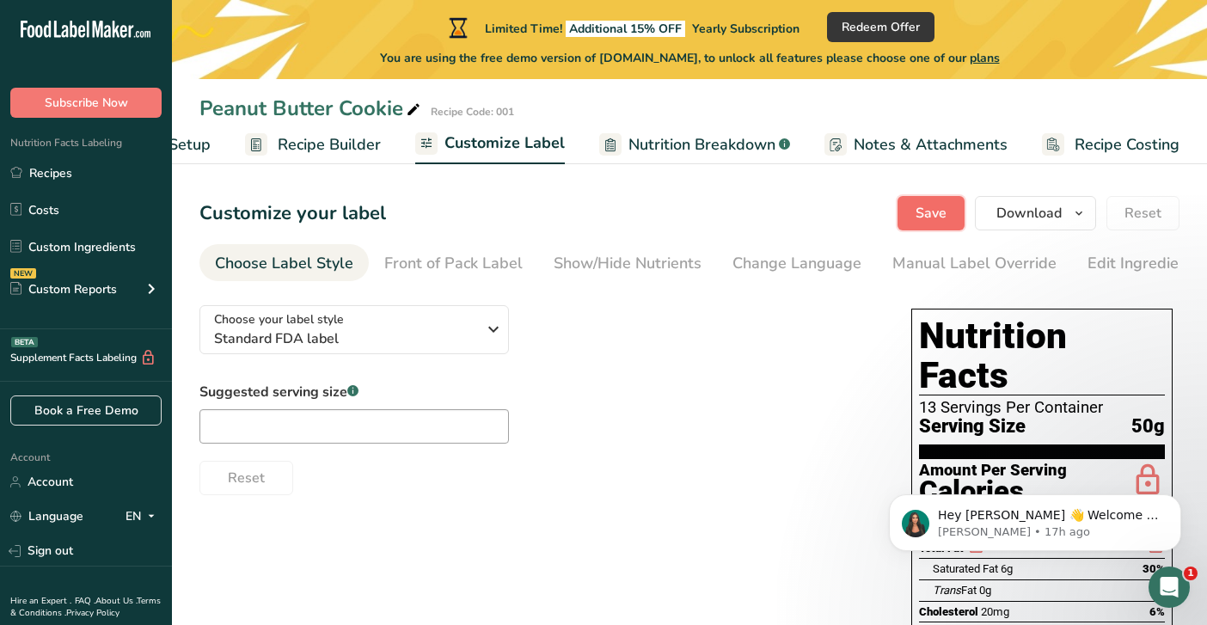
click at [935, 206] on span "Save" at bounding box center [931, 213] width 31 height 21
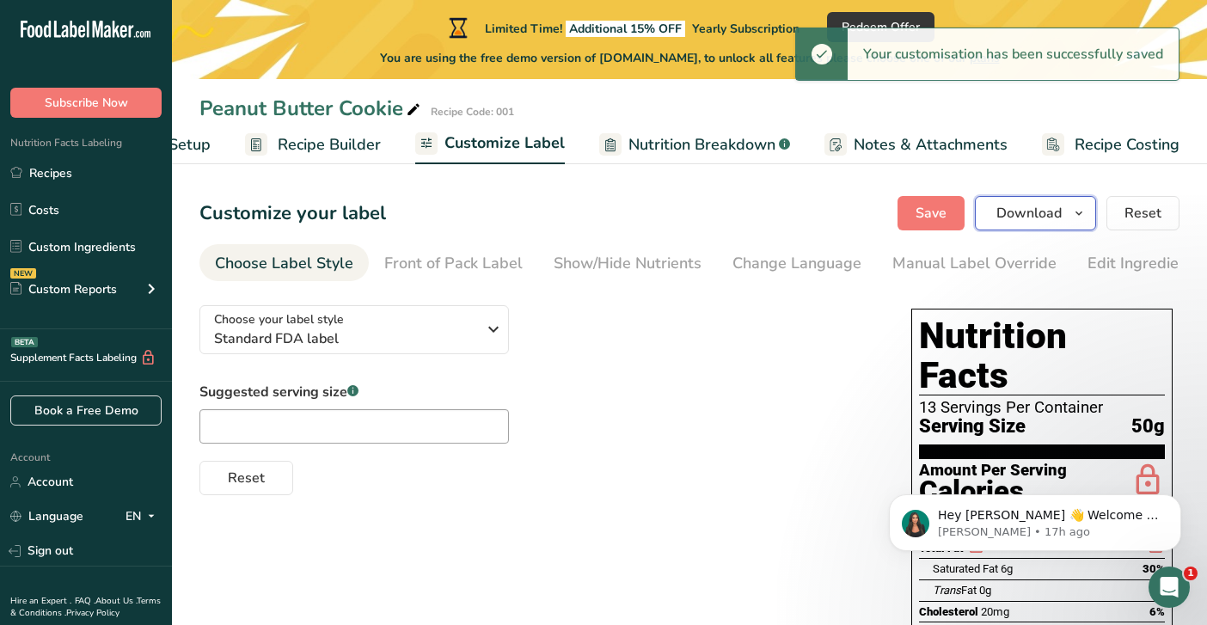
click at [1052, 221] on span "Download" at bounding box center [1029, 213] width 65 height 21
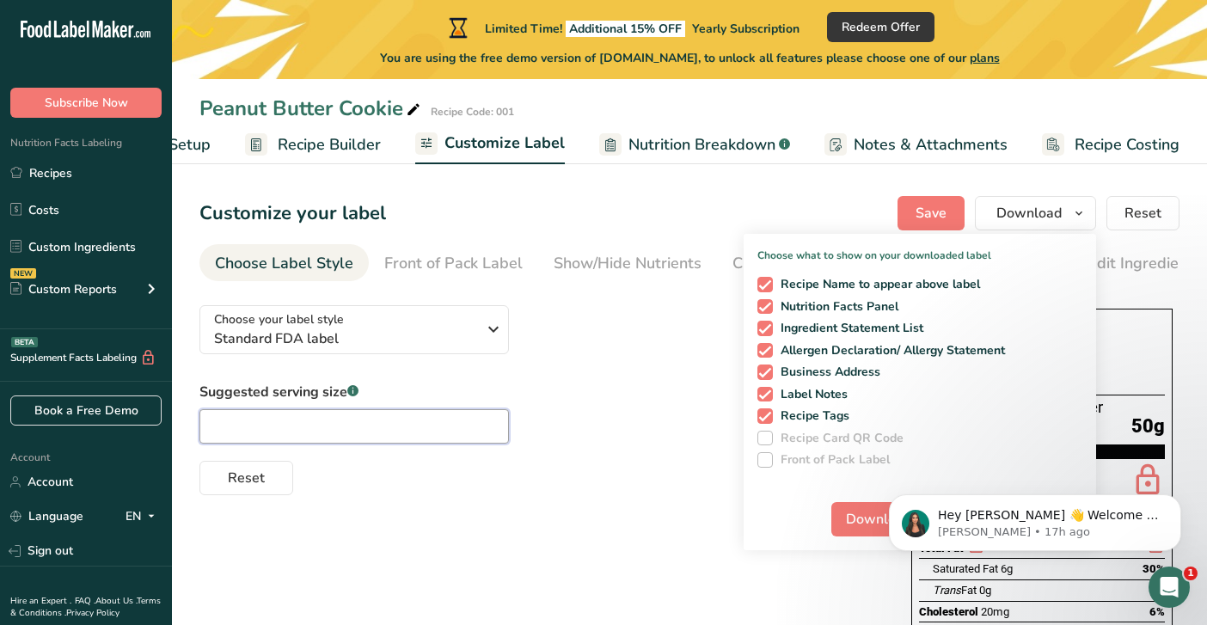
click at [499, 434] on input "text" at bounding box center [354, 426] width 310 height 34
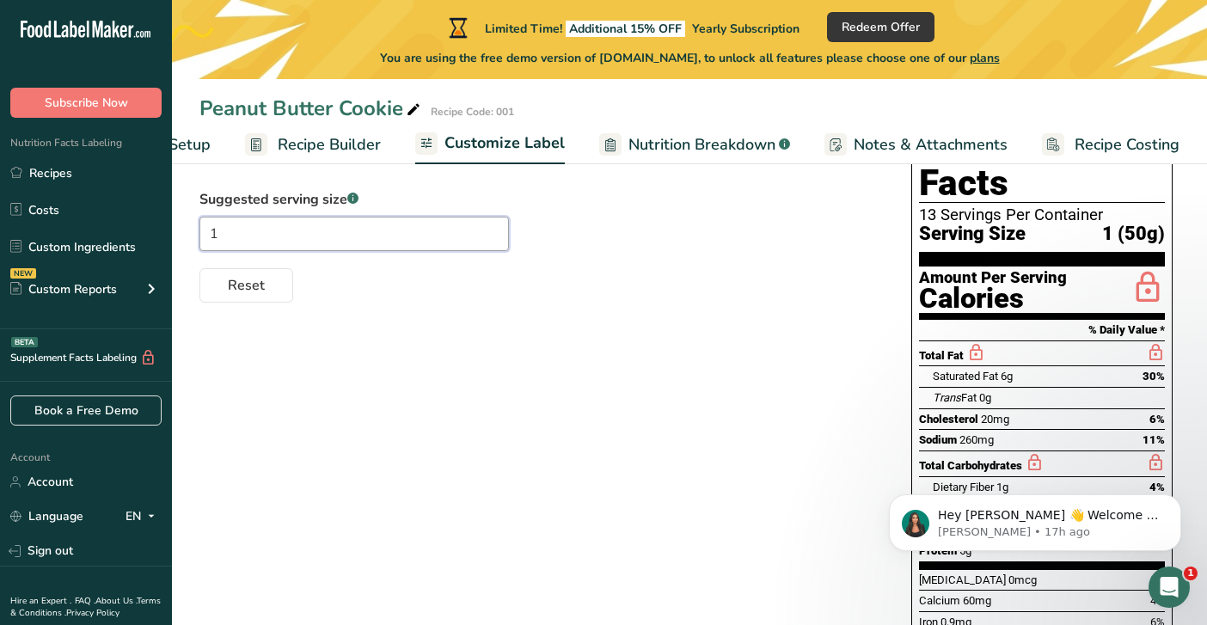
scroll to position [179, 0]
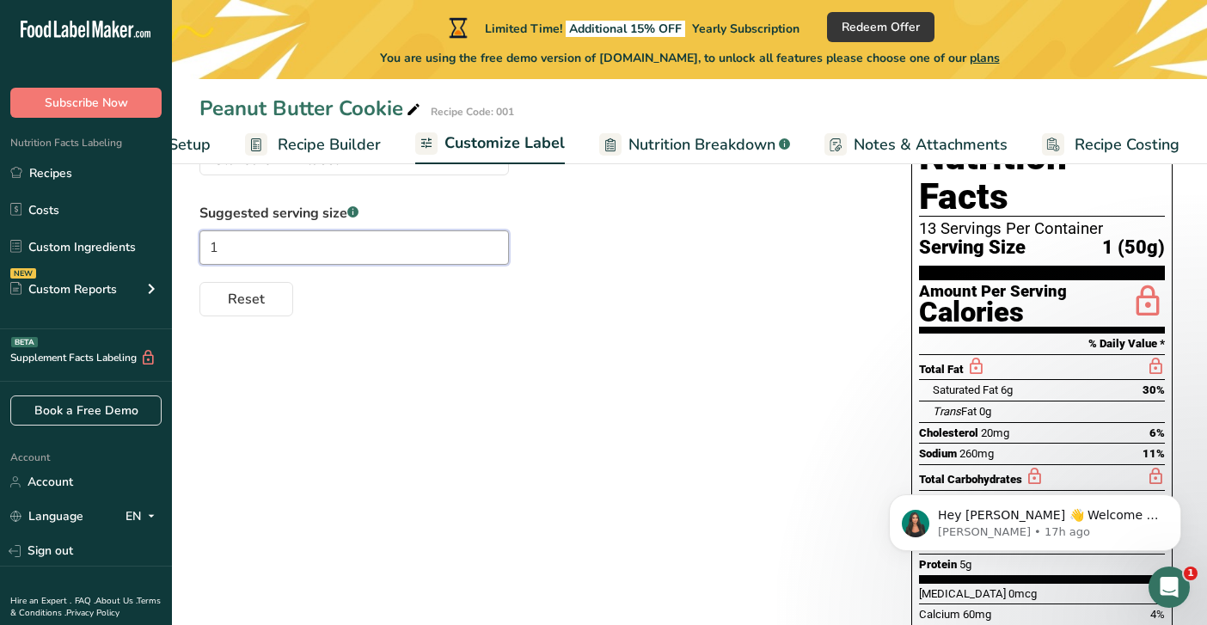
type input "1"
click at [462, 468] on div "Choose your label style Standard FDA label USA (FDA) Standard FDA label Tabular…" at bounding box center [689, 461] width 980 height 696
click at [706, 148] on span "Nutrition Breakdown" at bounding box center [702, 144] width 147 height 23
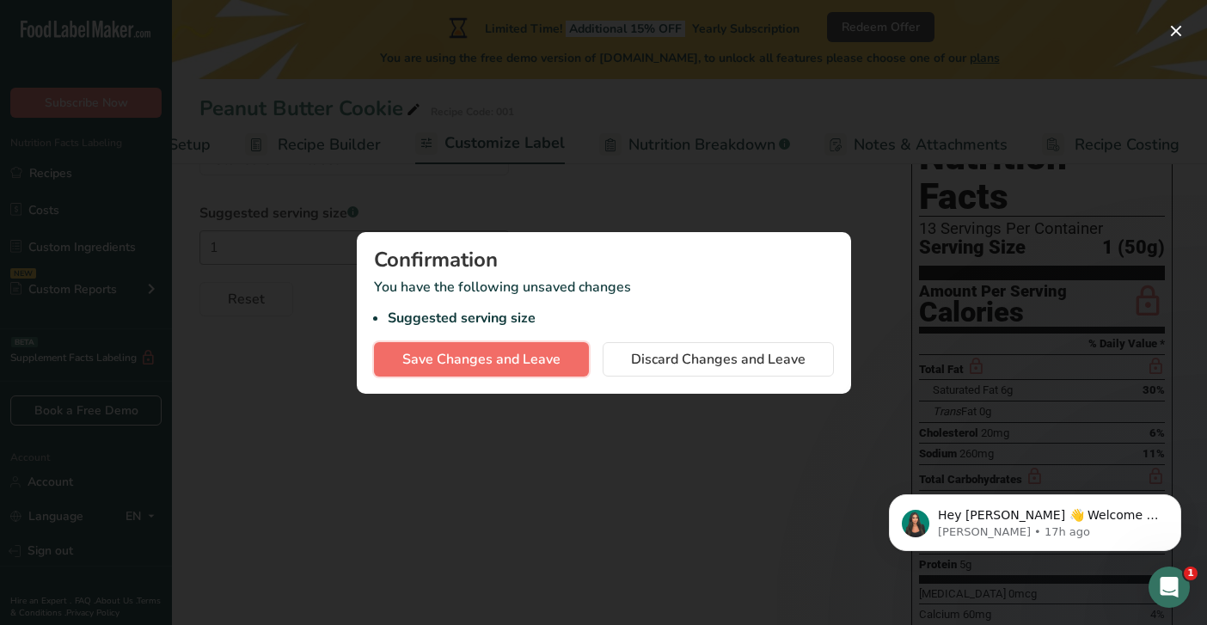
click at [554, 365] on span "Save Changes and Leave" at bounding box center [481, 359] width 158 height 21
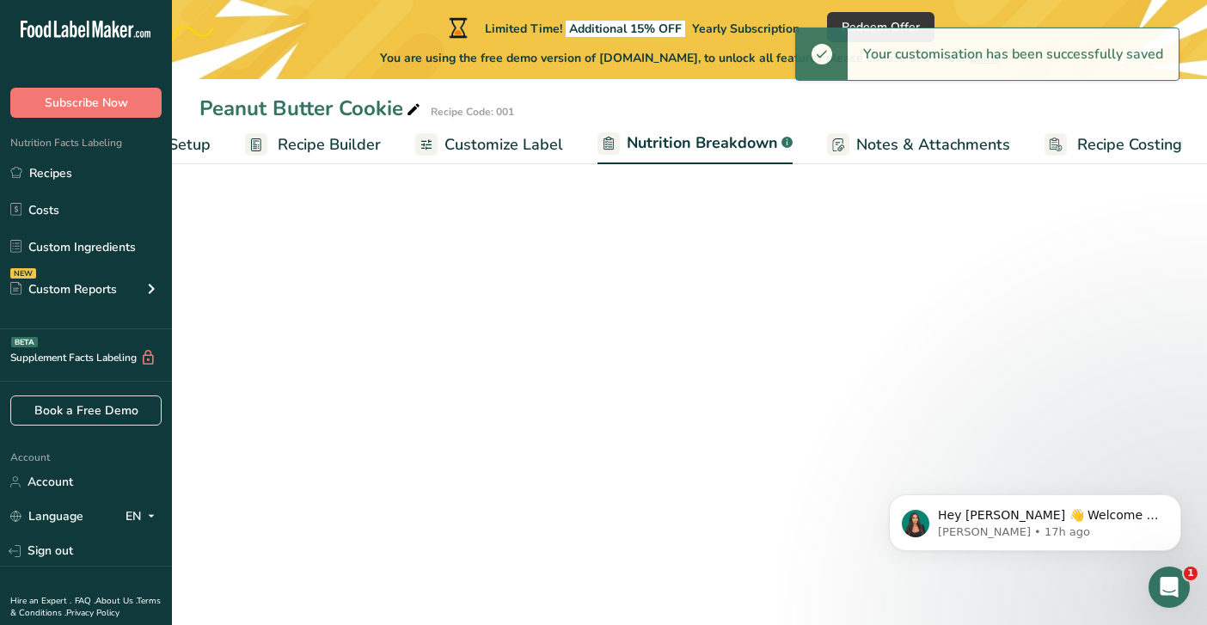
select select "Calories"
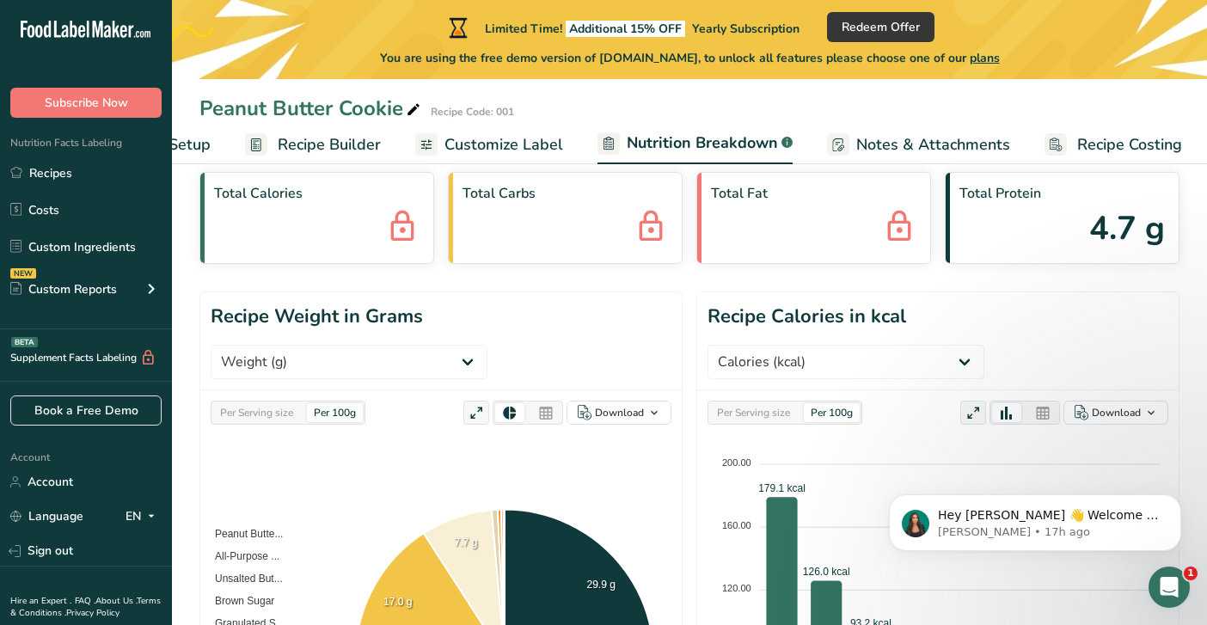
scroll to position [39, 0]
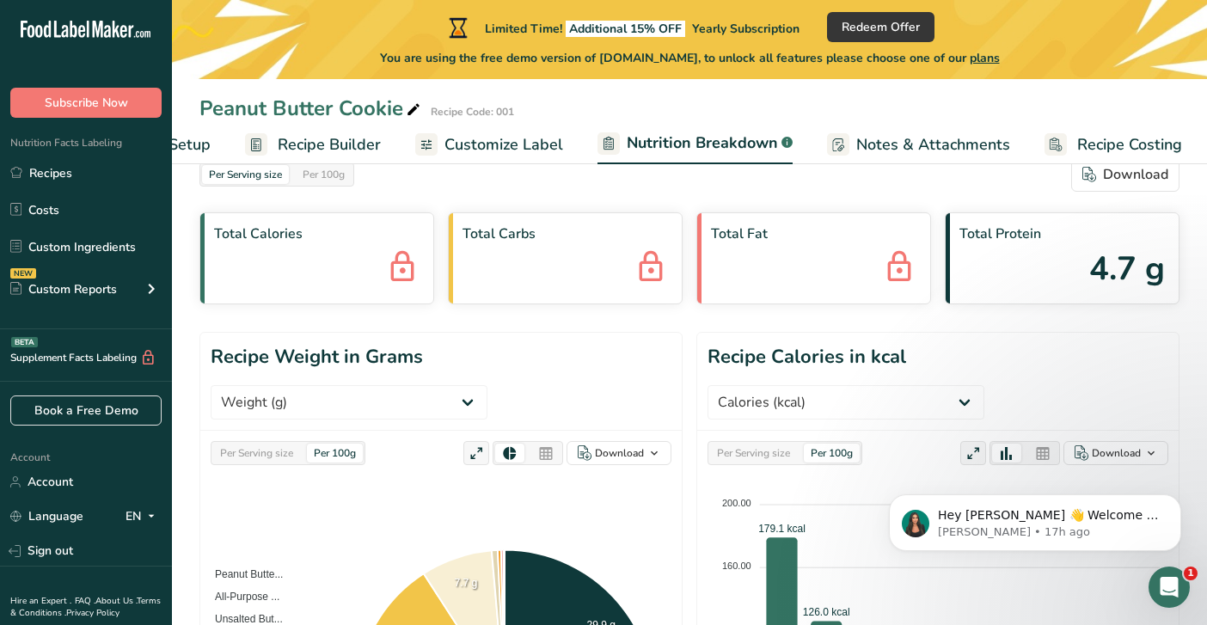
click at [545, 150] on span "Customize Label" at bounding box center [504, 144] width 119 height 23
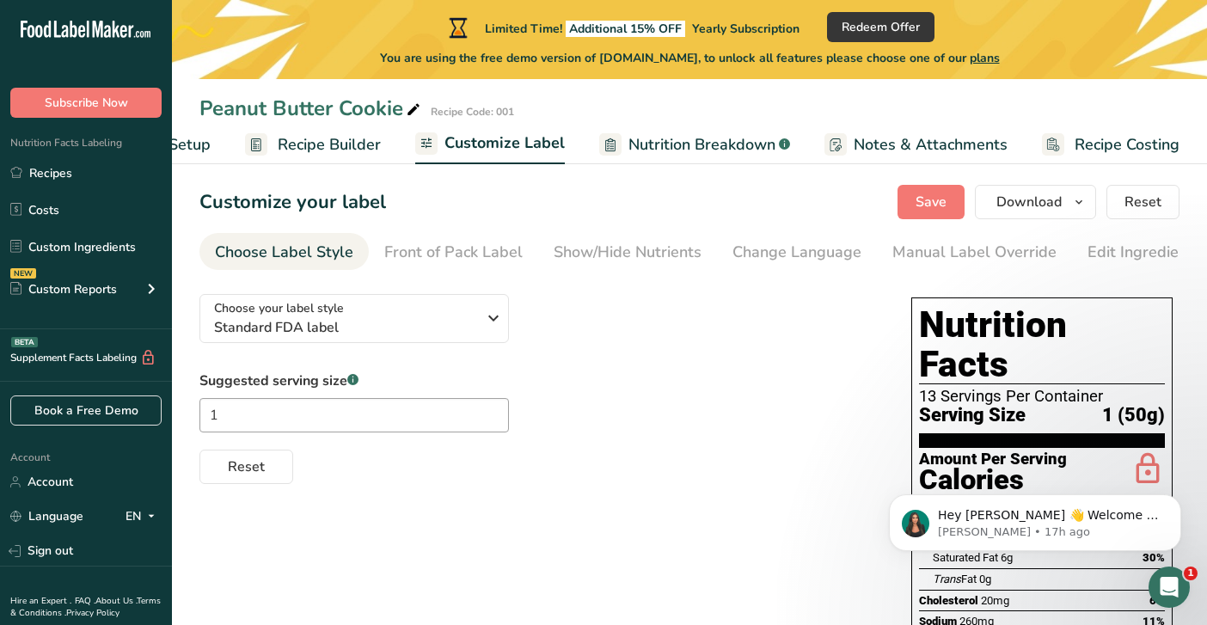
scroll to position [13, 0]
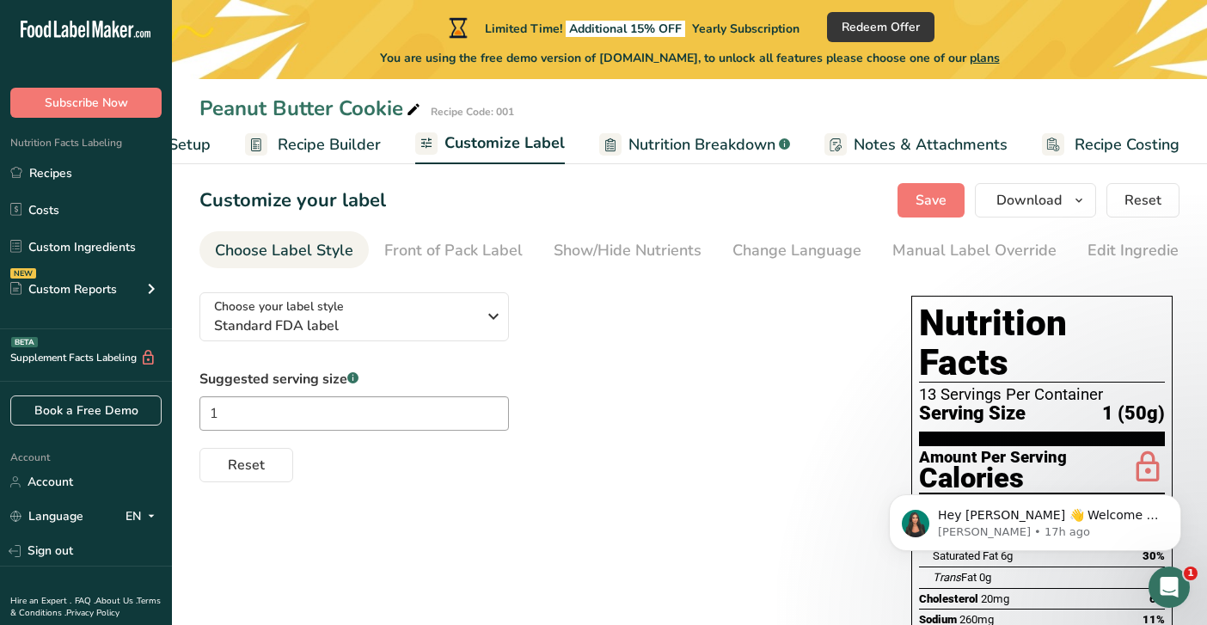
click at [1090, 146] on span "Recipe Costing" at bounding box center [1127, 144] width 105 height 23
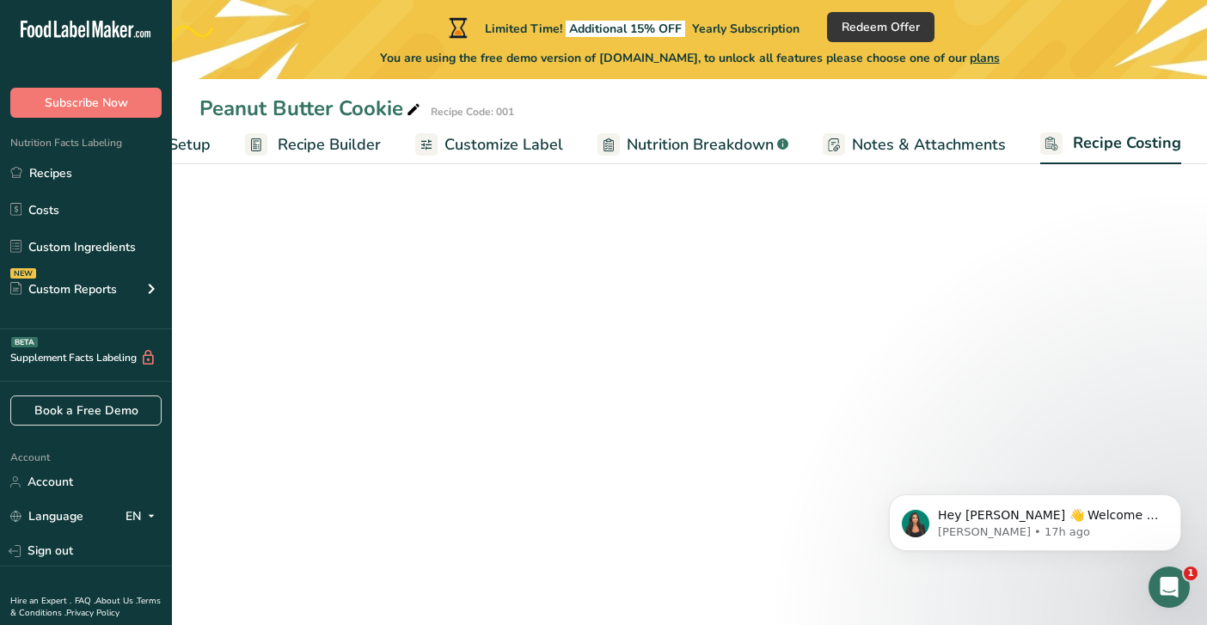
scroll to position [0, 115]
select select "1"
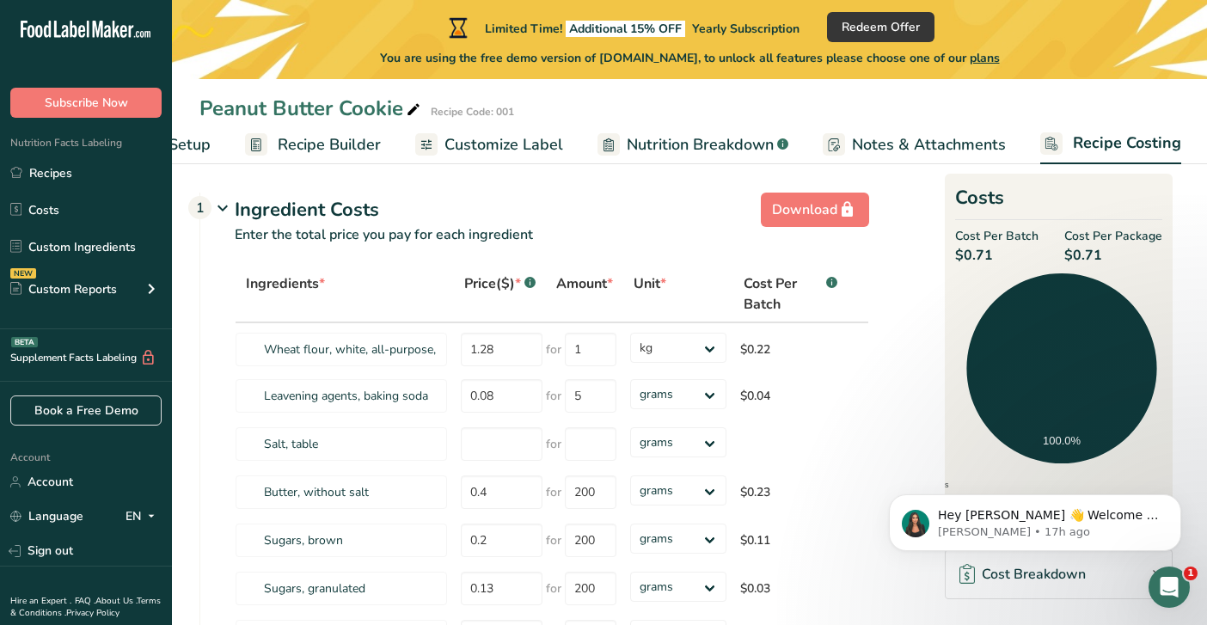
scroll to position [0, 0]
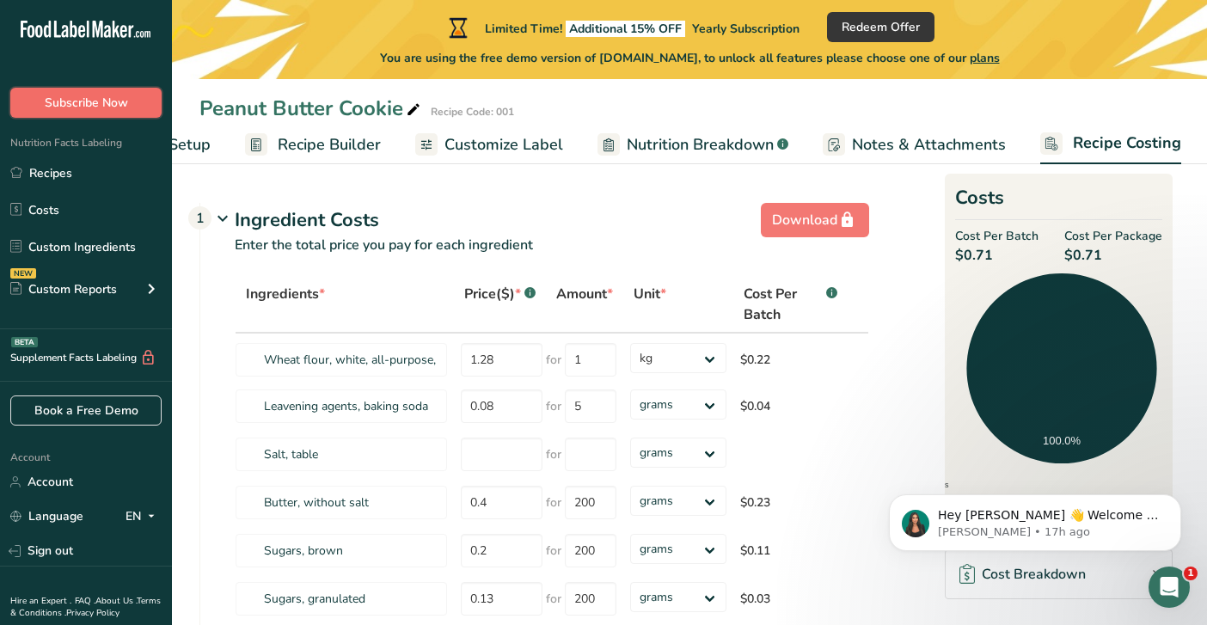
click at [131, 102] on button "Subscribe Now" at bounding box center [85, 103] width 151 height 30
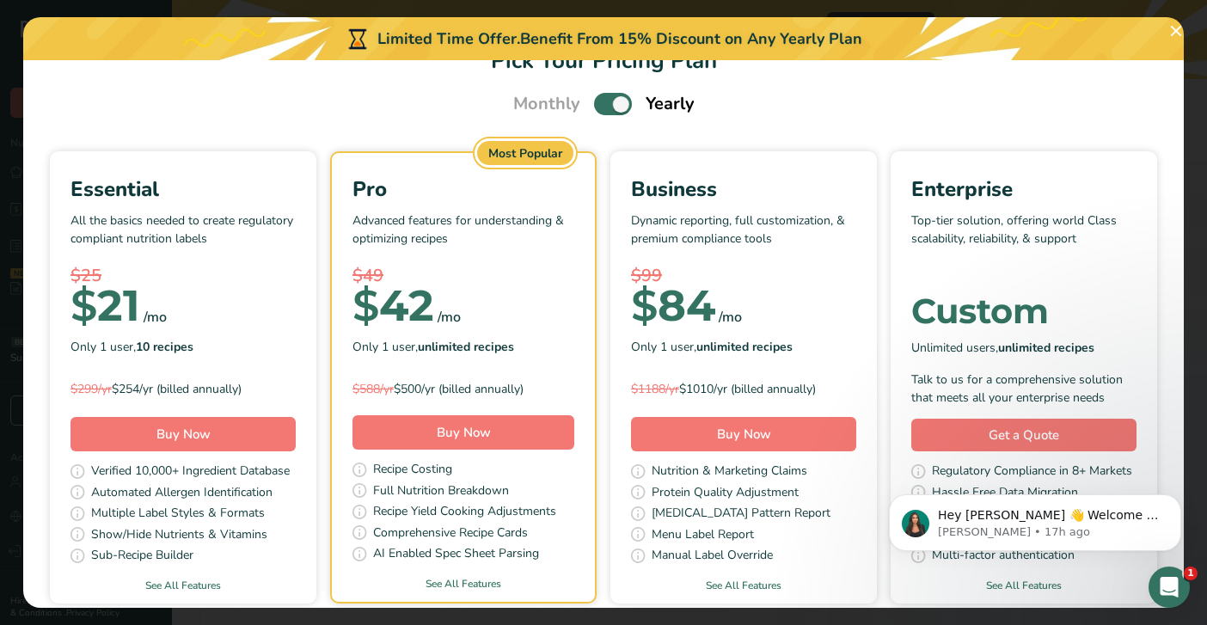
scroll to position [110, 0]
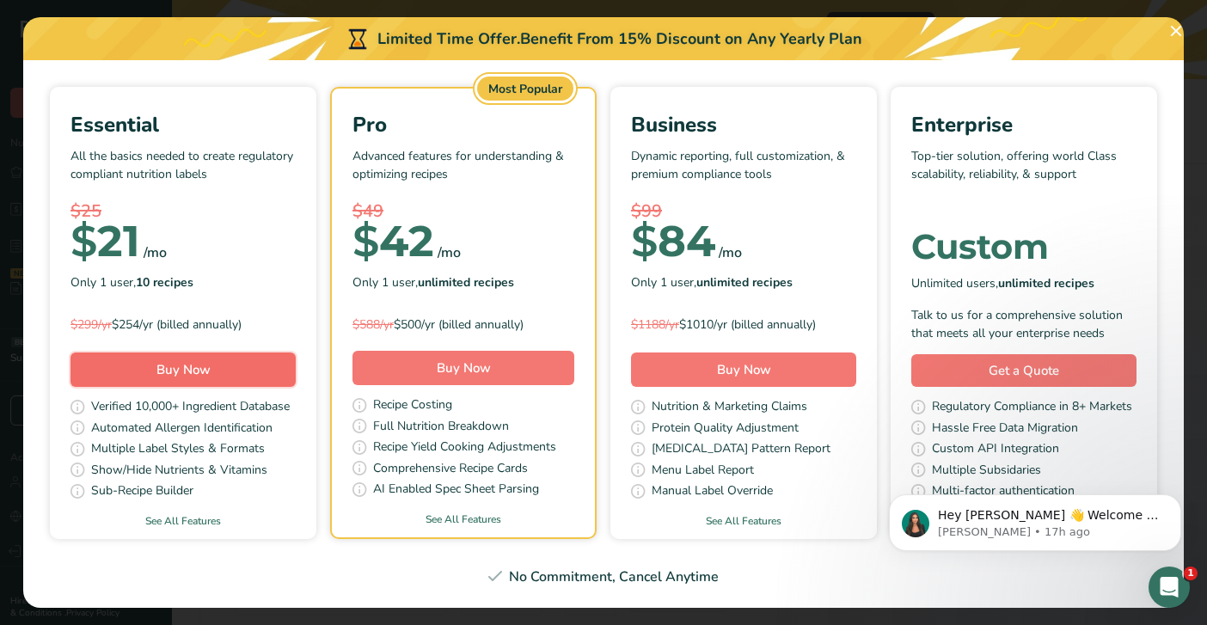
click at [138, 371] on button "Buy Now" at bounding box center [183, 370] width 225 height 34
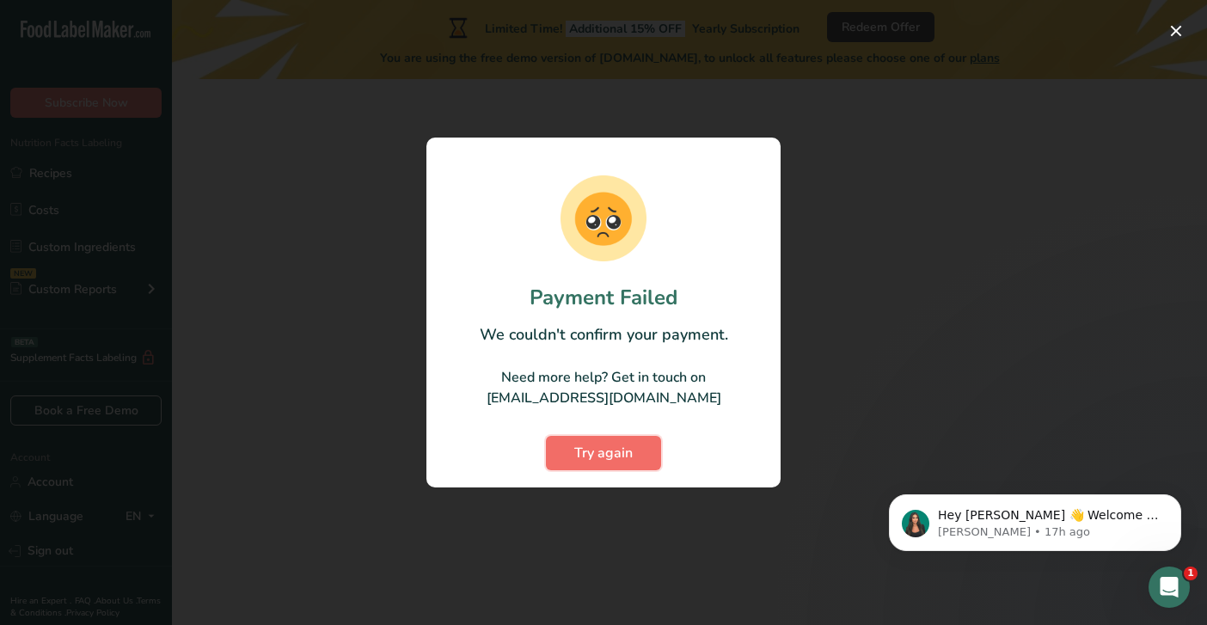
click at [616, 454] on span "Try again" at bounding box center [603, 453] width 58 height 21
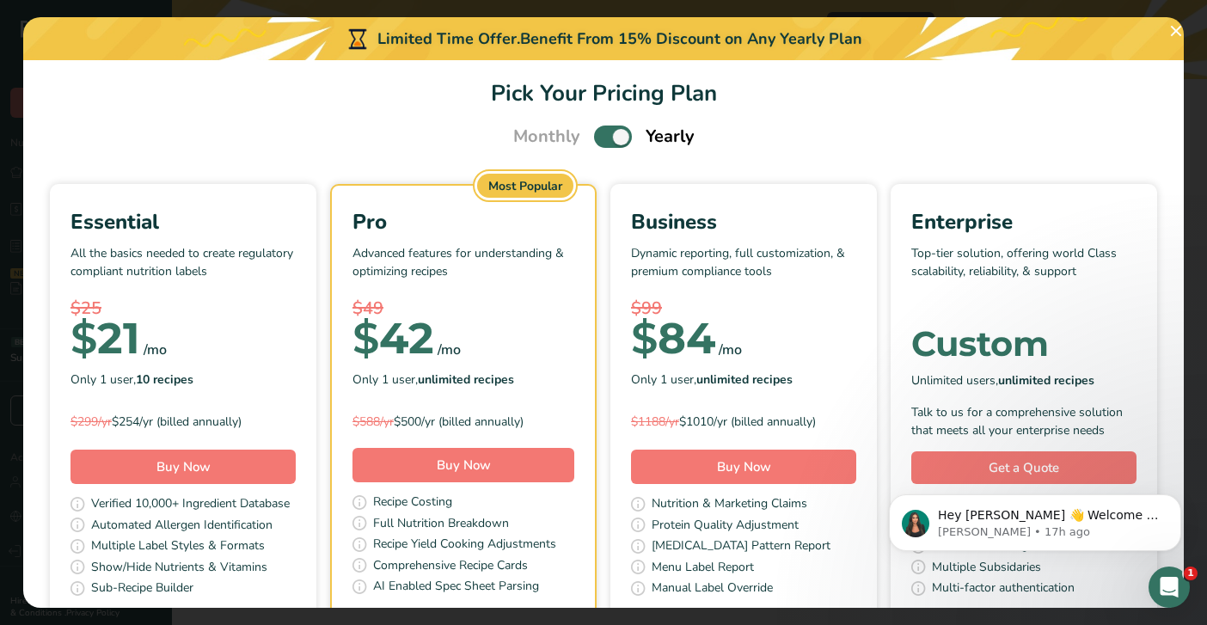
scroll to position [110, 0]
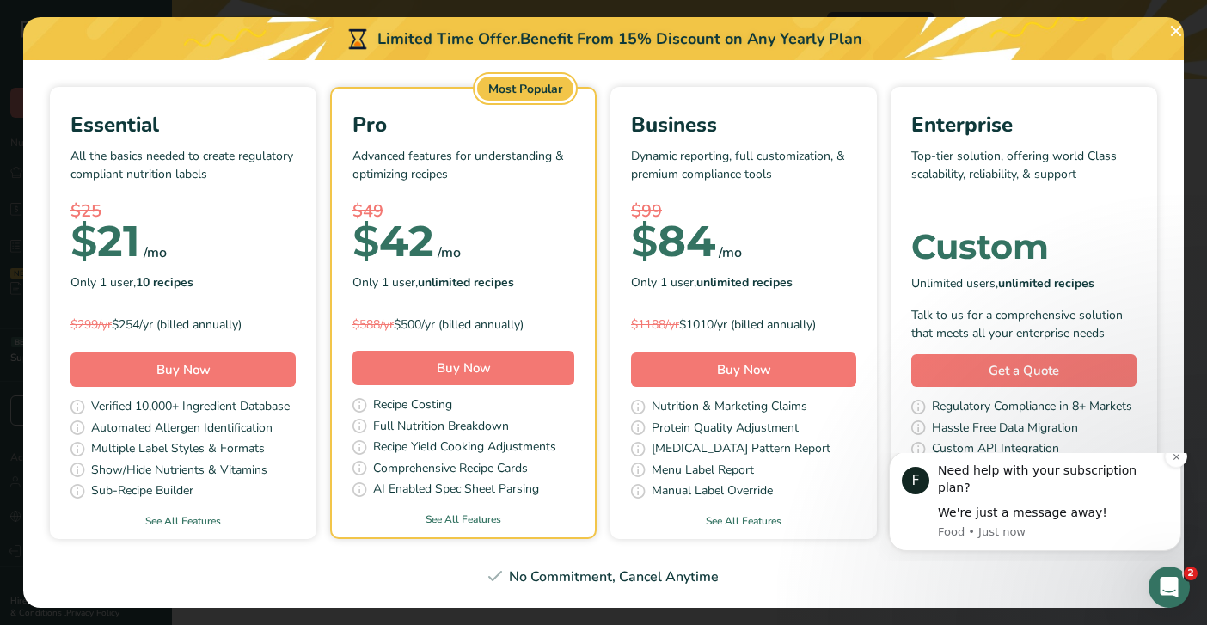
click at [991, 518] on div "We're just a message away!" at bounding box center [1053, 513] width 230 height 17
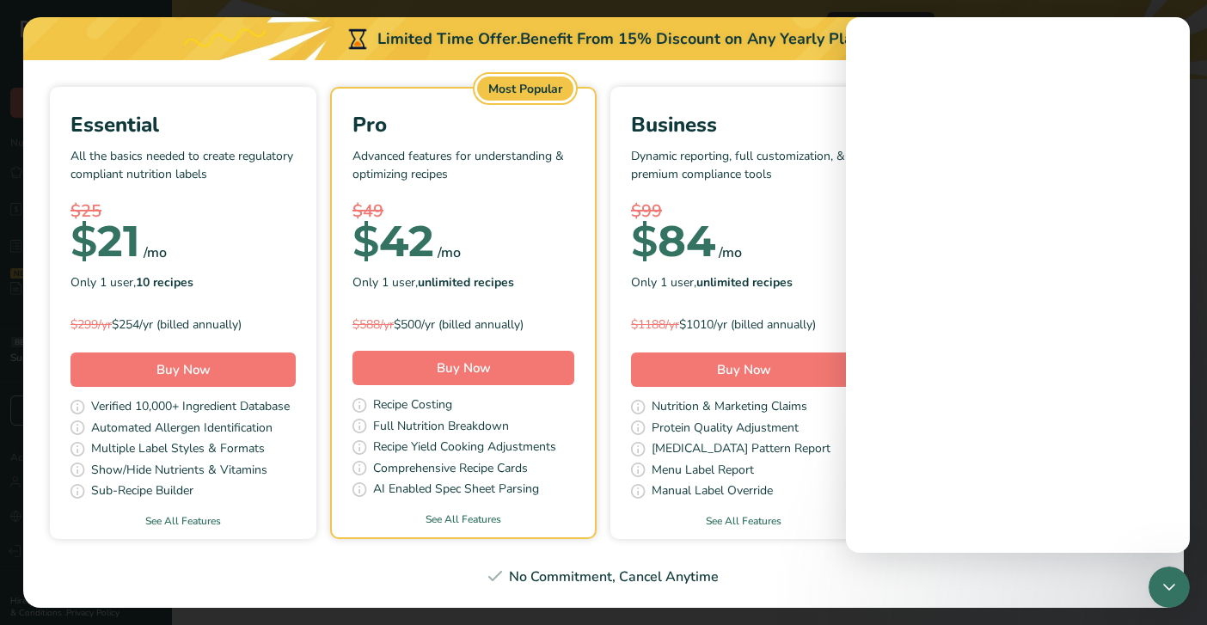
scroll to position [0, 0]
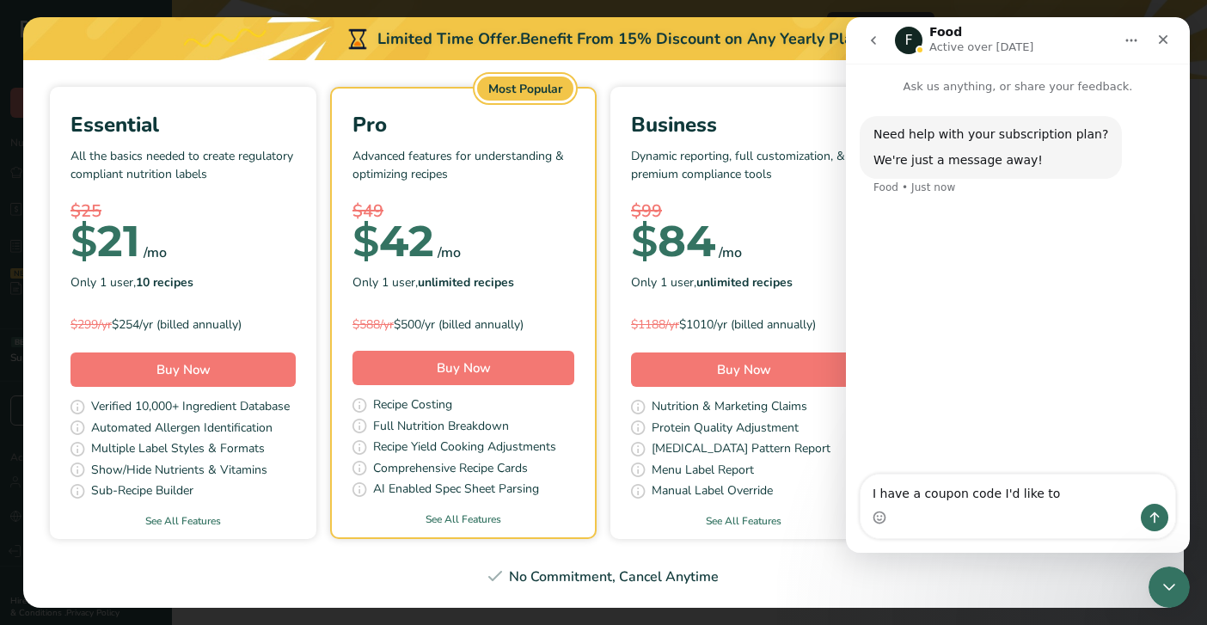
type textarea "I have a coupon code I'd like to use"
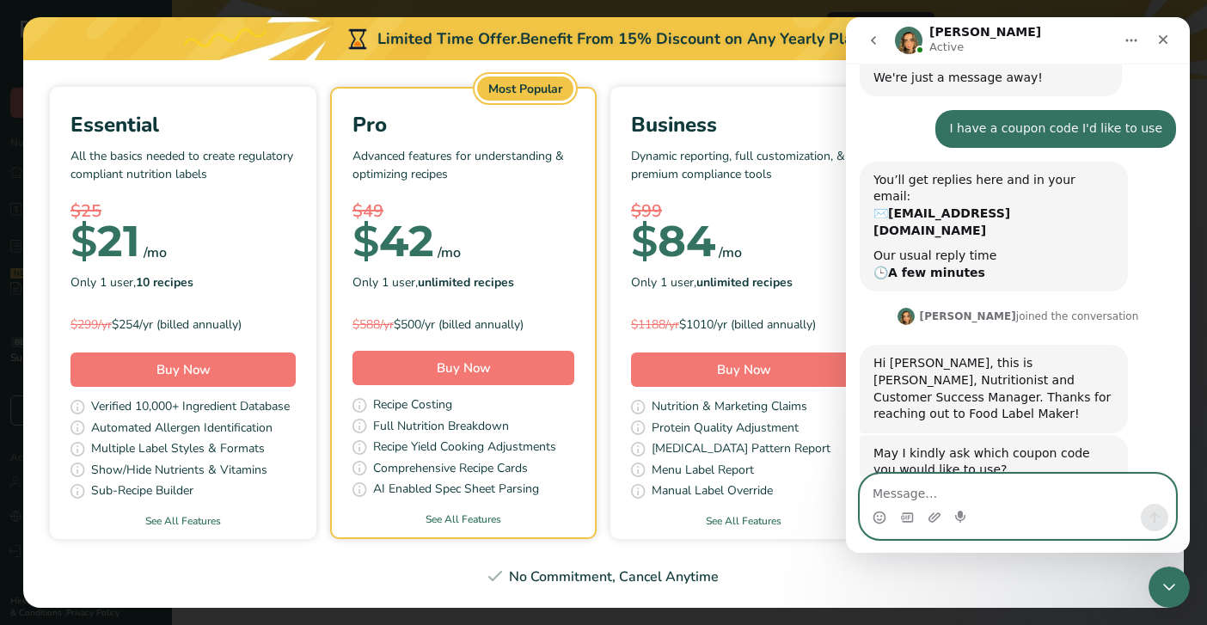
scroll to position [83, 0]
type textarea "label25"
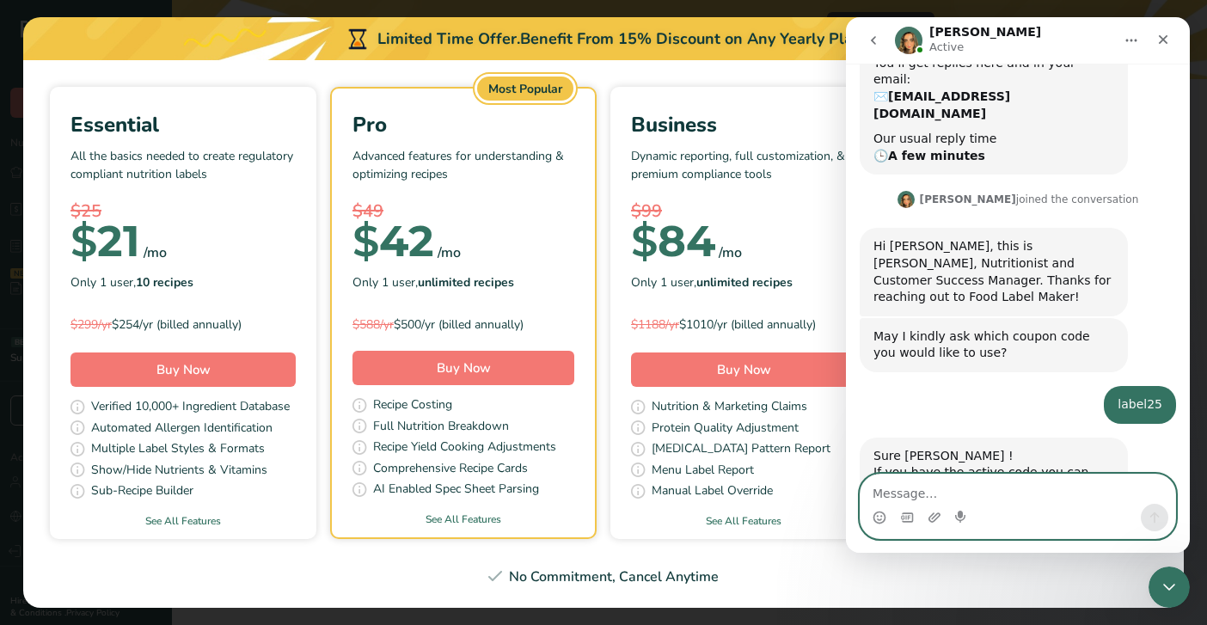
scroll to position [218, 0]
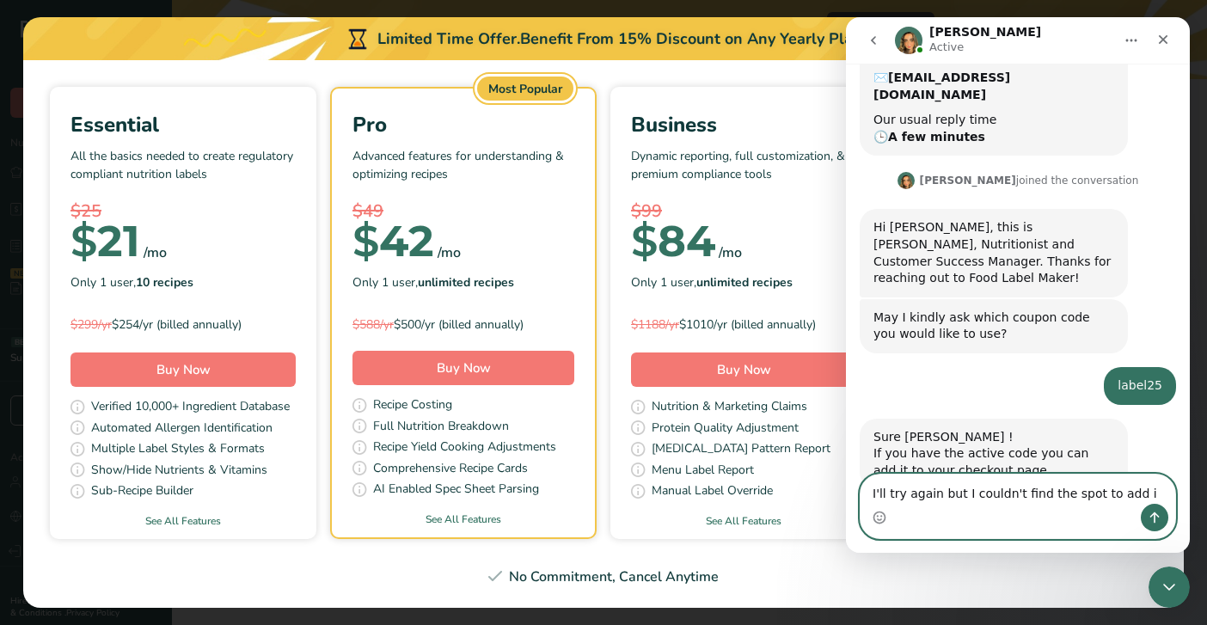
type textarea "I'll try again but I couldn't find the spot to add it"
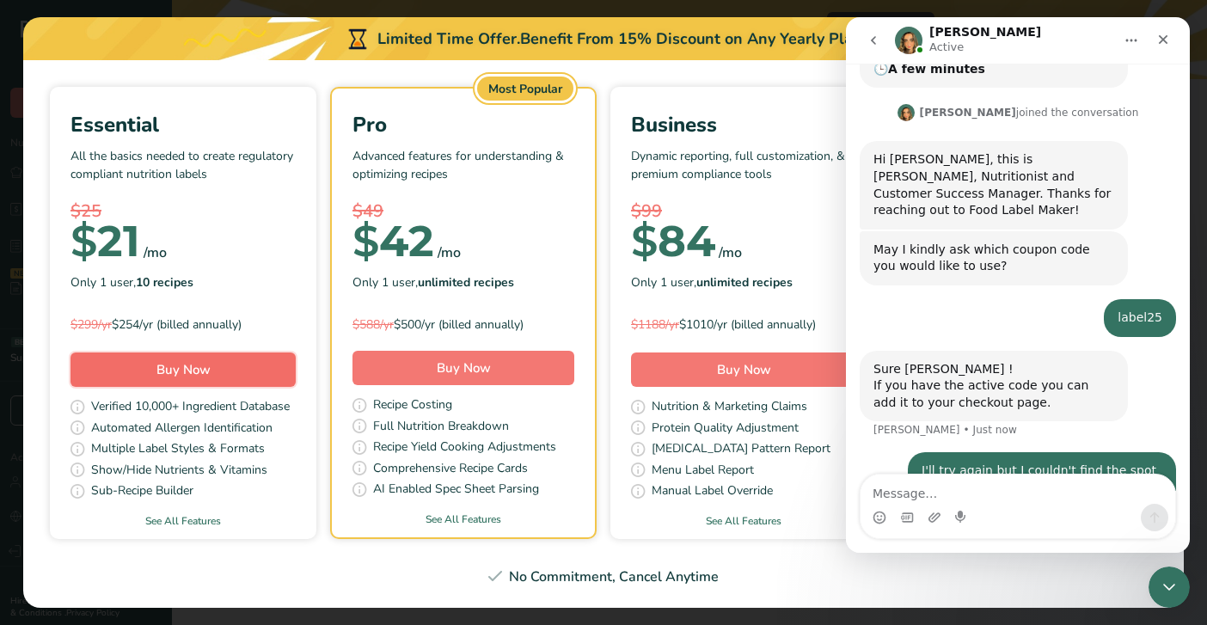
click at [216, 362] on button "Buy Now" at bounding box center [183, 370] width 225 height 34
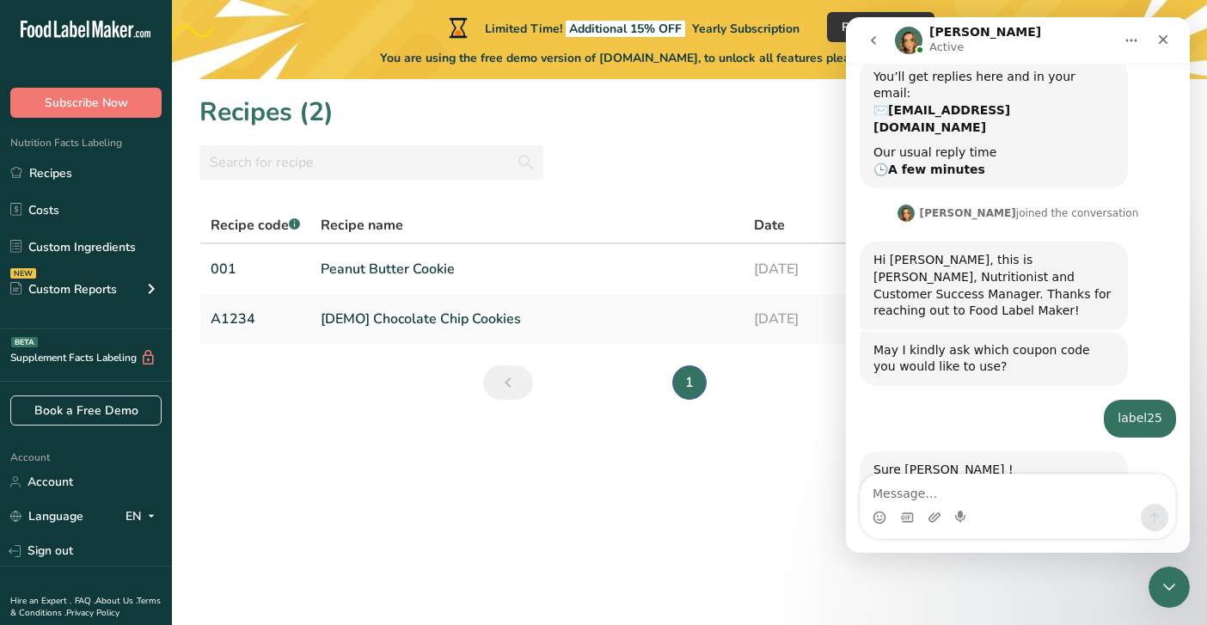
scroll to position [286, 0]
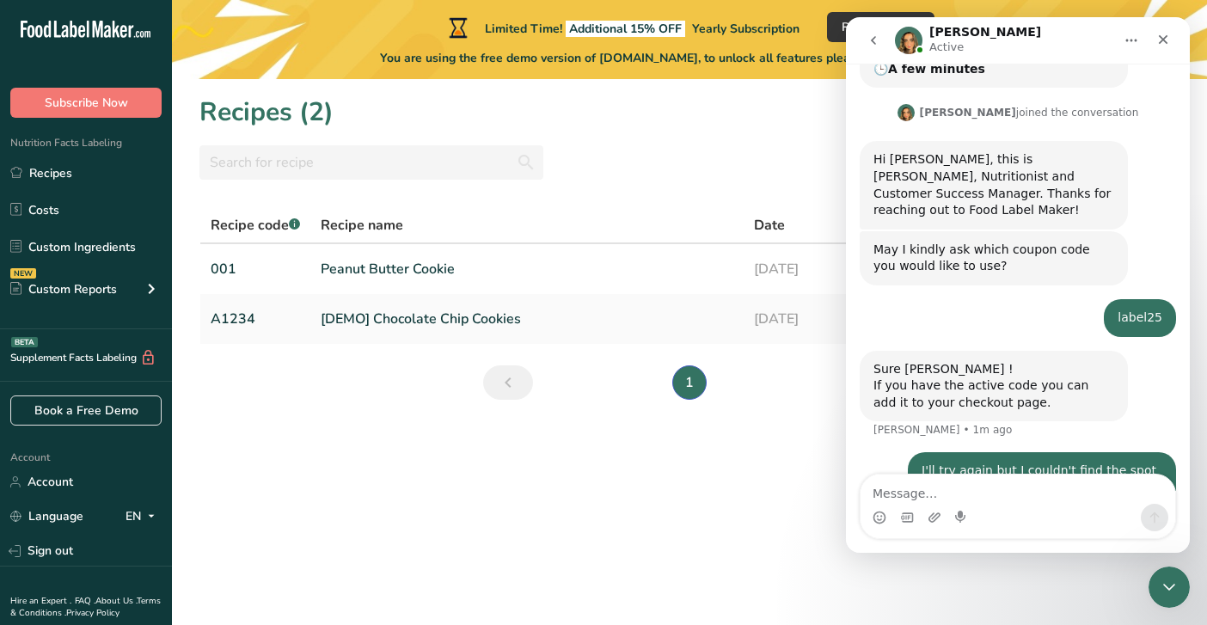
click at [1084, 520] on div "Intercom messenger" at bounding box center [1018, 518] width 315 height 28
click at [1077, 490] on textarea "Message…" at bounding box center [1018, 489] width 315 height 29
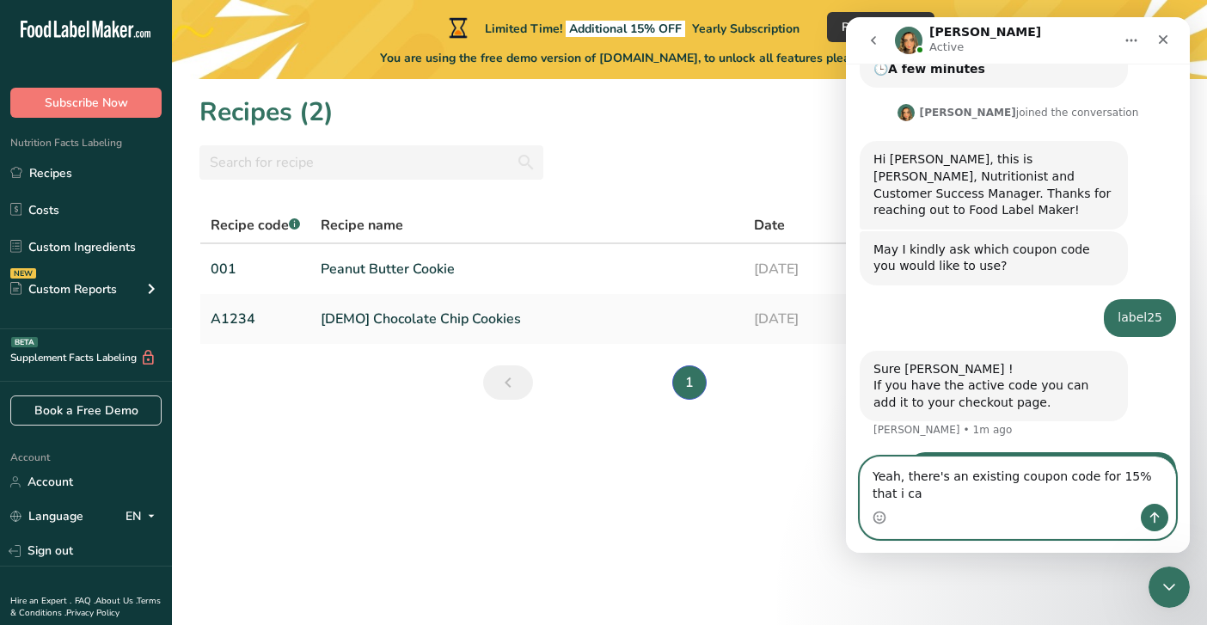
scroll to position [304, 0]
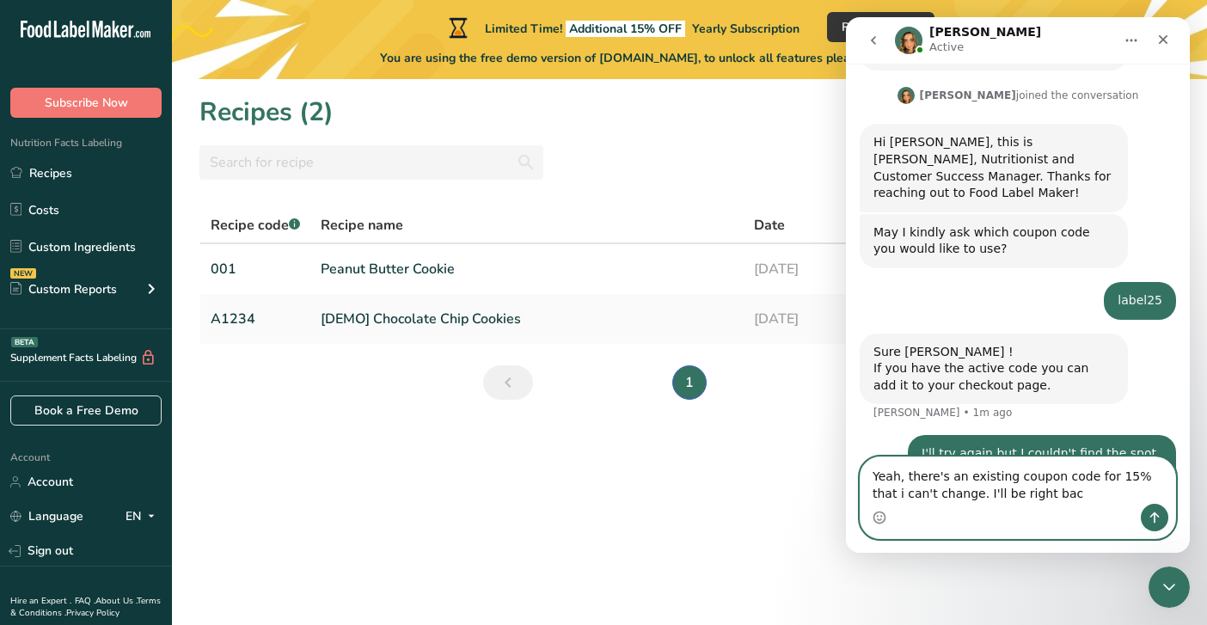
type textarea "Yeah, there's an existing coupon code for 15% that i can't change. I'll be righ…"
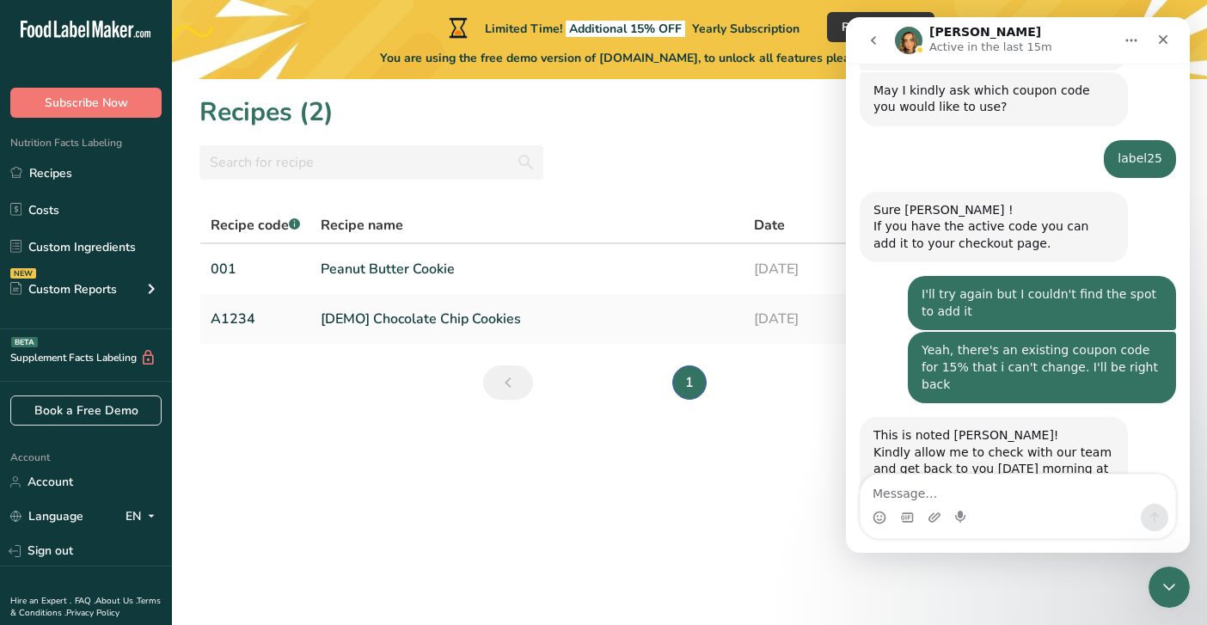
scroll to position [445, 0]
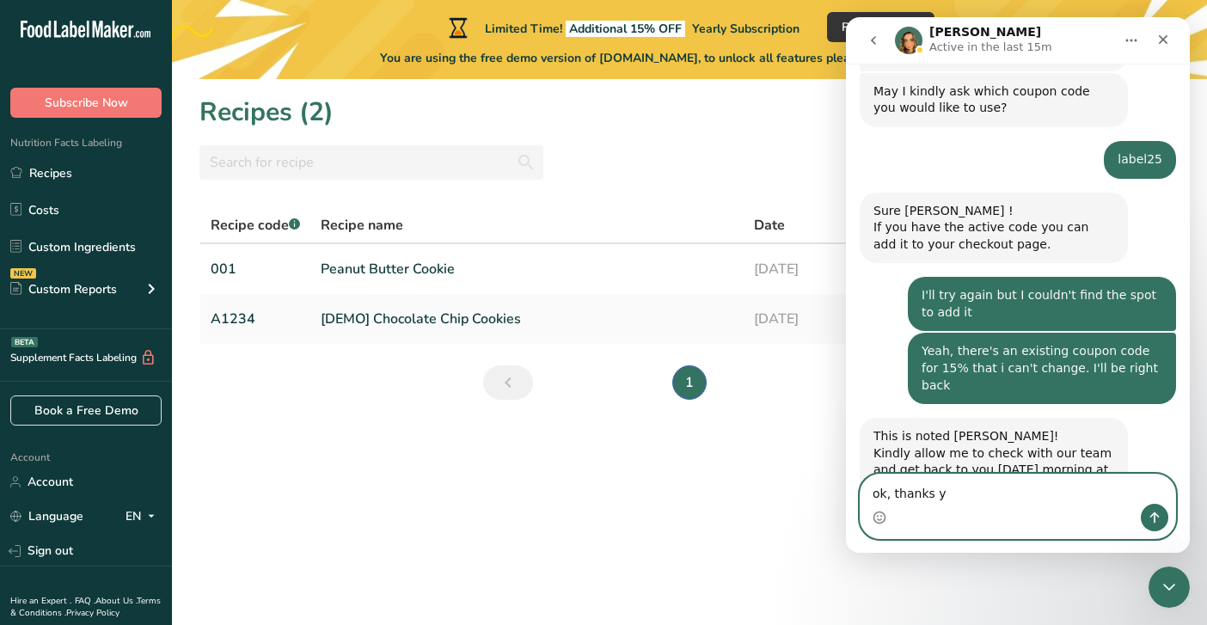
type textarea "ok, thanks"
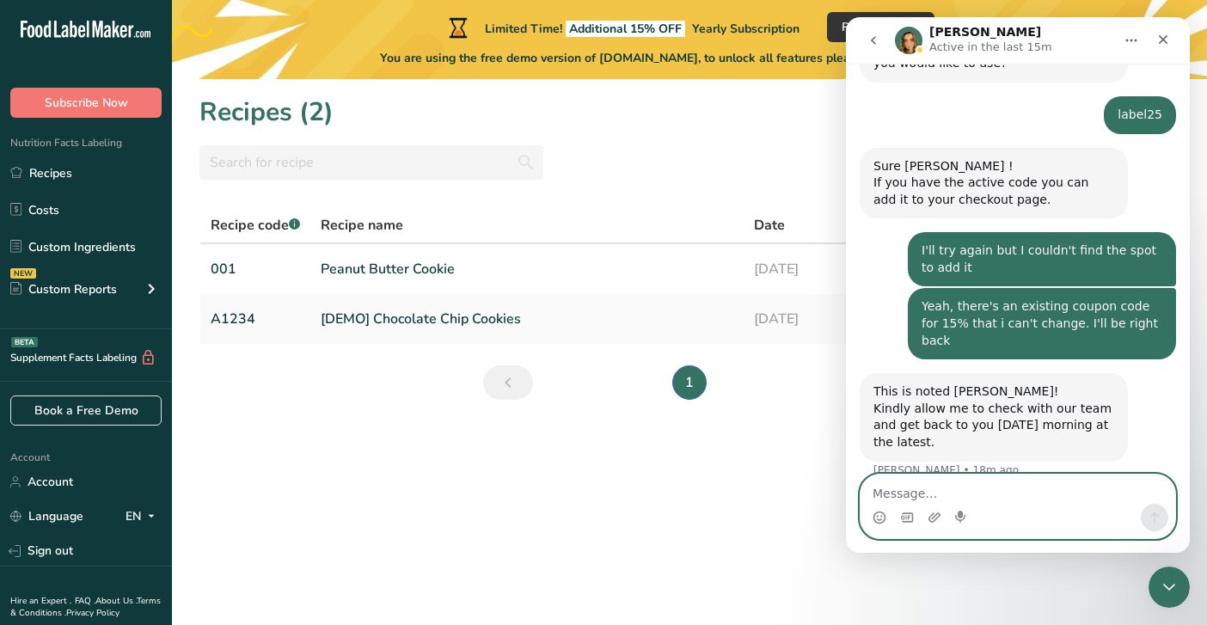
scroll to position [496, 0]
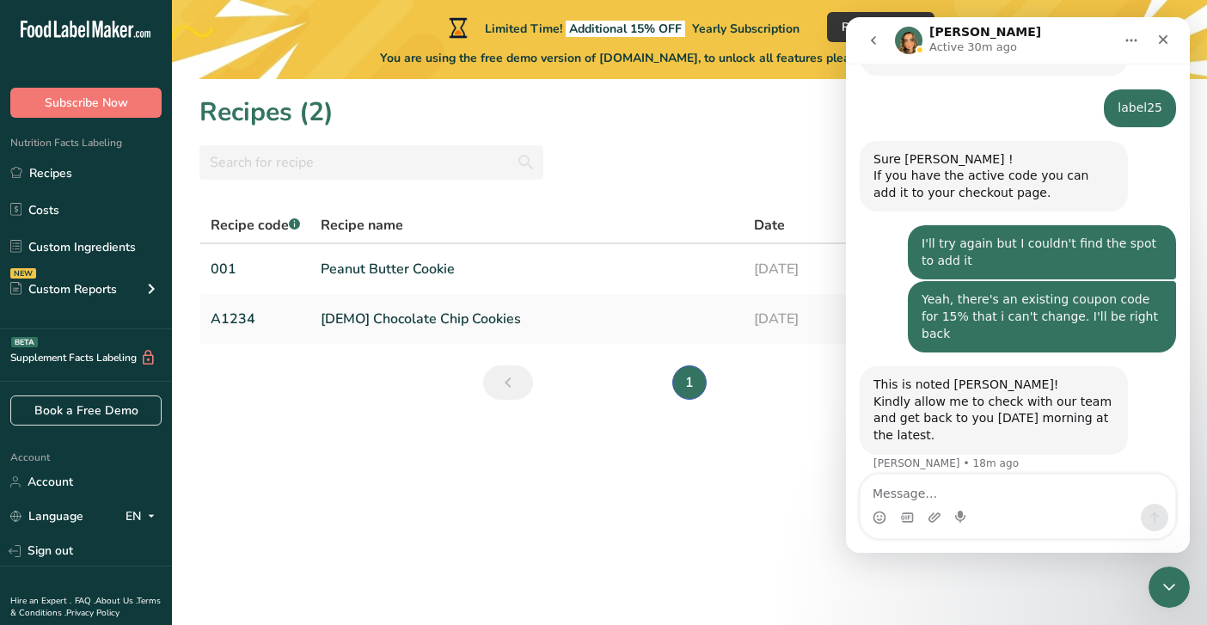
click at [667, 163] on div "All Categories Baked Goods Beverages Confectionery Cooked Meals, Salads, & Sauc…" at bounding box center [689, 162] width 980 height 34
